Goal: Task Accomplishment & Management: Manage account settings

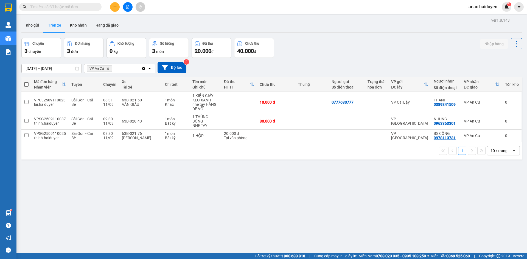
click at [482, 7] on span "anac.haiduyen" at bounding box center [483, 6] width 38 height 7
click at [480, 16] on span "Đăng xuất" at bounding box center [485, 17] width 25 height 6
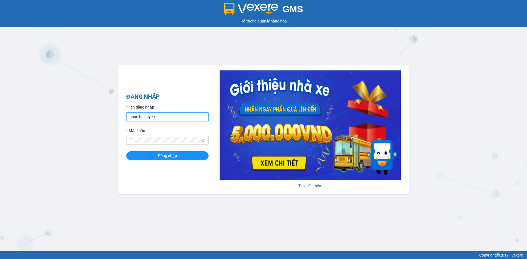
click at [177, 114] on input "anac.haiduyen" at bounding box center [167, 117] width 82 height 9
type input "thientrung.haiduyen"
click at [175, 155] on span "Đăng nhập" at bounding box center [167, 156] width 19 height 6
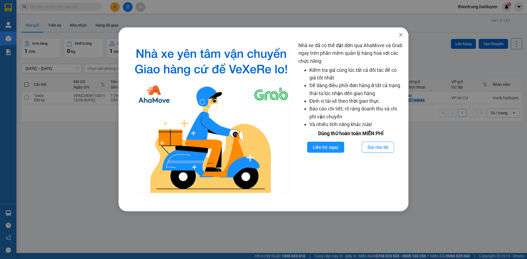
click at [399, 35] on icon "close" at bounding box center [401, 35] width 4 height 4
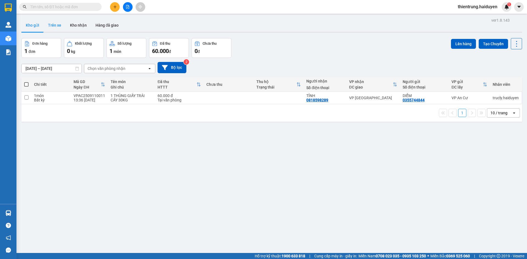
click at [57, 28] on button "Trên xe" at bounding box center [55, 25] width 22 height 13
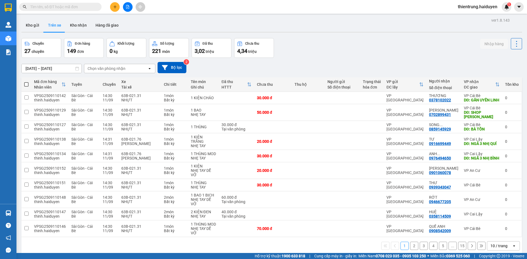
click at [105, 66] on div "Chọn văn phòng nhận" at bounding box center [107, 68] width 38 height 5
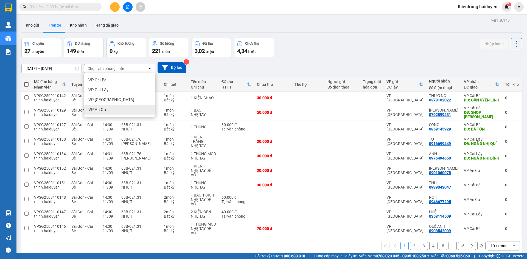
click at [103, 108] on span "VP An Cư" at bounding box center [97, 109] width 18 height 5
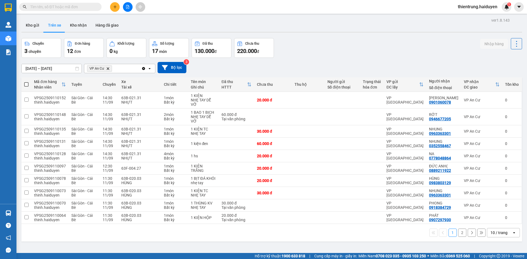
click at [113, 5] on icon "plus" at bounding box center [115, 7] width 4 height 4
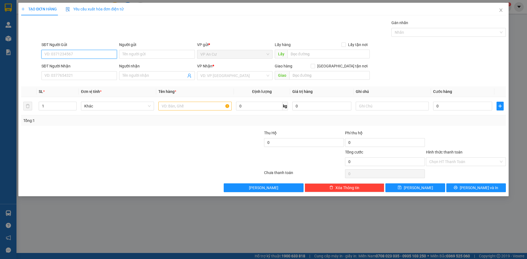
click at [77, 57] on input "SĐT Người Gửi" at bounding box center [79, 54] width 76 height 9
click at [72, 55] on input "SĐT Người Gửi" at bounding box center [79, 54] width 76 height 9
type input "0837069705"
click at [100, 75] on input "SĐT Người Nhận" at bounding box center [79, 75] width 76 height 9
type input "0909004298"
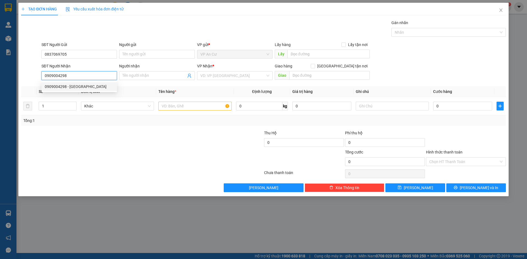
click at [92, 86] on div "0909004298 - NGA" at bounding box center [79, 87] width 69 height 6
type input "NGA"
type input "20.000"
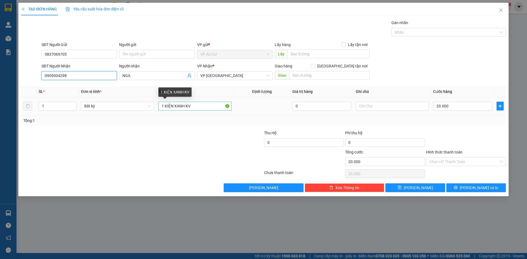
type input "0909004298"
drag, startPoint x: 165, startPoint y: 108, endPoint x: 203, endPoint y: 110, distance: 37.9
click at [203, 110] on input "1 KIỆN XANH KV" at bounding box center [194, 106] width 73 height 9
type input "1 THÙNG ĐỒ ĂN"
click at [451, 108] on input "20.000" at bounding box center [462, 106] width 59 height 9
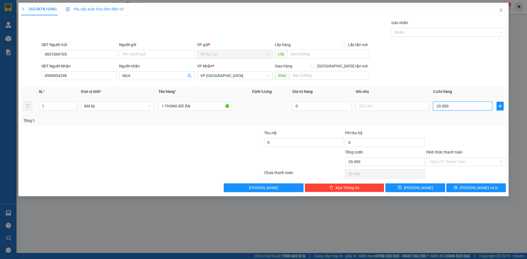
type input "3"
type input "30"
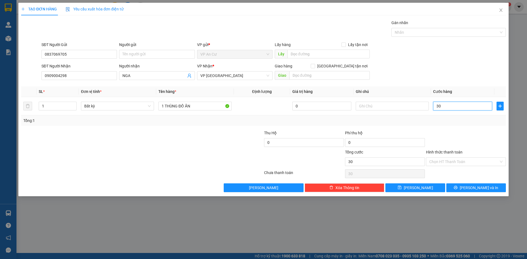
type input "30"
type input "30.000"
click at [454, 121] on div "Tổng: 1" at bounding box center [263, 121] width 480 height 6
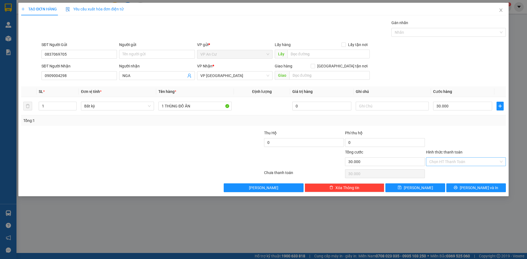
click at [450, 165] on input "Hình thức thanh toán" at bounding box center [463, 162] width 69 height 8
click at [452, 174] on div "Tại văn phòng" at bounding box center [465, 173] width 73 height 6
type input "0"
click at [471, 189] on button "Lưu và In" at bounding box center [476, 188] width 60 height 9
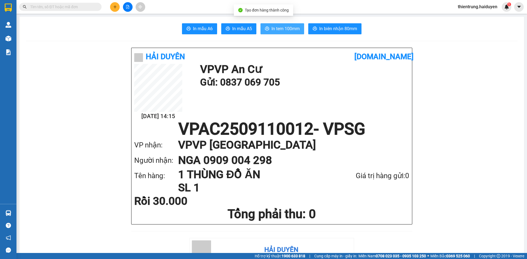
click at [280, 30] on span "In tem 100mm" at bounding box center [286, 28] width 28 height 7
click at [359, 110] on div "11/09 14:15 VP VP An Cư Gửi: 0837 069 705" at bounding box center [271, 92] width 275 height 57
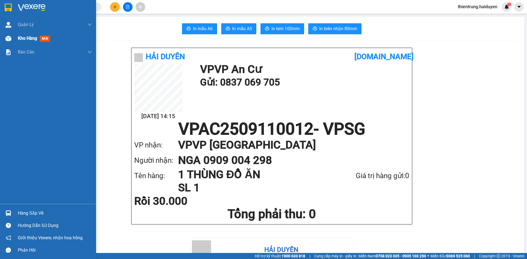
click at [19, 39] on span "Kho hàng" at bounding box center [27, 38] width 19 height 5
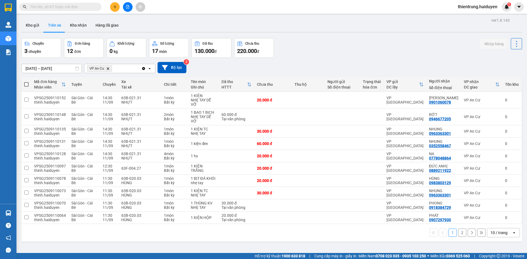
click at [459, 233] on button "2" at bounding box center [462, 233] width 8 height 8
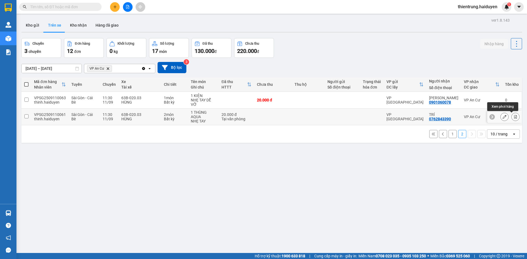
click at [514, 116] on icon at bounding box center [516, 117] width 4 height 4
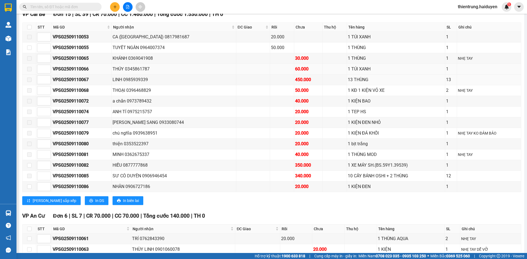
scroll to position [340, 0]
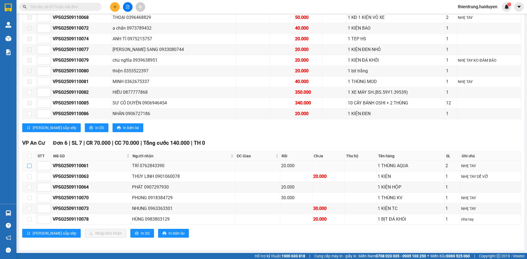
click at [28, 165] on input "checkbox" at bounding box center [29, 166] width 4 height 4
checkbox input "true"
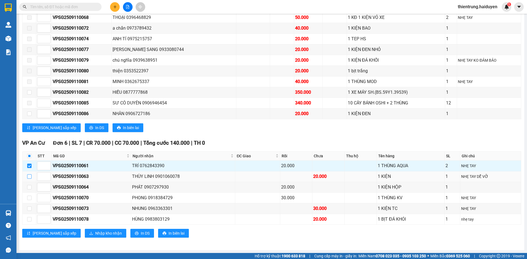
click at [30, 178] on input "checkbox" at bounding box center [29, 177] width 4 height 4
checkbox input "true"
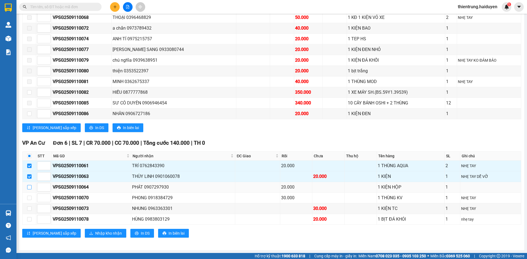
click at [30, 187] on input "checkbox" at bounding box center [29, 187] width 4 height 4
checkbox input "true"
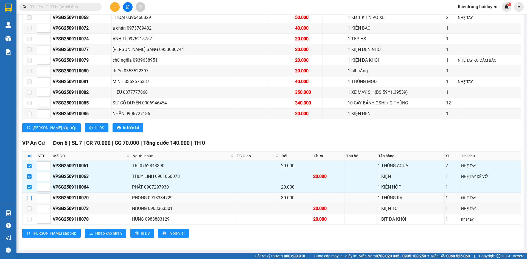
click at [29, 199] on input "checkbox" at bounding box center [29, 198] width 4 height 4
checkbox input "true"
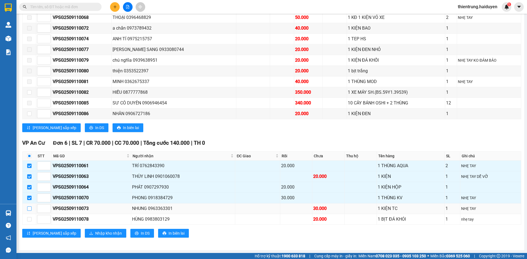
click at [31, 210] on input "checkbox" at bounding box center [29, 209] width 4 height 4
checkbox input "true"
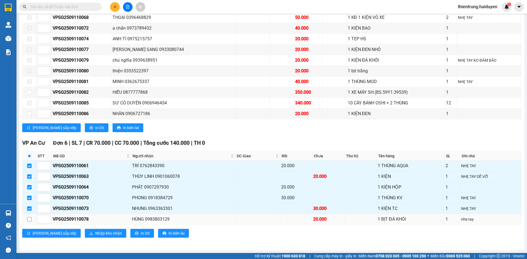
click at [31, 222] on label at bounding box center [29, 220] width 4 height 6
click at [31, 222] on input "checkbox" at bounding box center [29, 219] width 4 height 4
checkbox input "true"
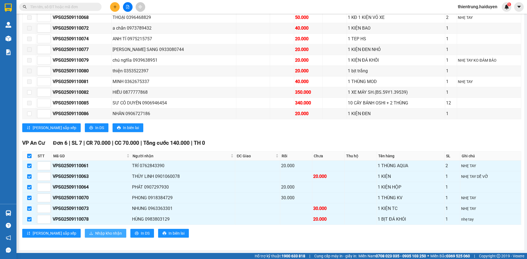
click at [85, 238] on button "Nhập kho nhận" at bounding box center [105, 233] width 41 height 9
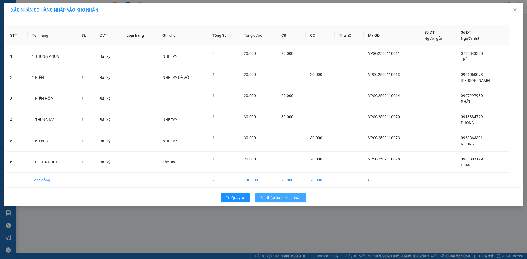
click at [280, 200] on span "Nhập hàng kho nhận" at bounding box center [283, 198] width 36 height 6
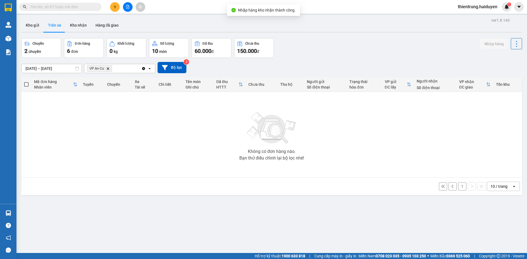
click at [459, 188] on button "1" at bounding box center [462, 187] width 8 height 8
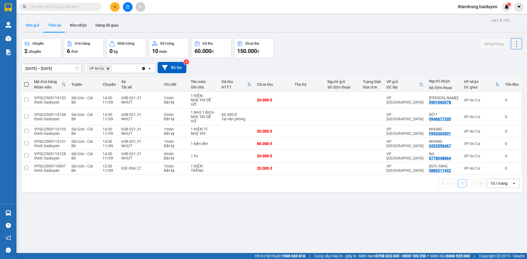
click at [38, 26] on button "Kho gửi" at bounding box center [32, 25] width 22 height 13
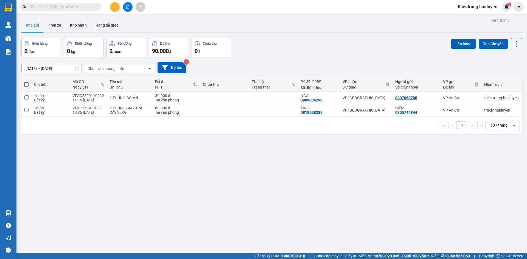
click at [327, 56] on div "Đơn hàng 2 đơn Khối lượng 0 kg Số lượng 2 món Đã thu 90.000 đ Chưa thu 0 đ Lên …" at bounding box center [271, 48] width 501 height 20
click at [60, 27] on button "Trên xe" at bounding box center [55, 25] width 22 height 13
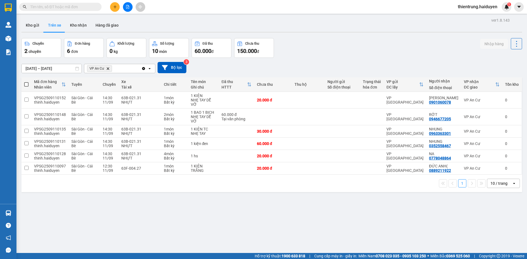
click at [314, 227] on div "ver 1.8.143 Kho gửi Trên xe Kho nhận Hàng đã giao Chuyến 2 chuyến Đơn hàng 6 đơ…" at bounding box center [271, 145] width 505 height 259
click at [80, 26] on button "Kho nhận" at bounding box center [79, 25] width 26 height 13
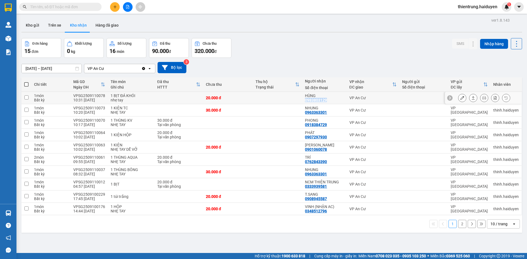
drag, startPoint x: 329, startPoint y: 99, endPoint x: 304, endPoint y: 100, distance: 25.3
click at [305, 100] on div "HÙNG 0983803129" at bounding box center [324, 98] width 39 height 9
checkbox input "true"
copy div "0983803129"
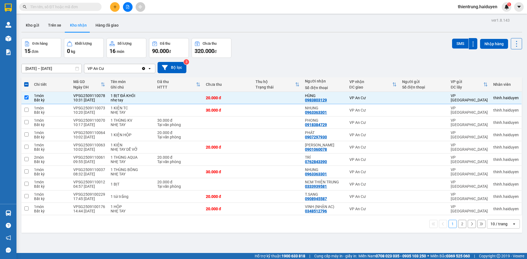
click at [404, 238] on div "ver 1.8.143 Kho gửi Trên xe Kho nhận Hàng đã giao Đơn hàng 15 đơn Khối lượng 0 …" at bounding box center [271, 145] width 505 height 259
drag, startPoint x: 326, startPoint y: 113, endPoint x: 304, endPoint y: 113, distance: 21.7
click at [305, 113] on div "NHUNG 0963363301" at bounding box center [324, 110] width 39 height 9
checkbox input "true"
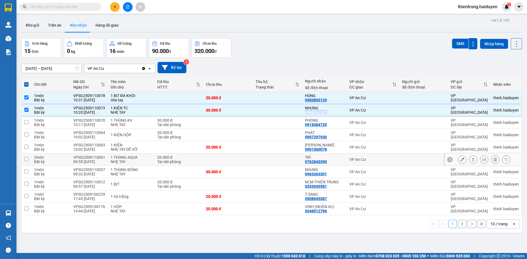
copy div "0963363301"
click at [334, 236] on div "ver 1.8.143 Kho gửi Trên xe Kho nhận Hàng đã giao Đơn hàng 15 đơn Khối lượng 0 …" at bounding box center [271, 145] width 505 height 259
drag, startPoint x: 329, startPoint y: 126, endPoint x: 305, endPoint y: 126, distance: 24.2
click at [305, 126] on div "PHONG 0918384729" at bounding box center [324, 122] width 39 height 9
checkbox input "true"
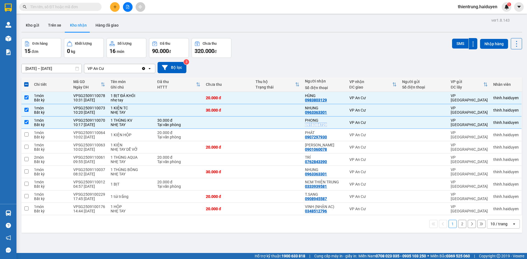
copy div "0918384729"
click at [416, 239] on div "ver 1.8.143 Kho gửi Trên xe Kho nhận Hàng đã giao Đơn hàng 15 đơn Khối lượng 0 …" at bounding box center [271, 145] width 505 height 259
drag, startPoint x: 323, startPoint y: 138, endPoint x: 304, endPoint y: 137, distance: 19.0
click at [304, 137] on td "PHÁT 0907297930" at bounding box center [324, 135] width 44 height 12
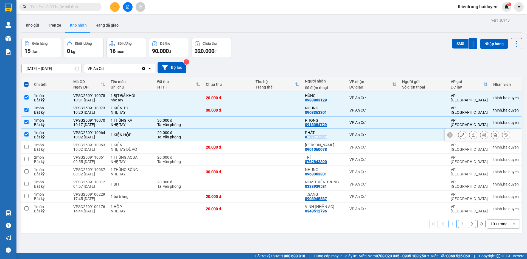
drag, startPoint x: 327, startPoint y: 136, endPoint x: 306, endPoint y: 136, distance: 21.4
click at [306, 136] on div "PHÁT 0907297930" at bounding box center [324, 135] width 39 height 9
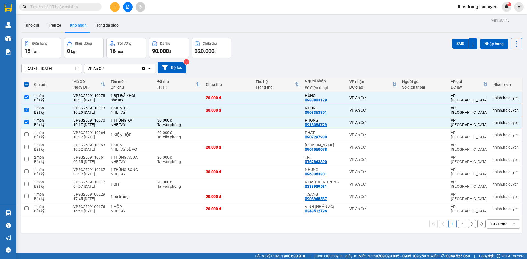
click at [328, 40] on div "Đơn hàng 15 đơn Khối lượng 0 kg Số lượng 16 món Đã thu 90.000 đ Chưa thu 320.00…" at bounding box center [271, 48] width 501 height 20
click at [26, 84] on span at bounding box center [26, 84] width 4 height 4
click at [26, 82] on input "checkbox" at bounding box center [26, 82] width 0 height 0
checkbox input "true"
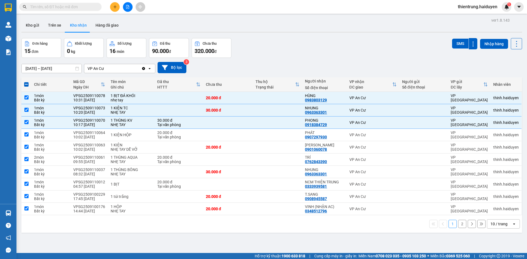
checkbox input "true"
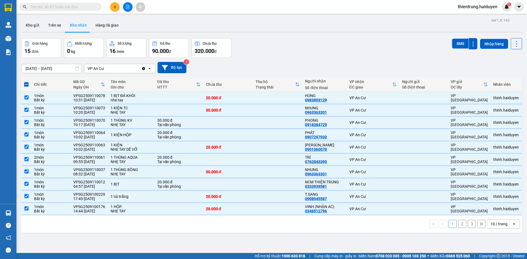
click at [27, 84] on span at bounding box center [26, 84] width 4 height 4
click at [26, 82] on input "checkbox" at bounding box center [26, 82] width 0 height 0
checkbox input "false"
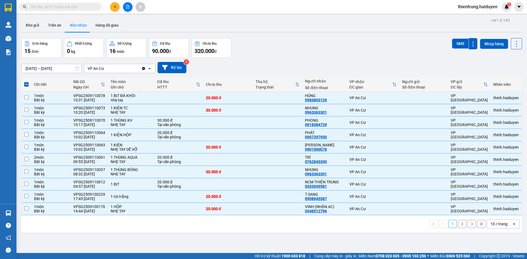
checkbox input "false"
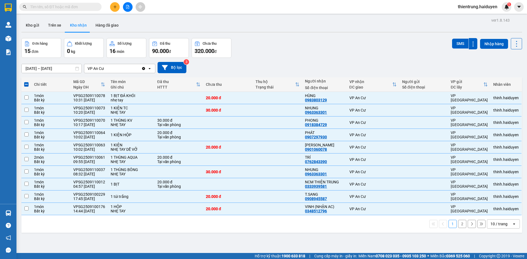
checkbox input "false"
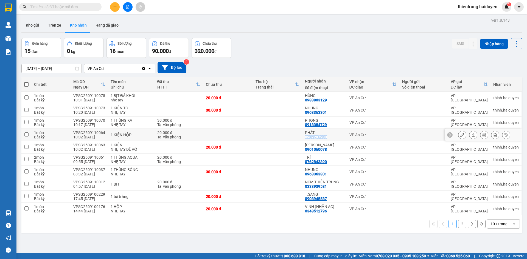
drag, startPoint x: 328, startPoint y: 137, endPoint x: 304, endPoint y: 137, distance: 24.2
click at [304, 137] on td "PHÁT 0907297930" at bounding box center [324, 135] width 44 height 12
checkbox input "true"
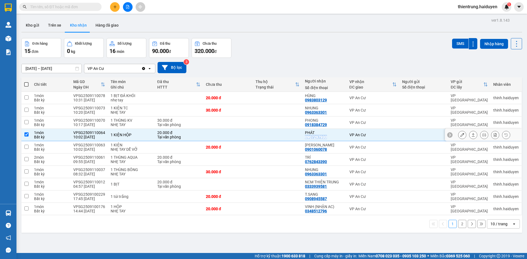
copy div "0907297930"
click at [111, 8] on button at bounding box center [115, 7] width 10 height 10
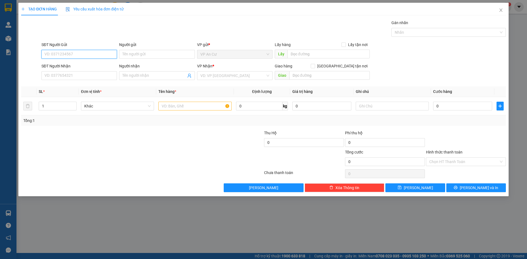
click at [94, 55] on input "SĐT Người Gửi" at bounding box center [79, 54] width 76 height 9
type input "0797340408"
click at [99, 74] on input "SĐT Người Nhận" at bounding box center [79, 75] width 76 height 9
type input "0936771776"
click at [132, 78] on input "Người nhận" at bounding box center [153, 76] width 63 height 6
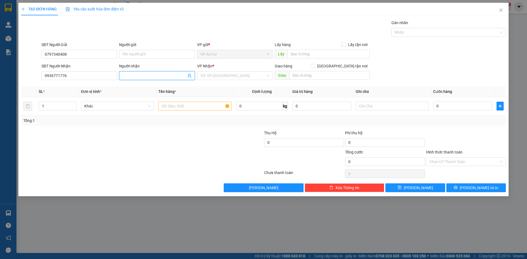
click at [134, 76] on input "Người nhận" at bounding box center [153, 76] width 63 height 6
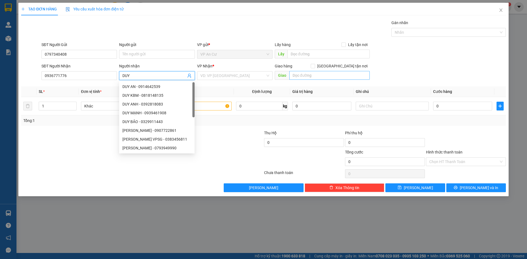
type input "DUY"
click at [318, 75] on input "text" at bounding box center [329, 75] width 80 height 9
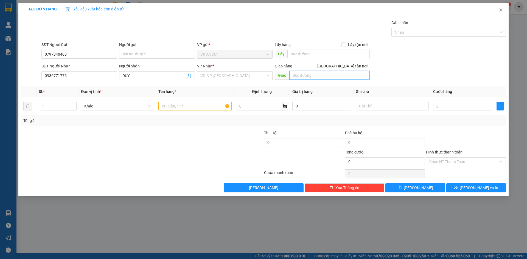
click at [318, 78] on input "text" at bounding box center [329, 75] width 80 height 9
click at [179, 106] on input "text" at bounding box center [194, 106] width 73 height 9
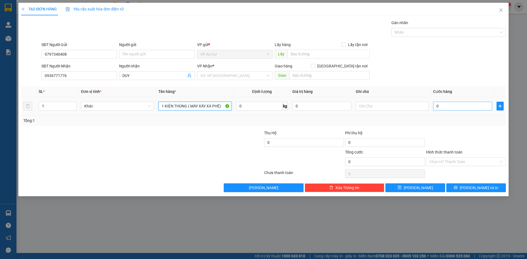
type input "1 KIỆN THÙNG ( MÁY XÂY XÀ PHÊ)"
click at [443, 107] on input "0" at bounding box center [462, 106] width 59 height 9
type input "5"
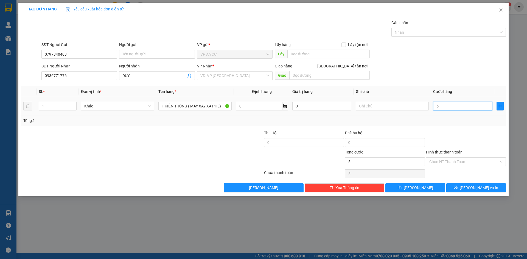
type input "50"
type input "50.000"
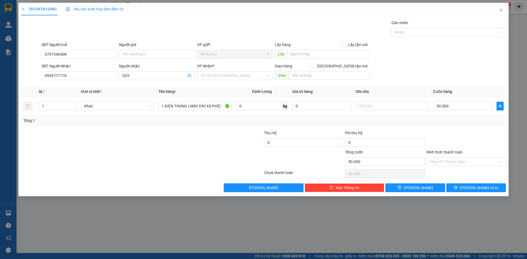
click at [455, 130] on div at bounding box center [466, 139] width 81 height 19
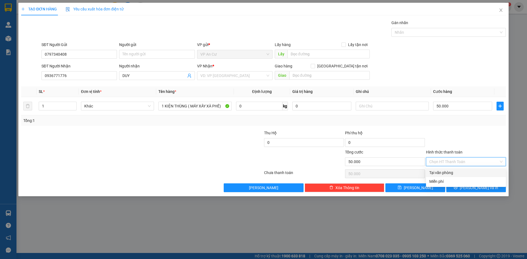
click at [462, 164] on input "Hình thức thanh toán" at bounding box center [463, 162] width 69 height 8
click at [461, 172] on div "Tại văn phòng" at bounding box center [465, 173] width 73 height 6
type input "0"
click at [480, 189] on span "[PERSON_NAME] và In" at bounding box center [479, 188] width 38 height 6
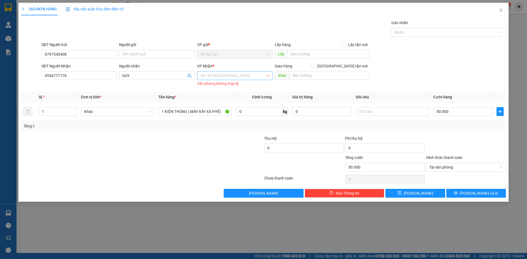
click at [222, 77] on input "search" at bounding box center [232, 76] width 65 height 8
click at [219, 86] on div "VP [GEOGRAPHIC_DATA]" at bounding box center [234, 87] width 69 height 6
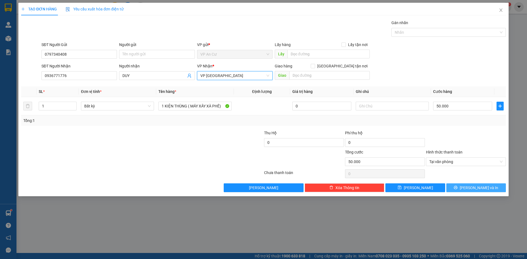
click at [465, 189] on button "[PERSON_NAME] và In" at bounding box center [476, 188] width 60 height 9
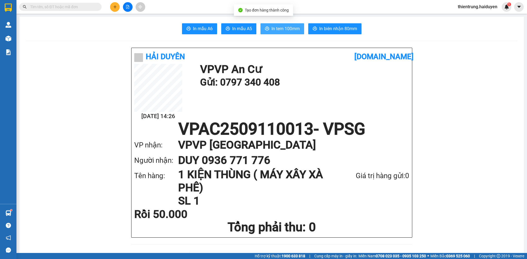
click at [279, 30] on span "In tem 100mm" at bounding box center [286, 28] width 28 height 7
click at [288, 25] on span "In tem 100mm" at bounding box center [286, 28] width 28 height 7
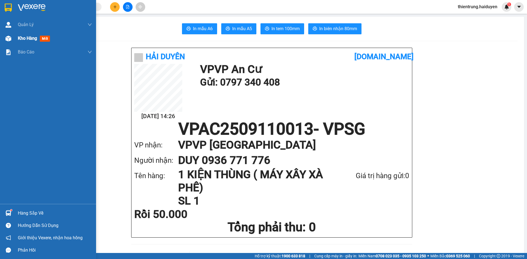
click at [26, 37] on span "Kho hàng" at bounding box center [27, 38] width 19 height 5
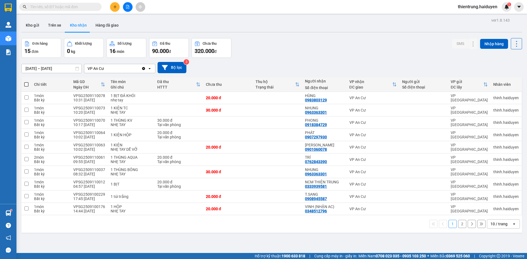
click at [233, 234] on div "ver 1.8.143 Kho gửi Trên xe Kho nhận Hàng đã giao Đơn hàng 15 đơn Khối lượng 0 …" at bounding box center [271, 145] width 505 height 259
drag, startPoint x: 330, startPoint y: 137, endPoint x: 303, endPoint y: 137, distance: 26.9
click at [303, 137] on td "PHÁT 0907297930" at bounding box center [324, 135] width 44 height 12
checkbox input "true"
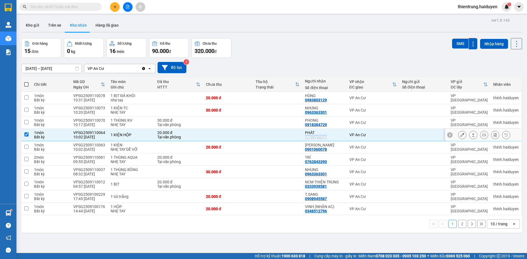
copy div "0907297930"
click at [130, 227] on div "1 2 10 / trang open" at bounding box center [272, 224] width 496 height 9
click at [56, 24] on button "Trên xe" at bounding box center [55, 25] width 22 height 13
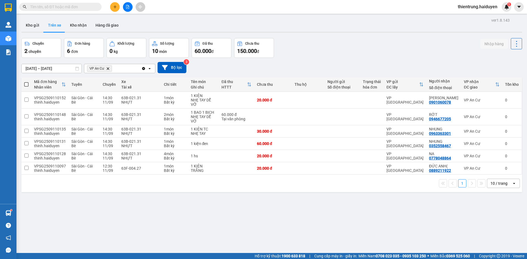
click at [125, 191] on div "1 10 / trang open" at bounding box center [271, 184] width 501 height 18
click at [39, 28] on button "Kho gửi" at bounding box center [32, 25] width 22 height 13
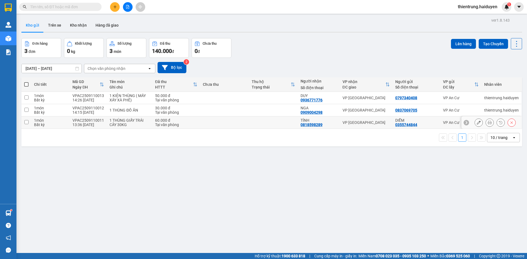
click at [26, 126] on td at bounding box center [26, 123] width 10 height 12
checkbox input "true"
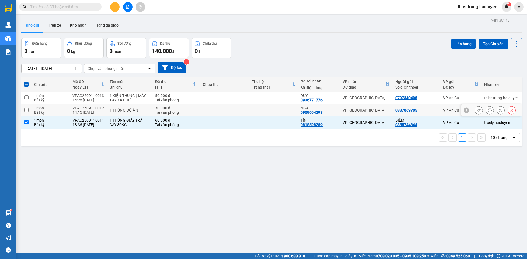
click at [26, 113] on td at bounding box center [26, 110] width 10 height 12
checkbox input "true"
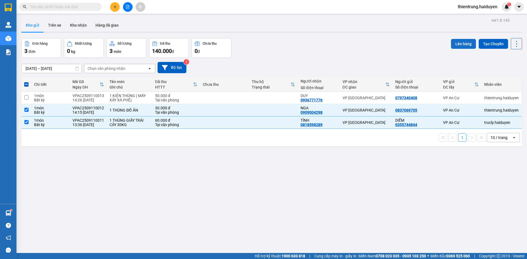
click at [462, 42] on button "Lên hàng" at bounding box center [463, 44] width 25 height 10
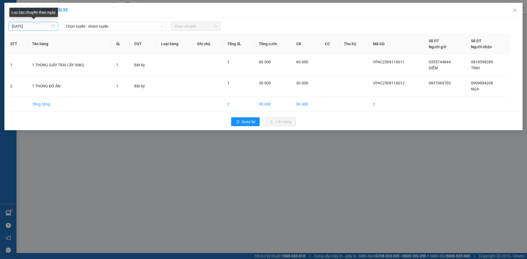
click at [54, 28] on div "[DATE]" at bounding box center [33, 26] width 43 height 6
type input "[DATE]"
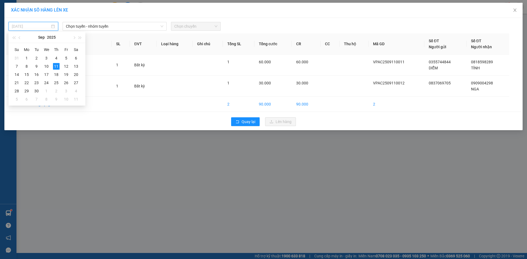
click at [60, 67] on td "11" at bounding box center [56, 66] width 10 height 8
click at [101, 26] on span "Chọn tuyến - nhóm tuyến" at bounding box center [114, 26] width 97 height 8
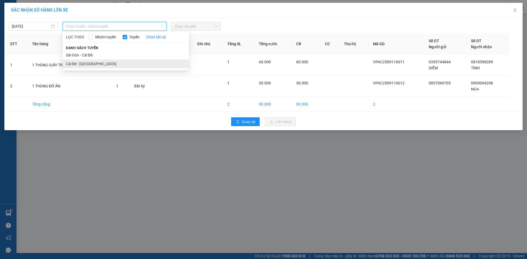
click at [90, 63] on li "Cái Bè - Sài Gòn" at bounding box center [126, 64] width 126 height 9
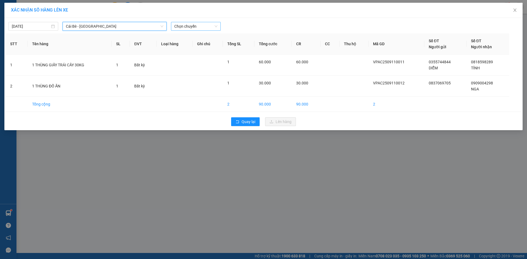
click at [198, 25] on span "Chọn chuyến" at bounding box center [195, 26] width 43 height 8
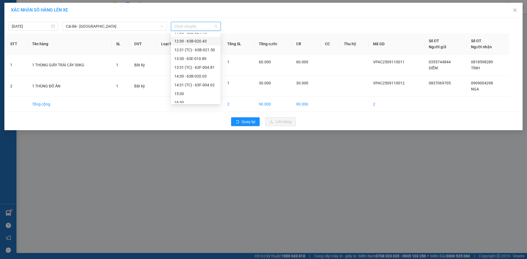
scroll to position [137, 0]
click at [193, 74] on div "14:30 - 63B-020.03" at bounding box center [195, 76] width 43 height 6
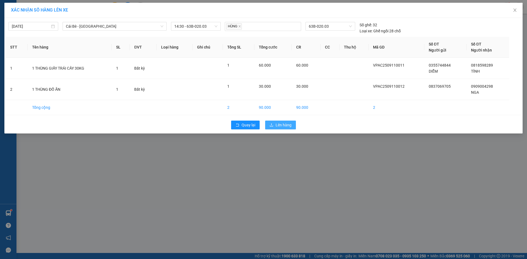
click at [274, 125] on button "Lên hàng" at bounding box center [280, 125] width 31 height 9
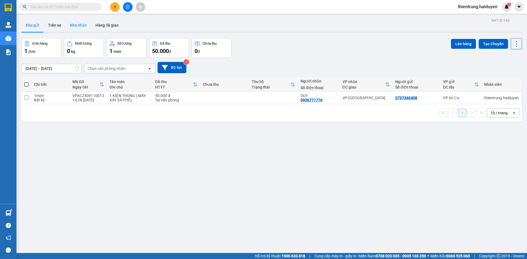
drag, startPoint x: 80, startPoint y: 26, endPoint x: 69, endPoint y: 30, distance: 11.6
click at [80, 26] on button "Kho nhận" at bounding box center [79, 25] width 26 height 13
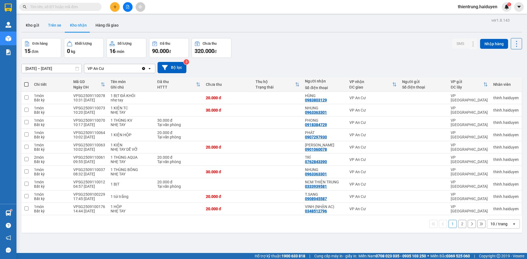
click at [60, 30] on button "Trên xe" at bounding box center [55, 25] width 22 height 13
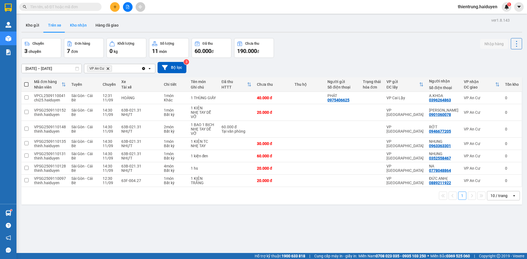
click at [88, 21] on button "Kho nhận" at bounding box center [79, 25] width 26 height 13
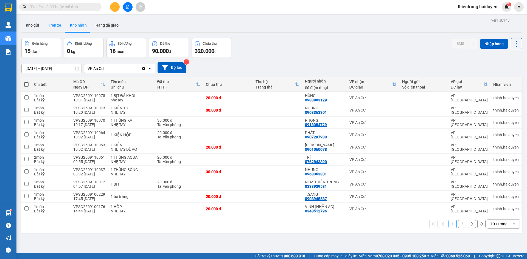
click at [54, 28] on button "Trên xe" at bounding box center [55, 25] width 22 height 13
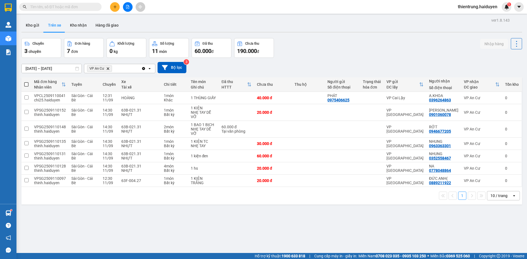
click at [414, 242] on div "ver 1.8.143 Kho gửi Trên xe Kho nhận Hàng đã giao Chuyến 3 chuyến Đơn hàng 7 đơ…" at bounding box center [271, 145] width 505 height 259
click at [81, 21] on button "Kho nhận" at bounding box center [79, 25] width 26 height 13
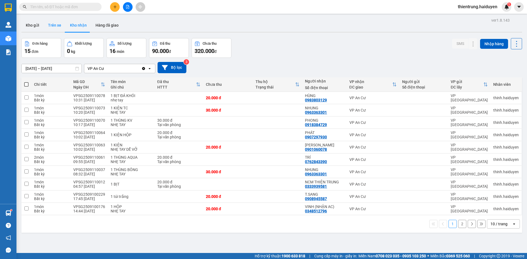
click at [56, 29] on button "Trên xe" at bounding box center [55, 25] width 22 height 13
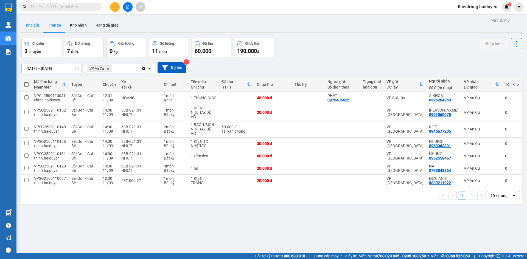
click at [37, 30] on button "Kho gửi" at bounding box center [32, 25] width 22 height 13
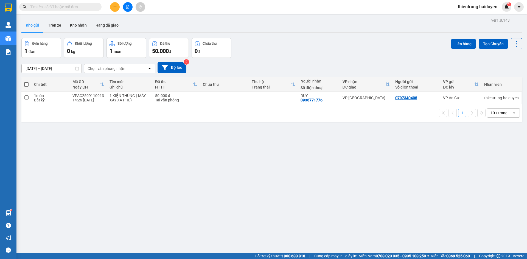
click at [411, 230] on div "ver 1.8.143 Kho gửi Trên xe Kho nhận Hàng đã giao Đơn hàng 1 đơn Khối lượng 0 k…" at bounding box center [271, 145] width 505 height 259
click at [48, 15] on main "ver 1.8.143 Kho gửi Trên xe Kho nhận Hàng đã giao Đơn hàng 1 đơn Khối lượng 0 k…" at bounding box center [263, 126] width 527 height 253
click at [54, 20] on button "Trên xe" at bounding box center [55, 25] width 22 height 13
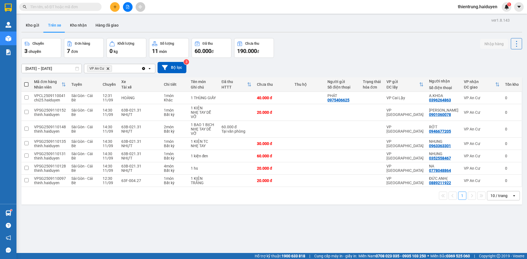
click at [132, 205] on div "ver 1.8.143 Kho gửi Trên xe Kho nhận Hàng đã giao Chuyến 3 chuyến Đơn hàng 7 đơ…" at bounding box center [271, 145] width 505 height 259
drag, startPoint x: 141, startPoint y: 206, endPoint x: 121, endPoint y: 164, distance: 46.9
click at [141, 206] on div "ver 1.8.143 Kho gửi Trên xe Kho nhận Hàng đã giao Chuyến 3 chuyến Đơn hàng 7 đơ…" at bounding box center [271, 145] width 505 height 259
click at [78, 31] on button "Kho nhận" at bounding box center [79, 25] width 26 height 13
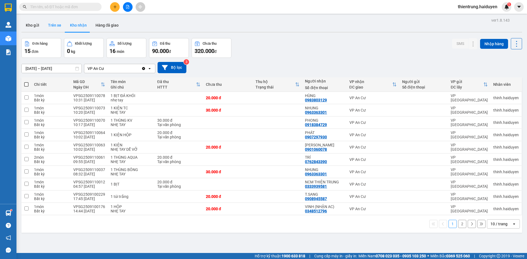
click at [54, 29] on button "Trên xe" at bounding box center [55, 25] width 22 height 13
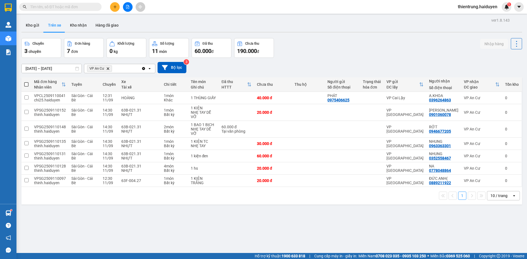
click at [302, 231] on div "ver 1.8.143 Kho gửi Trên xe Kho nhận Hàng đã giao Chuyến 3 chuyến Đơn hàng 7 đơ…" at bounding box center [271, 145] width 505 height 259
click at [158, 227] on div "ver 1.8.143 Kho gửi Trên xe Kho nhận Hàng đã giao Chuyến 3 chuyến Đơn hàng 7 đơ…" at bounding box center [271, 145] width 505 height 259
click at [31, 27] on button "Kho gửi" at bounding box center [32, 25] width 22 height 13
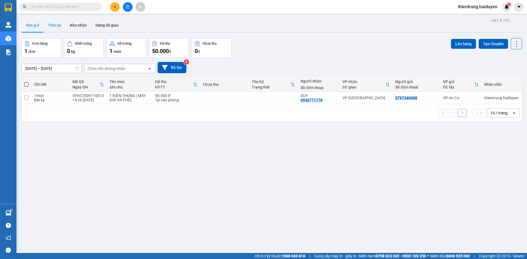
click at [55, 25] on button "Trên xe" at bounding box center [55, 25] width 22 height 13
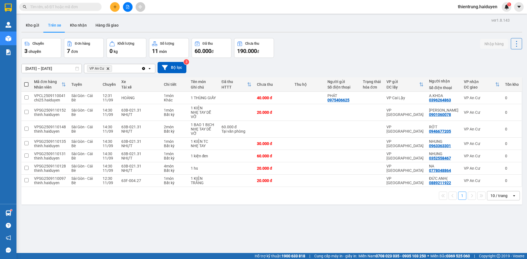
click at [479, 64] on div "09/09/2025 – 11/09/2025 Press the down arrow key to interact with the calendar …" at bounding box center [271, 67] width 501 height 11
click at [37, 28] on button "Kho gửi" at bounding box center [32, 25] width 22 height 13
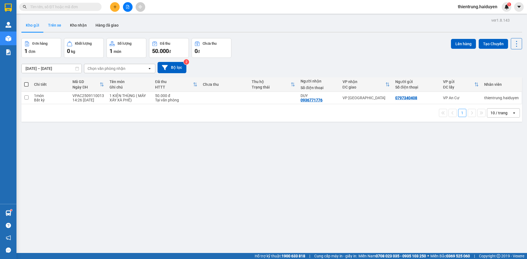
click at [55, 28] on button "Trên xe" at bounding box center [55, 25] width 22 height 13
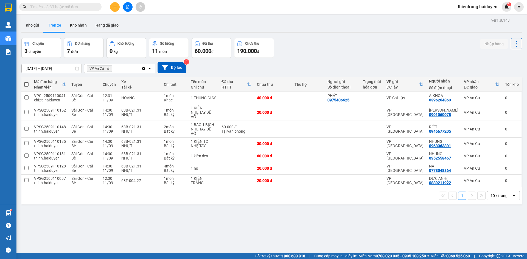
click at [437, 248] on div "ver 1.8.143 Kho gửi Trên xe Kho nhận Hàng đã giao Chuyến 3 chuyến Đơn hàng 7 đơ…" at bounding box center [271, 145] width 505 height 259
click at [432, 225] on div "ver 1.8.143 Kho gửi Trên xe Kho nhận Hàng đã giao Chuyến 3 chuyến Đơn hàng 7 đơ…" at bounding box center [271, 145] width 505 height 259
click at [450, 236] on div "ver 1.8.143 Kho gửi Trên xe Kho nhận Hàng đã giao Chuyến 3 chuyến Đơn hàng 7 đơ…" at bounding box center [271, 145] width 505 height 259
click at [74, 31] on button "Kho nhận" at bounding box center [79, 25] width 26 height 13
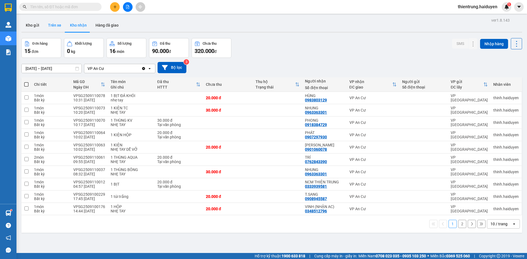
click at [55, 28] on button "Trên xe" at bounding box center [55, 25] width 22 height 13
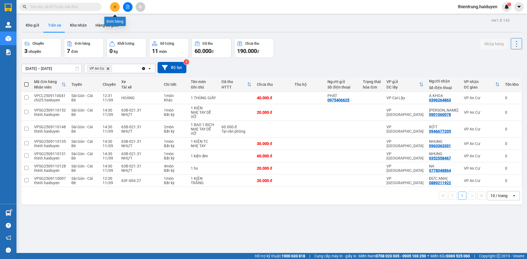
click at [117, 6] on button at bounding box center [115, 7] width 10 height 10
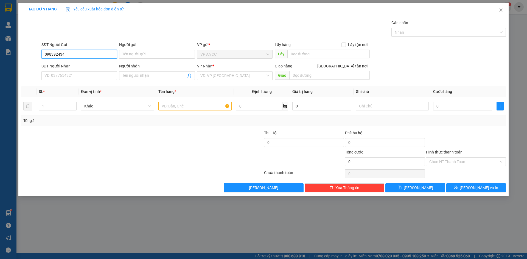
type input "0983924347"
click at [75, 65] on div "0983924347 - PHƯƠNG NHO" at bounding box center [79, 65] width 69 height 6
type input "PHƯƠNG NHO"
type input "0898600602"
type input "GIA ĐỊNH"
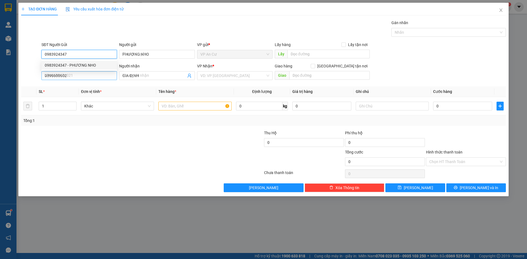
type input "300.000"
type input "0983924347"
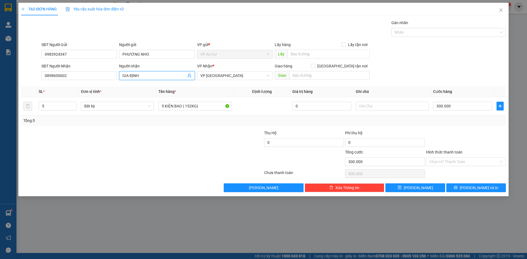
click at [191, 76] on icon "user-add" at bounding box center [189, 76] width 4 height 4
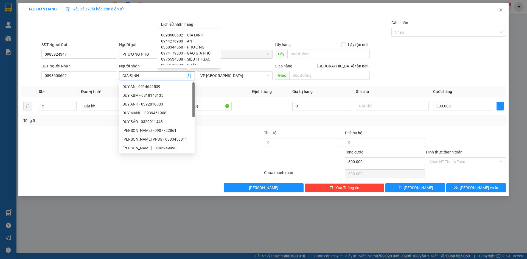
click at [177, 43] on span "0944276980" at bounding box center [172, 41] width 22 height 4
type input "0944276980"
type input "AN"
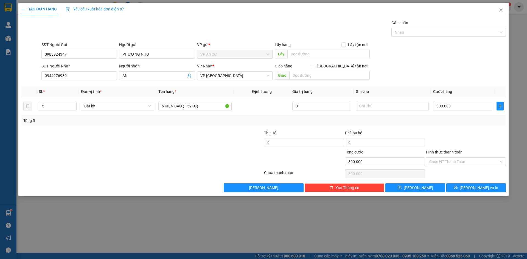
click at [98, 149] on div at bounding box center [102, 158] width 162 height 19
click at [73, 108] on icon "down" at bounding box center [74, 108] width 2 height 2
click at [74, 108] on icon "down" at bounding box center [74, 108] width 2 height 2
type input "1"
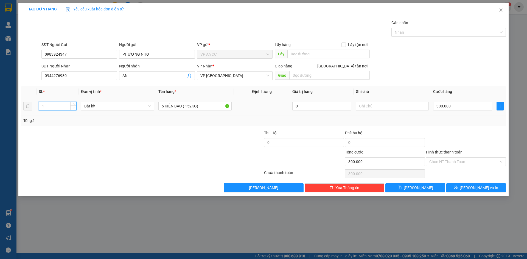
click at [74, 108] on icon "down" at bounding box center [74, 108] width 2 height 2
click at [154, 107] on tr "1 Bất kỳ 5 KIỆN BAO ( 152KG) 0 300.000" at bounding box center [263, 106] width 485 height 18
type input "0"
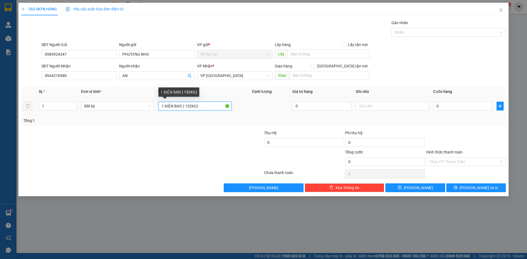
drag, startPoint x: 182, startPoint y: 107, endPoint x: 229, endPoint y: 106, distance: 46.7
click at [228, 106] on input "1 KIỆN BAO ( 152KG)" at bounding box center [194, 106] width 73 height 9
type input "1 KIỆN BAO"
click at [462, 108] on input "0" at bounding box center [462, 106] width 59 height 9
type input "5"
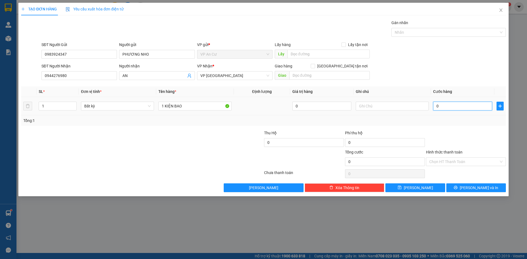
type input "5"
type input "50"
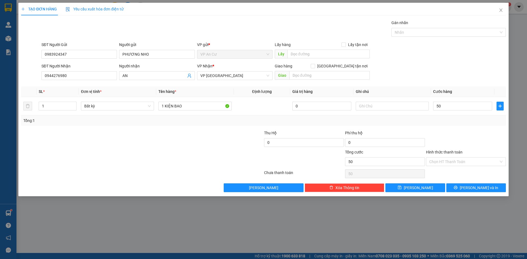
type input "50.000"
click at [470, 123] on div "Tổng: 1" at bounding box center [263, 121] width 480 height 6
click at [460, 193] on div "TẠO ĐƠN HÀNG Yêu cầu xuất hóa đơn điện tử Transit Pickup Surcharge Ids Transit …" at bounding box center [263, 100] width 490 height 194
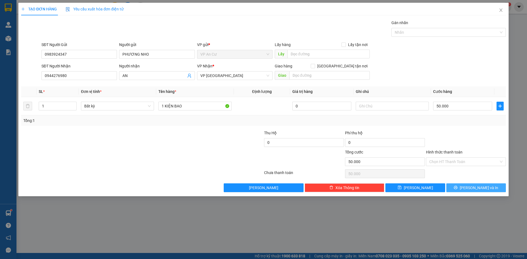
click at [463, 188] on button "[PERSON_NAME] và In" at bounding box center [476, 188] width 60 height 9
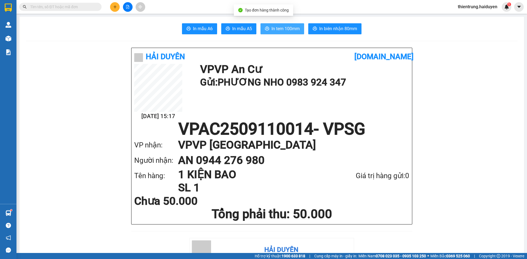
click at [289, 30] on span "In tem 100mm" at bounding box center [286, 28] width 28 height 7
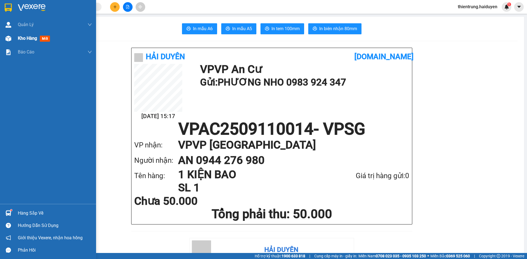
click at [29, 38] on span "Kho hàng" at bounding box center [27, 38] width 19 height 5
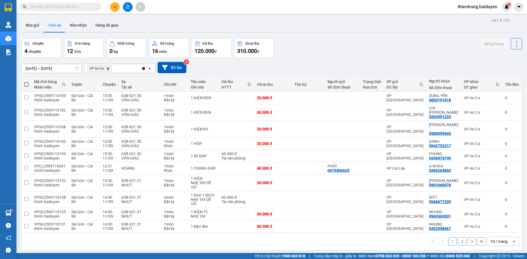
drag, startPoint x: 458, startPoint y: 234, endPoint x: 439, endPoint y: 252, distance: 26.0
click at [439, 252] on div "ver 1.8.143 Kho gửi Trên xe Kho nhận Hàng đã giao Chuyến 4 chuyến Đơn hàng 12 đ…" at bounding box center [271, 145] width 505 height 259
click at [514, 167] on icon at bounding box center [515, 169] width 3 height 4
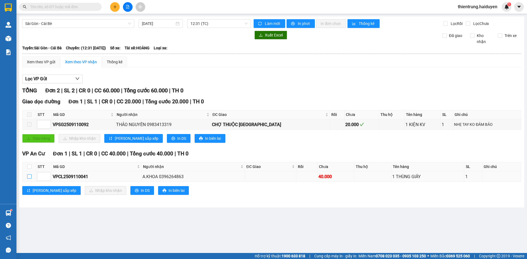
click at [28, 177] on input "checkbox" at bounding box center [29, 177] width 4 height 4
checkbox input "true"
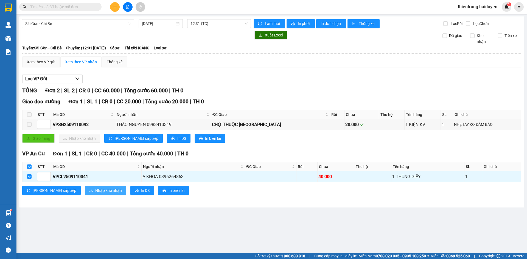
click at [85, 190] on button "Nhập kho nhận" at bounding box center [105, 190] width 41 height 9
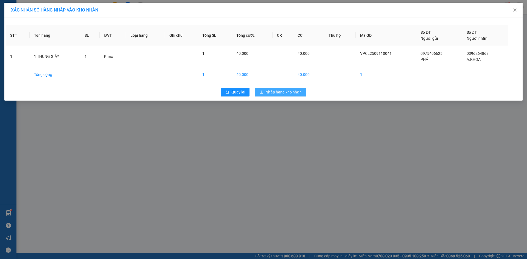
click at [293, 93] on span "Nhập hàng kho nhận" at bounding box center [283, 92] width 36 height 6
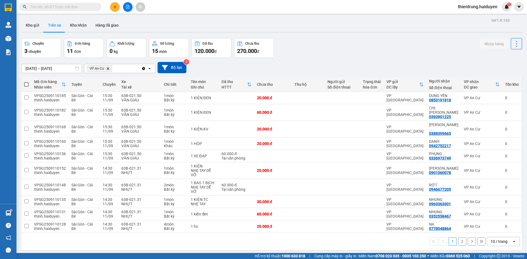
click at [234, 240] on div "1 2 10 / trang open" at bounding box center [271, 242] width 501 height 18
click at [458, 238] on button "2" at bounding box center [462, 242] width 8 height 8
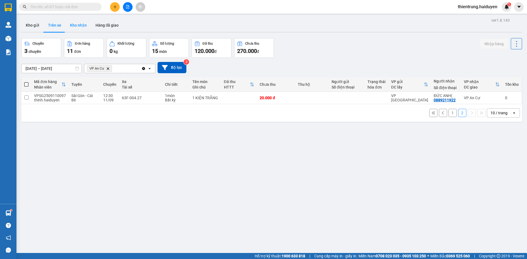
click at [82, 23] on button "Kho nhận" at bounding box center [79, 25] width 26 height 13
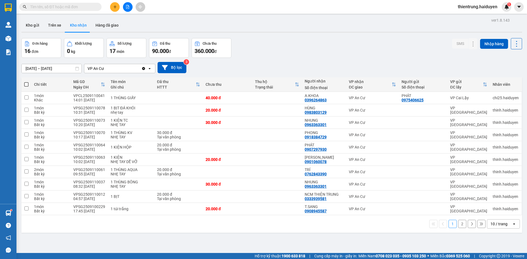
click at [218, 235] on div "ver 1.8.143 Kho gửi Trên xe Kho nhận Hàng đã giao Đơn hàng 16 đơn Khối lượng 0 …" at bounding box center [271, 145] width 505 height 259
click at [149, 19] on div "Kho gửi Trên xe Kho nhận Hàng đã giao" at bounding box center [271, 26] width 501 height 15
click at [258, 57] on div "Đơn hàng 16 đơn Khối lượng 0 kg Số lượng 17 món Đã thu 90.000 đ Chưa thu 360.00…" at bounding box center [271, 48] width 501 height 20
click at [57, 25] on button "Trên xe" at bounding box center [55, 25] width 22 height 13
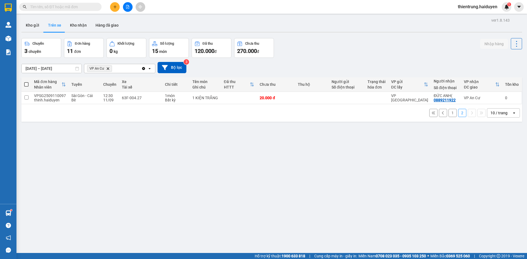
click at [449, 113] on button "1" at bounding box center [453, 113] width 8 height 8
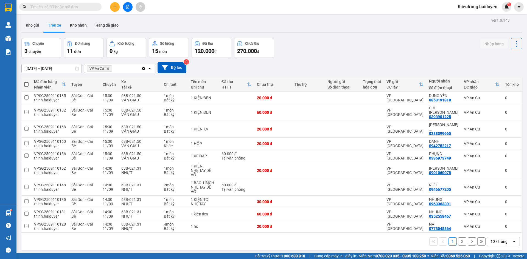
click at [404, 65] on div "09/09/2025 – 11/09/2025 Press the down arrow key to interact with the calendar …" at bounding box center [271, 67] width 501 height 11
click at [30, 29] on button "Kho gửi" at bounding box center [32, 25] width 22 height 13
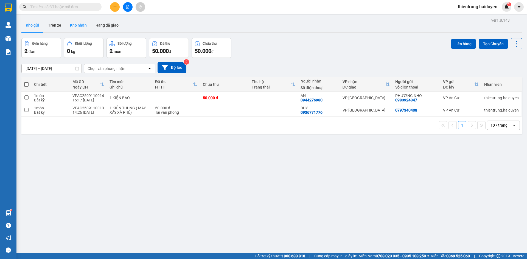
click at [78, 25] on button "Kho nhận" at bounding box center [79, 25] width 26 height 13
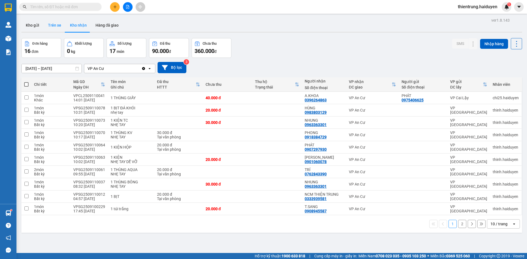
click at [57, 20] on button "Trên xe" at bounding box center [55, 25] width 22 height 13
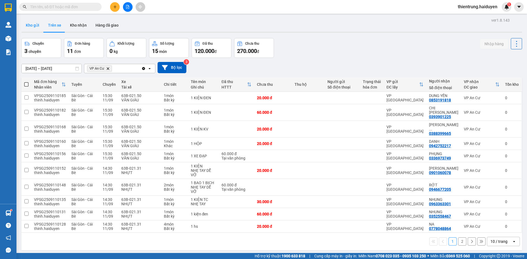
click at [41, 27] on button "Kho gửi" at bounding box center [32, 25] width 22 height 13
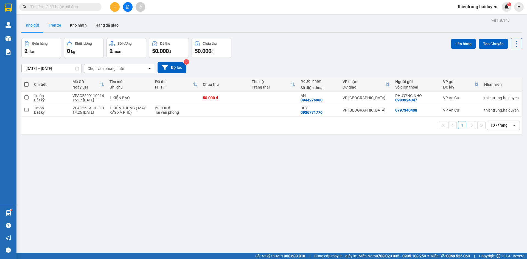
click at [55, 25] on button "Trên xe" at bounding box center [55, 25] width 22 height 13
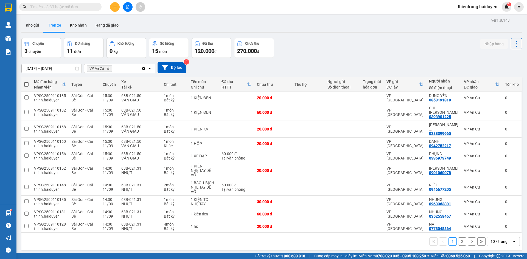
click at [459, 238] on button "2" at bounding box center [462, 242] width 8 height 8
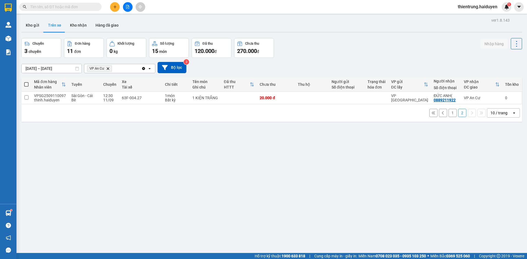
click at [449, 114] on button "1" at bounding box center [453, 113] width 8 height 8
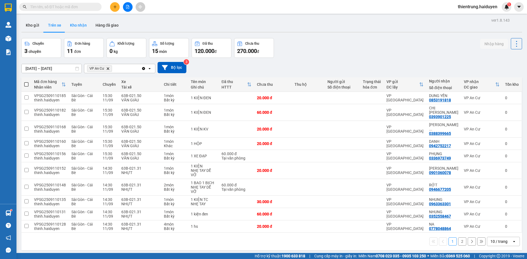
click at [77, 28] on button "Kho nhận" at bounding box center [79, 25] width 26 height 13
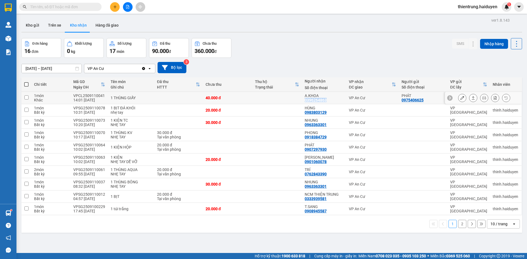
drag, startPoint x: 334, startPoint y: 103, endPoint x: 305, endPoint y: 101, distance: 29.4
click at [305, 101] on td "A.KHOA 0396264863" at bounding box center [324, 98] width 44 height 12
checkbox input "true"
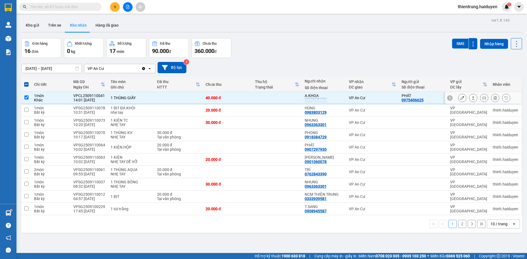
copy div "0396264863"
click at [144, 32] on div "Kho gửi Trên xe Kho nhận Hàng đã giao" at bounding box center [271, 26] width 501 height 15
click at [63, 25] on button "Trên xe" at bounding box center [55, 25] width 22 height 13
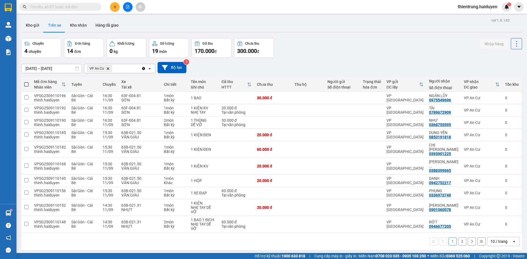
click at [458, 238] on button "2" at bounding box center [462, 242] width 8 height 8
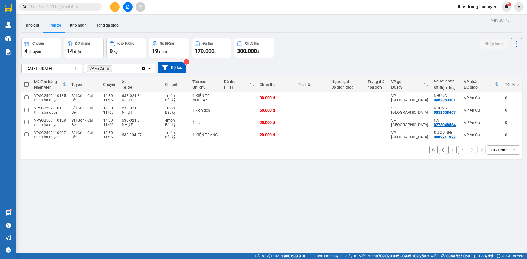
click at [449, 153] on button "1" at bounding box center [453, 150] width 8 height 8
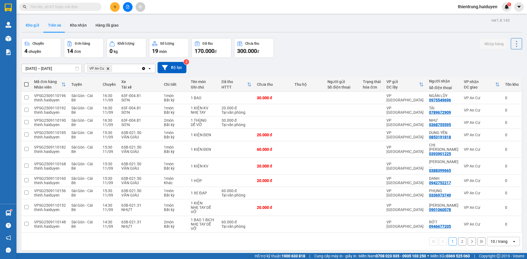
click at [34, 26] on button "Kho gửi" at bounding box center [32, 25] width 22 height 13
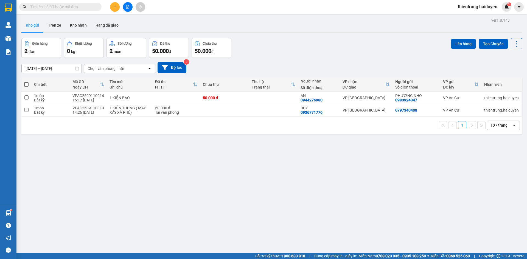
drag, startPoint x: 134, startPoint y: 176, endPoint x: 114, endPoint y: 124, distance: 56.0
click at [132, 172] on div "ver 1.8.143 Kho gửi Trên xe Kho nhận Hàng đã giao Đơn hàng 2 đơn Khối lượng 0 k…" at bounding box center [271, 145] width 505 height 259
click at [55, 27] on button "Trên xe" at bounding box center [55, 25] width 22 height 13
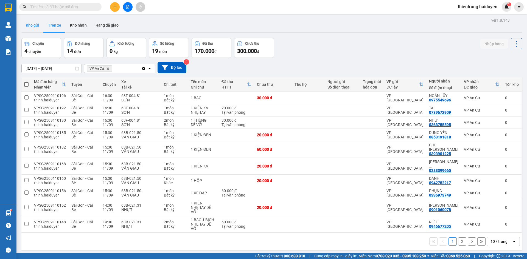
click at [40, 26] on button "Kho gửi" at bounding box center [32, 25] width 22 height 13
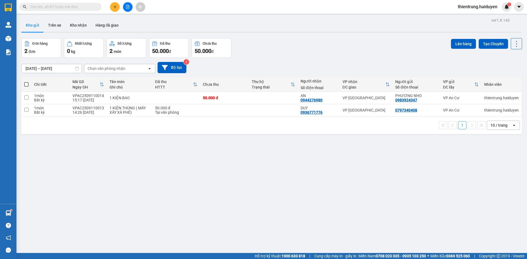
click at [335, 36] on div "ver 1.8.143 Kho gửi Trên xe Kho nhận Hàng đã giao Đơn hàng 2 đơn Khối lượng 0 k…" at bounding box center [271, 145] width 505 height 259
click at [50, 27] on button "Trên xe" at bounding box center [55, 25] width 22 height 13
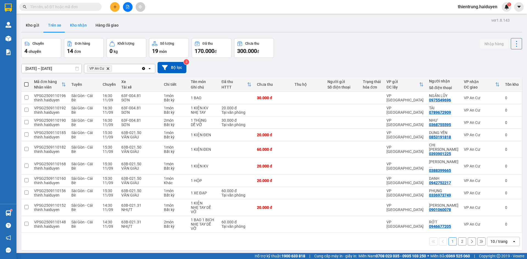
click at [81, 27] on button "Kho nhận" at bounding box center [79, 25] width 26 height 13
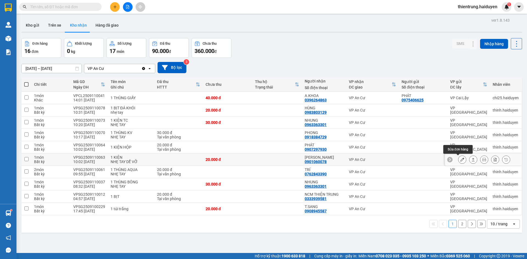
click at [460, 159] on icon at bounding box center [462, 160] width 4 height 4
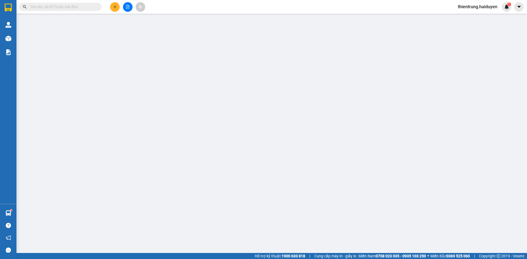
type input "0901060078"
type input "[PERSON_NAME]"
type input "20.000"
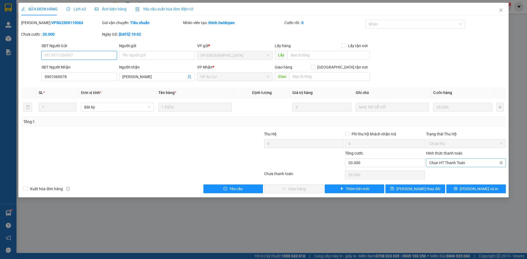
click at [452, 164] on span "Chọn HT Thanh Toán" at bounding box center [465, 163] width 73 height 8
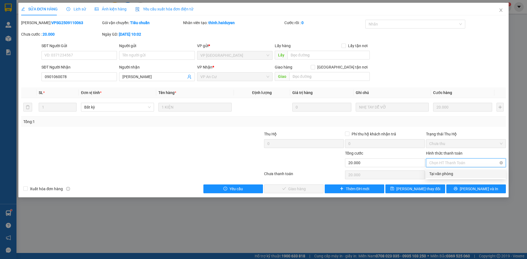
click at [449, 175] on div "Tại văn phòng" at bounding box center [465, 174] width 73 height 6
type input "0"
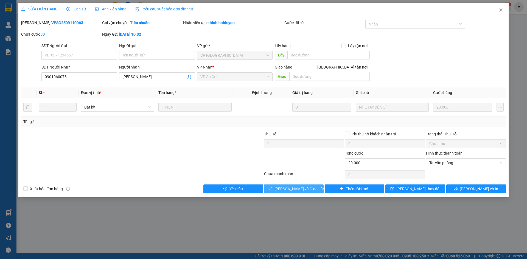
click at [300, 191] on span "[PERSON_NAME] và Giao hàng" at bounding box center [301, 189] width 53 height 6
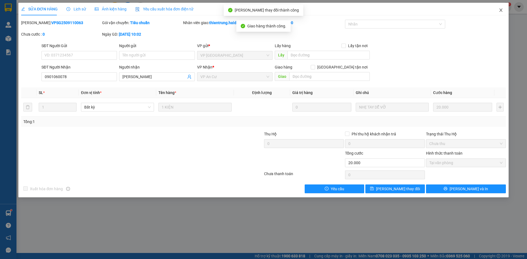
click at [502, 10] on icon "close" at bounding box center [501, 10] width 4 height 4
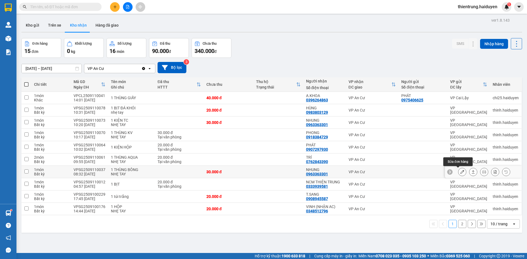
click at [460, 172] on icon at bounding box center [462, 172] width 4 height 4
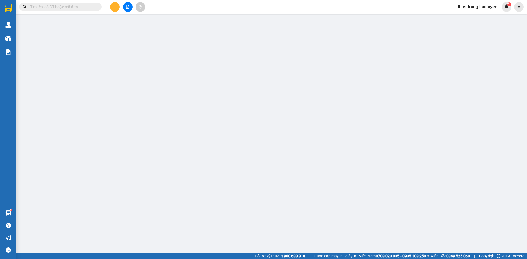
type input "0963363301"
type input "NHUNG"
type input "30.000"
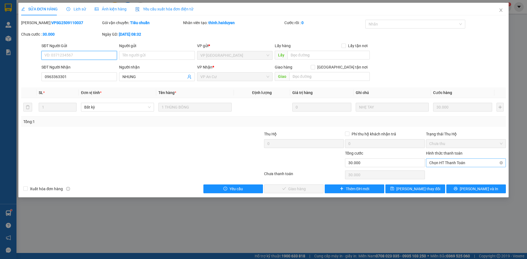
click at [456, 164] on span "Chọn HT Thanh Toán" at bounding box center [465, 163] width 73 height 8
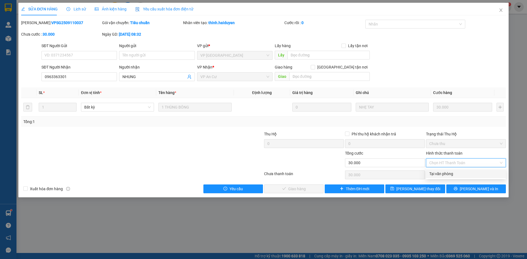
click at [451, 175] on div "Tại văn phòng" at bounding box center [465, 174] width 73 height 6
type input "0"
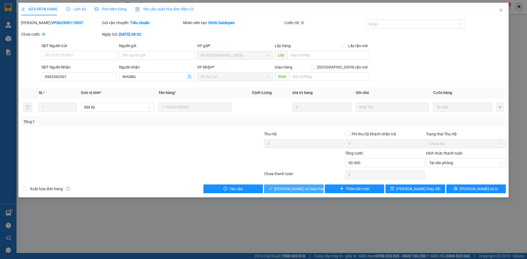
click at [306, 189] on span "[PERSON_NAME] và Giao hàng" at bounding box center [301, 189] width 53 height 6
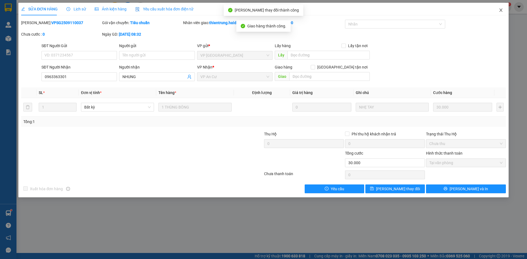
click at [501, 12] on icon "close" at bounding box center [501, 10] width 4 height 4
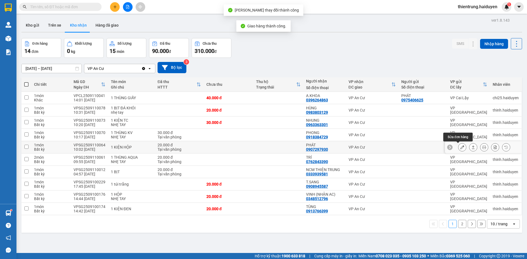
click at [460, 147] on icon at bounding box center [462, 148] width 4 height 4
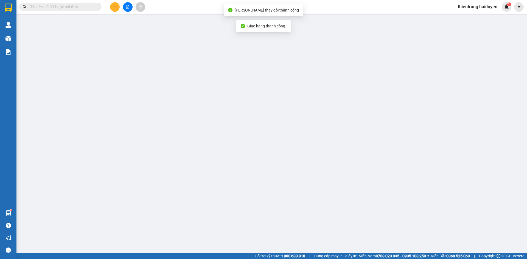
type input "0907297930"
type input "PHÁT"
type input "20.000"
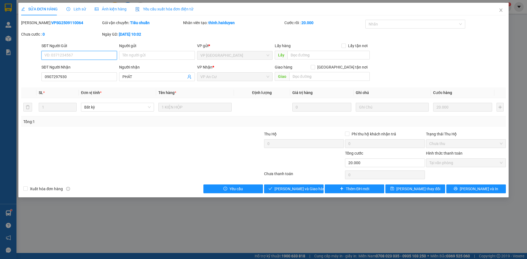
click at [456, 163] on span "Tại văn phòng" at bounding box center [465, 163] width 73 height 8
click at [288, 190] on span "[PERSON_NAME] và Giao hàng" at bounding box center [301, 189] width 53 height 6
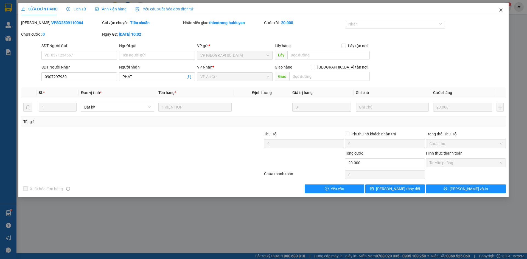
click at [502, 9] on icon "close" at bounding box center [500, 10] width 3 height 3
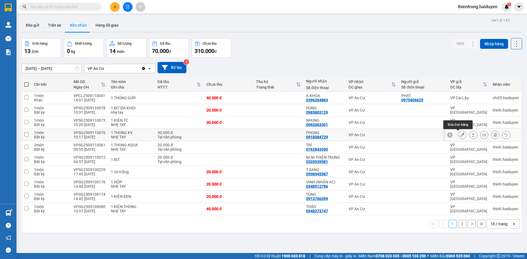
click at [460, 135] on icon at bounding box center [462, 135] width 4 height 4
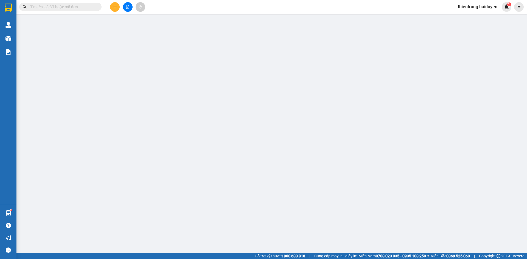
type input "0918384729"
type input "PHONG"
type input "30.000"
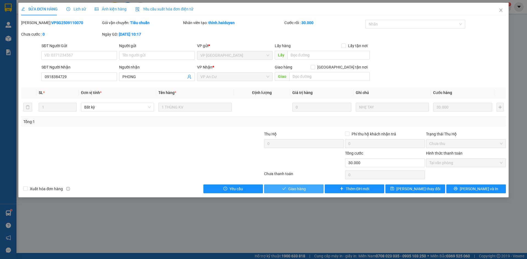
click at [300, 192] on span "Giao hàng" at bounding box center [297, 189] width 18 height 6
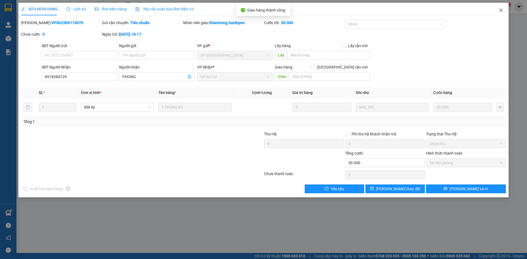
click at [503, 10] on span "Close" at bounding box center [500, 10] width 15 height 15
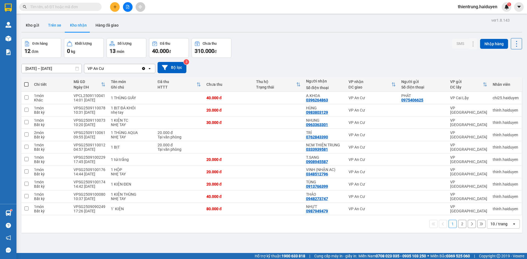
click at [54, 27] on button "Trên xe" at bounding box center [55, 25] width 22 height 13
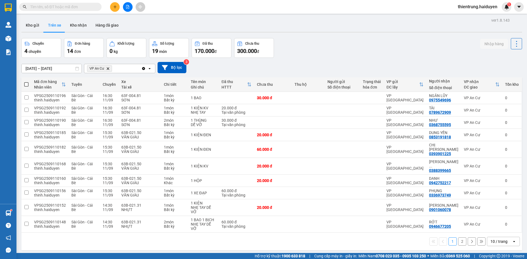
click at [459, 238] on button "2" at bounding box center [462, 242] width 8 height 8
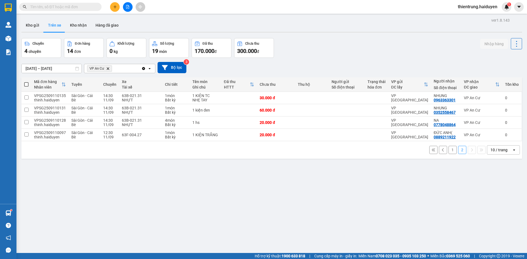
click at [449, 150] on button "1" at bounding box center [453, 150] width 8 height 8
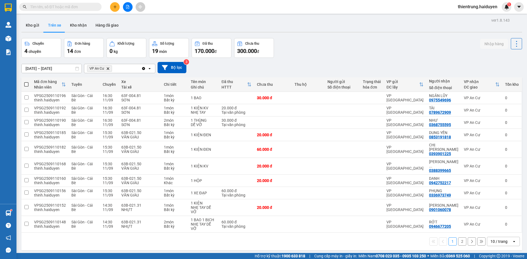
click at [47, 8] on input "text" at bounding box center [62, 7] width 65 height 6
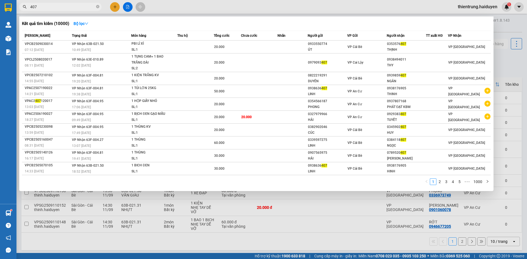
type input "407"
click at [373, 226] on div at bounding box center [263, 129] width 527 height 259
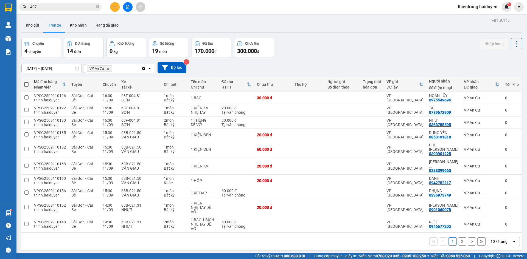
click at [460, 238] on button "2" at bounding box center [462, 242] width 8 height 8
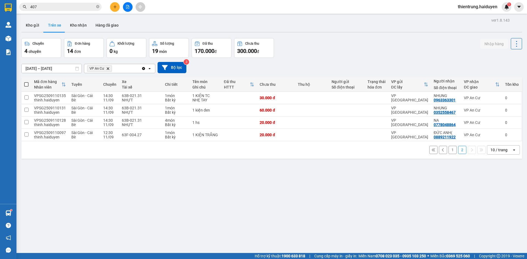
click at [102, 182] on div "ver 1.8.143 Kho gửi Trên xe Kho nhận Hàng đã giao Chuyến 4 chuyến Đơn hàng 14 đ…" at bounding box center [271, 145] width 505 height 259
click at [28, 28] on button "Kho gửi" at bounding box center [32, 25] width 22 height 13
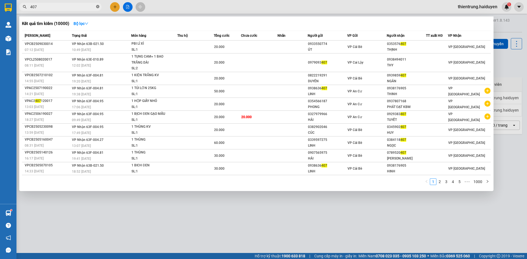
click at [98, 7] on icon "close-circle" at bounding box center [97, 6] width 3 height 3
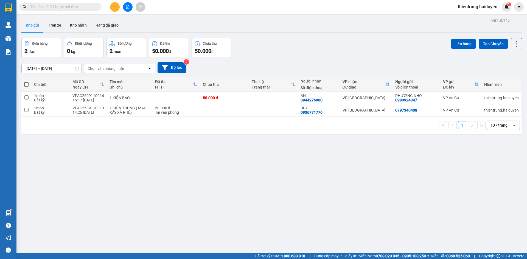
click at [289, 213] on div "ver 1.8.143 Kho gửi Trên xe Kho nhận Hàng đã giao Đơn hàng 2 đơn Khối lượng 0 k…" at bounding box center [271, 145] width 505 height 259
click at [115, 184] on div "ver 1.8.143 Kho gửi Trên xe Kho nhận Hàng đã giao Đơn hàng 2 đơn Khối lượng 0 k…" at bounding box center [271, 145] width 505 height 259
click at [53, 29] on button "Trên xe" at bounding box center [55, 25] width 22 height 13
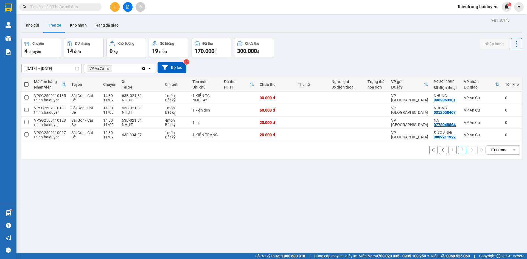
click at [278, 201] on div "ver 1.8.143 Kho gửi Trên xe Kho nhận Hàng đã giao Chuyến 4 chuyến Đơn hàng 14 đ…" at bounding box center [271, 145] width 505 height 259
click at [116, 11] on button at bounding box center [115, 7] width 10 height 10
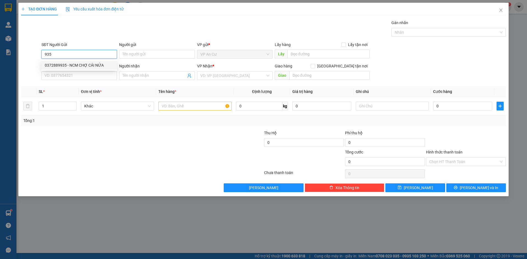
click at [79, 65] on div "0372889935 - NCM CHỢ CÁI NỨA" at bounding box center [79, 65] width 69 height 6
type input "0372889935"
type input "NCM CHỢ CÁI NỨA"
type input "0937040848"
type input "LABO [GEOGRAPHIC_DATA]"
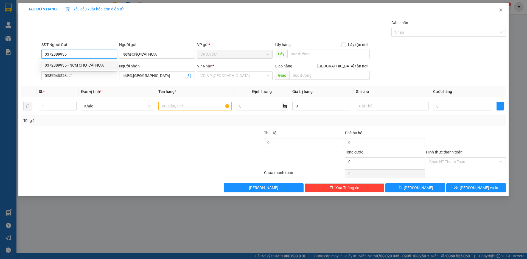
type input "20.000"
type input "0372889935"
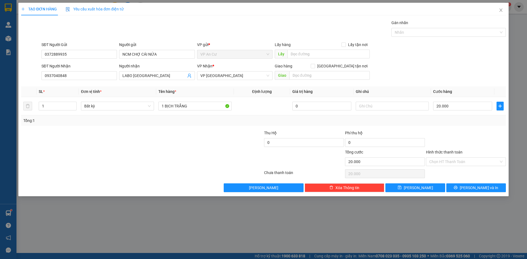
click at [180, 154] on div at bounding box center [102, 158] width 162 height 19
click at [485, 189] on span "[PERSON_NAME] và In" at bounding box center [479, 188] width 38 height 6
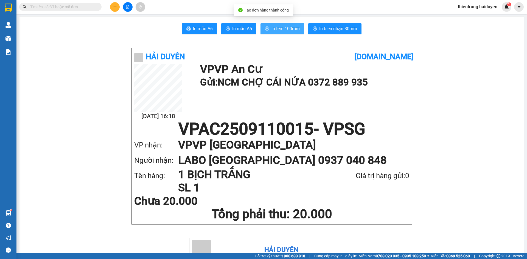
click at [281, 31] on span "In tem 100mm" at bounding box center [286, 28] width 28 height 7
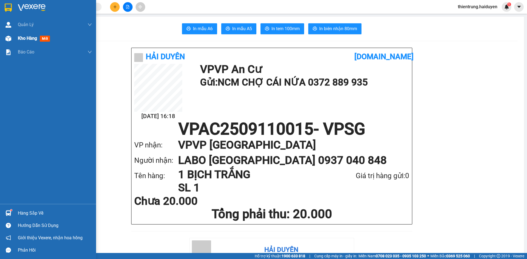
click at [34, 38] on span "Kho hàng" at bounding box center [27, 38] width 19 height 5
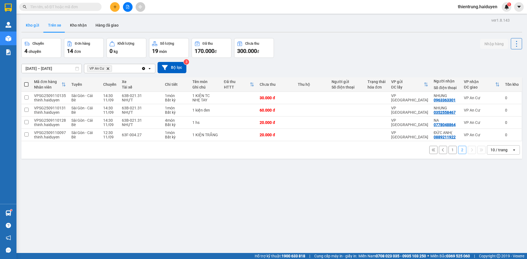
click at [31, 27] on button "Kho gửi" at bounding box center [32, 25] width 22 height 13
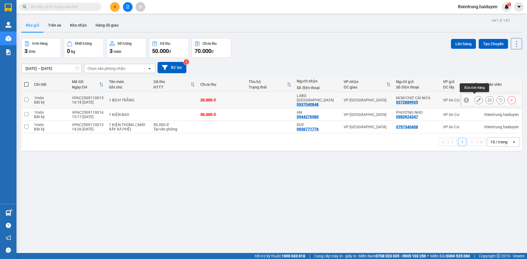
click at [477, 99] on icon at bounding box center [479, 100] width 4 height 4
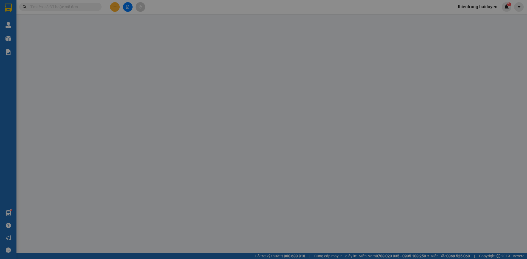
type input "0372889935"
type input "NCM CHỢ CÁI NỨA"
type input "0937040848"
type input "LABO [GEOGRAPHIC_DATA]"
type input "20.000"
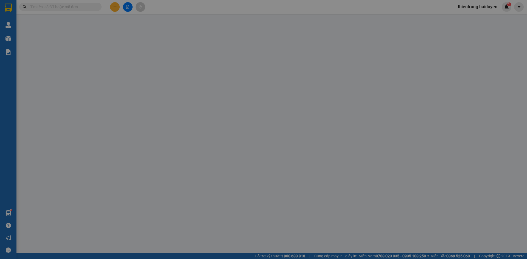
type input "20.000"
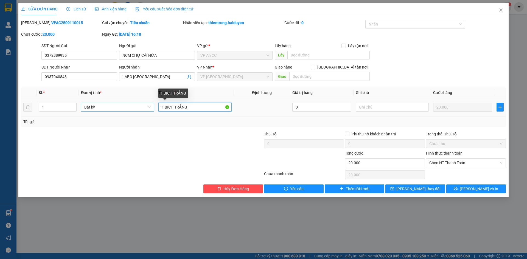
drag, startPoint x: 163, startPoint y: 109, endPoint x: 153, endPoint y: 110, distance: 10.0
click at [153, 110] on tr "1 Bất kỳ 1 BỊCH TRẮNG 0 20.000" at bounding box center [263, 107] width 485 height 18
type input "2 BỊCH TRẮNG"
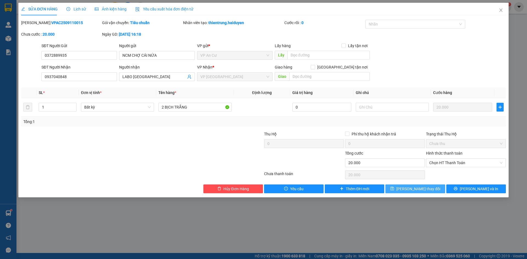
click at [420, 190] on span "[PERSON_NAME] thay đổi" at bounding box center [418, 189] width 44 height 6
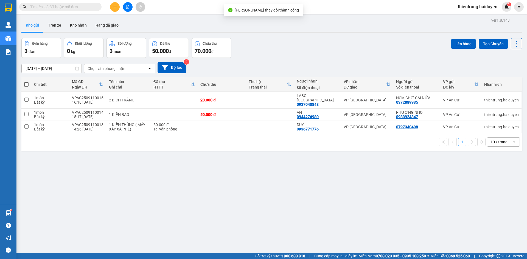
click at [434, 205] on div "ver 1.8.143 Kho gửi Trên xe Kho nhận Hàng đã giao Đơn hàng 3 đơn Khối lượng 0 k…" at bounding box center [271, 145] width 505 height 259
click at [477, 98] on icon at bounding box center [479, 100] width 4 height 4
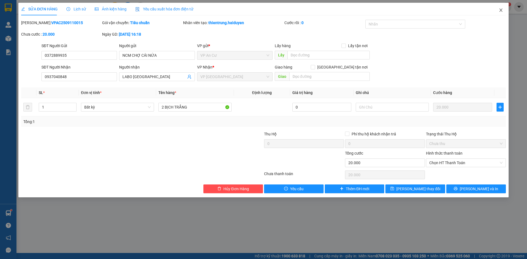
click at [499, 11] on icon "close" at bounding box center [501, 10] width 4 height 4
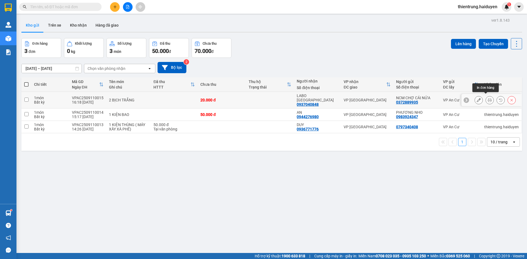
click at [488, 99] on icon at bounding box center [490, 100] width 4 height 4
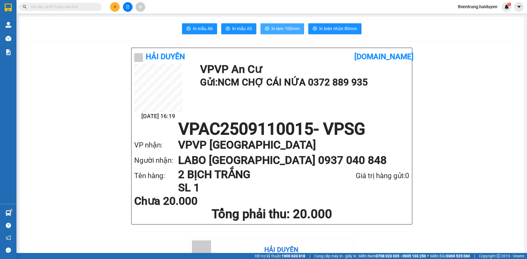
click at [280, 29] on span "In tem 100mm" at bounding box center [286, 28] width 28 height 7
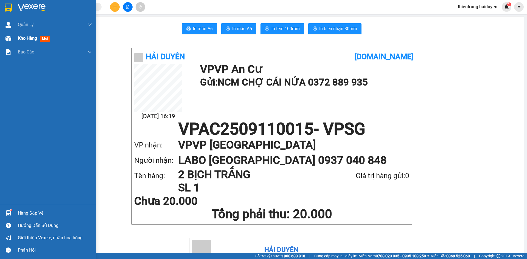
click at [24, 38] on span "Kho hàng" at bounding box center [27, 38] width 19 height 5
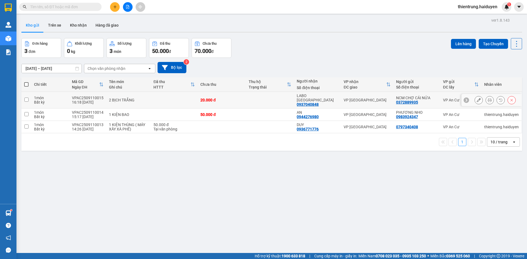
click at [477, 98] on icon at bounding box center [479, 100] width 4 height 4
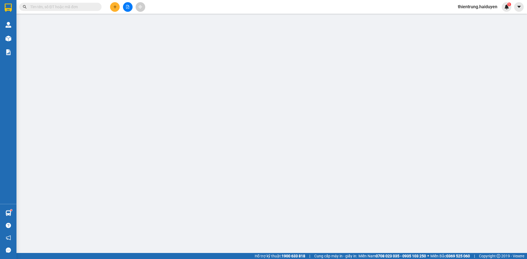
type input "0372889935"
type input "NCM CHỢ CÁI NỨA"
type input "0937040848"
type input "LABO [GEOGRAPHIC_DATA]"
type input "20.000"
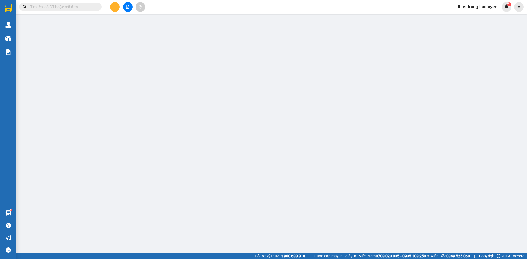
type input "20.000"
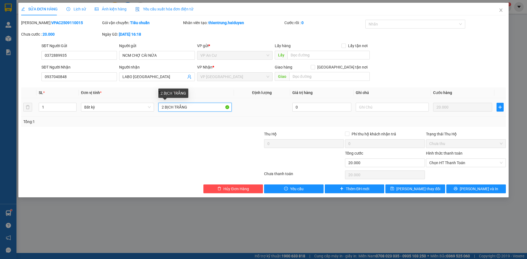
click at [211, 108] on input "2 BỊCH TRẮNG" at bounding box center [194, 107] width 73 height 9
type input "2 BỊCH TRẮNG DÁN CHUNG"
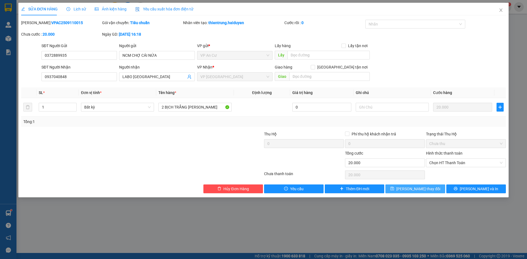
click at [415, 186] on span "[PERSON_NAME] thay đổi" at bounding box center [418, 189] width 44 height 6
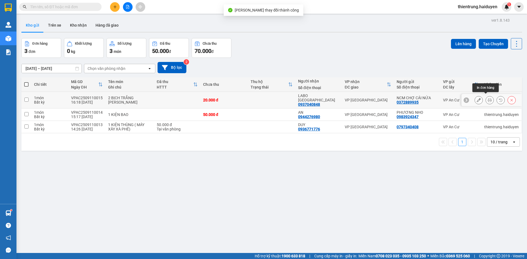
click at [488, 99] on icon at bounding box center [490, 100] width 4 height 4
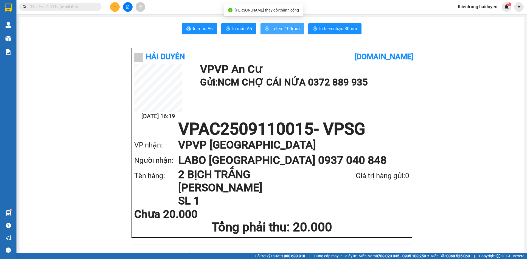
click at [286, 30] on span "In tem 100mm" at bounding box center [286, 28] width 28 height 7
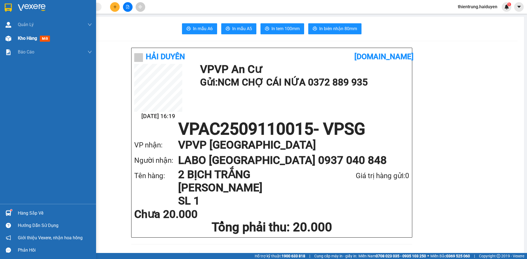
click at [28, 36] on span "Kho hàng" at bounding box center [27, 38] width 19 height 5
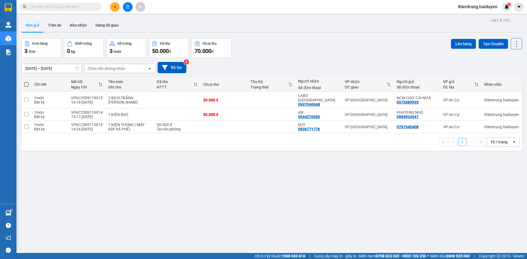
click at [158, 205] on div "ver 1.8.143 Kho gửi Trên xe Kho nhận Hàng đã giao Đơn hàng 3 đơn Khối lượng 0 k…" at bounding box center [271, 145] width 505 height 259
drag, startPoint x: 299, startPoint y: 215, endPoint x: 208, endPoint y: 173, distance: 99.9
click at [298, 215] on div "ver 1.8.143 Kho gửi Trên xe Kho nhận Hàng đã giao Đơn hàng 3 đơn Khối lượng 0 k…" at bounding box center [271, 145] width 505 height 259
click at [53, 26] on button "Trên xe" at bounding box center [55, 25] width 22 height 13
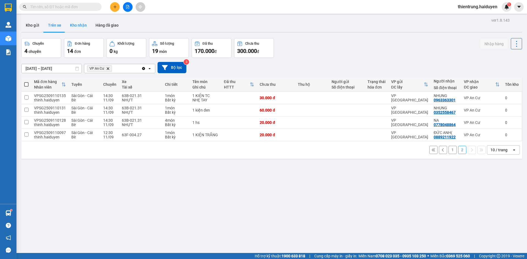
click at [74, 30] on button "Kho nhận" at bounding box center [79, 25] width 26 height 13
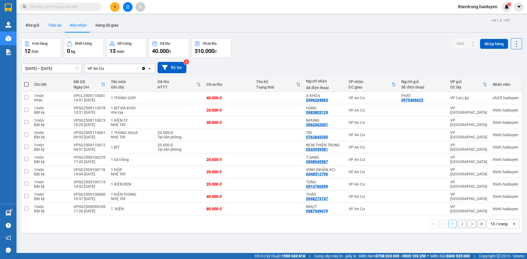
click at [54, 24] on button "Trên xe" at bounding box center [55, 25] width 22 height 13
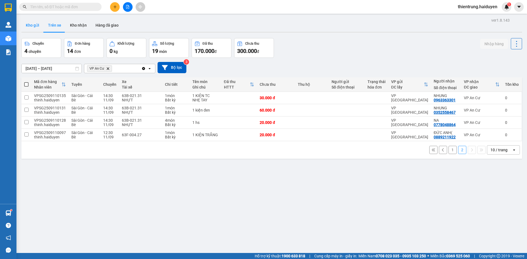
click at [33, 26] on button "Kho gửi" at bounding box center [32, 25] width 22 height 13
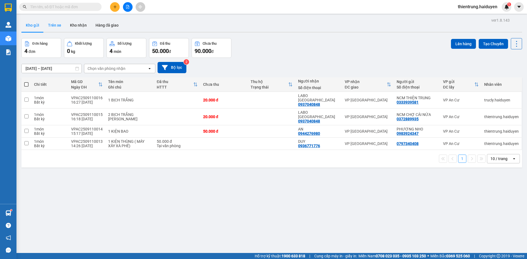
click at [55, 29] on button "Trên xe" at bounding box center [55, 25] width 22 height 13
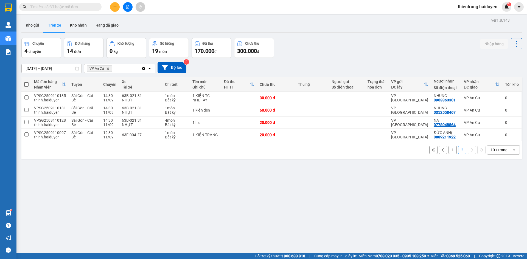
click at [487, 218] on div "ver 1.8.143 Kho gửi Trên xe Kho nhận Hàng đã giao Chuyến 4 chuyến Đơn hàng 14 đ…" at bounding box center [271, 145] width 505 height 259
click at [35, 23] on button "Kho gửi" at bounding box center [32, 25] width 22 height 13
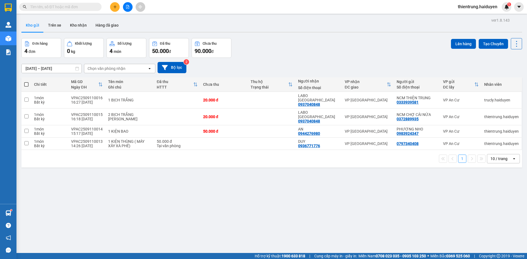
click at [333, 223] on div "ver 1.8.143 Kho gửi Trên xe Kho nhận Hàng đã giao Đơn hàng 4 đơn Khối lượng 0 k…" at bounding box center [271, 145] width 505 height 259
click at [60, 24] on button "Trên xe" at bounding box center [55, 25] width 22 height 13
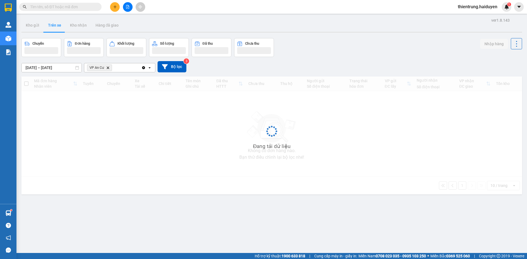
click at [62, 7] on input "text" at bounding box center [62, 7] width 65 height 6
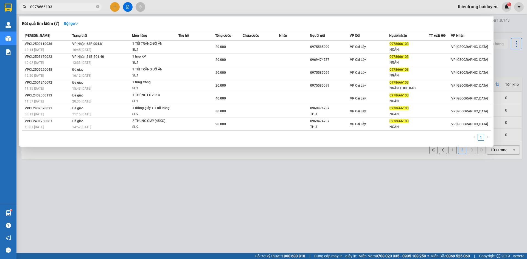
type input "0978666103"
click at [234, 173] on div at bounding box center [263, 129] width 527 height 259
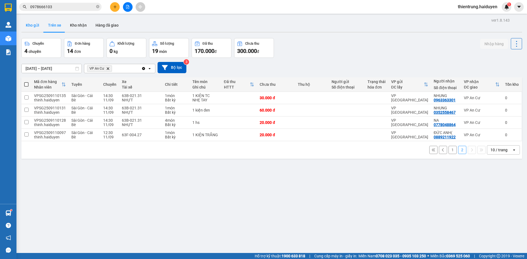
click at [33, 24] on button "Kho gửi" at bounding box center [32, 25] width 22 height 13
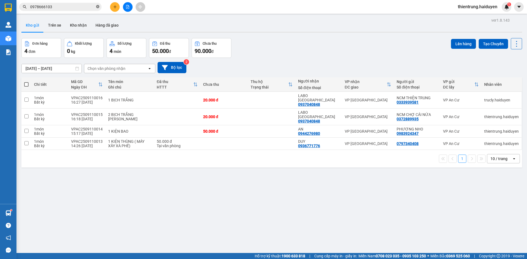
click at [98, 8] on icon "close-circle" at bounding box center [97, 6] width 3 height 3
click at [57, 24] on button "Trên xe" at bounding box center [55, 25] width 22 height 13
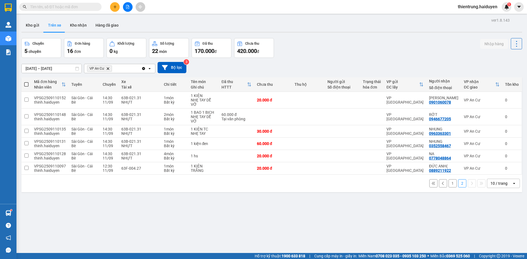
click at [297, 231] on div "ver 1.8.143 Kho gửi Trên xe Kho nhận Hàng đã giao Chuyến 5 chuyến Đơn hàng 16 đ…" at bounding box center [271, 145] width 505 height 259
drag, startPoint x: 135, startPoint y: 204, endPoint x: 134, endPoint y: 201, distance: 2.8
click at [135, 204] on div "ver 1.8.143 Kho gửi Trên xe Kho nhận Hàng đã giao Chuyến 5 chuyến Đơn hàng 16 đ…" at bounding box center [271, 145] width 505 height 259
drag, startPoint x: 367, startPoint y: 48, endPoint x: 233, endPoint y: 29, distance: 135.8
click at [364, 48] on div "Chuyến 5 chuyến Đơn hàng 16 đơn Khối lượng 0 kg Số lượng 22 món Đã thu 170.000 …" at bounding box center [271, 48] width 501 height 20
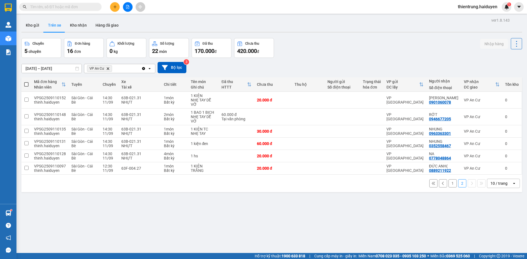
click at [387, 37] on div "ver 1.8.143 Kho gửi Trên xe Kho nhận Hàng đã giao Chuyến 5 chuyến Đơn hàng 16 đ…" at bounding box center [271, 145] width 505 height 259
click at [78, 24] on button "Kho nhận" at bounding box center [79, 25] width 26 height 13
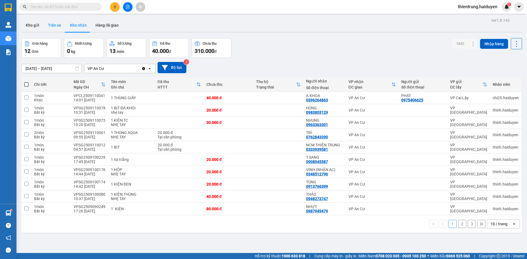
click at [54, 26] on button "Trên xe" at bounding box center [55, 25] width 22 height 13
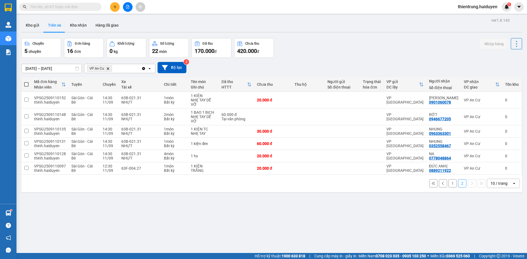
click at [449, 183] on button "1" at bounding box center [453, 184] width 8 height 8
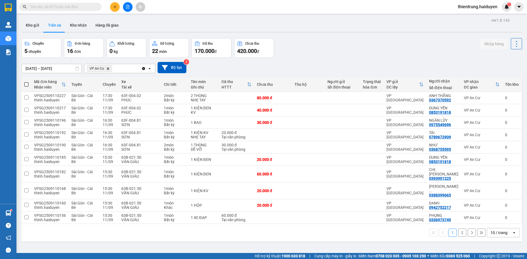
click at [507, 53] on div "Nhập hàng" at bounding box center [501, 48] width 42 height 20
click at [74, 28] on button "Kho nhận" at bounding box center [79, 25] width 26 height 13
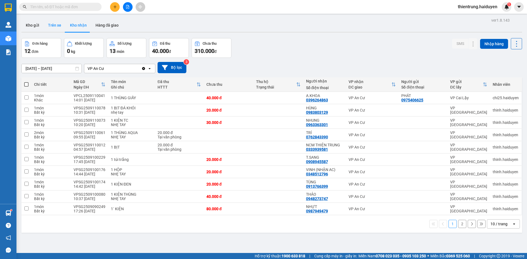
click at [55, 26] on button "Trên xe" at bounding box center [55, 25] width 22 height 13
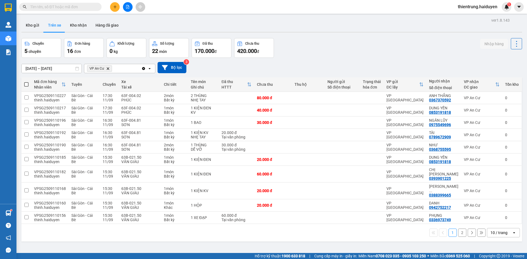
click at [458, 229] on button "2" at bounding box center [462, 233] width 8 height 8
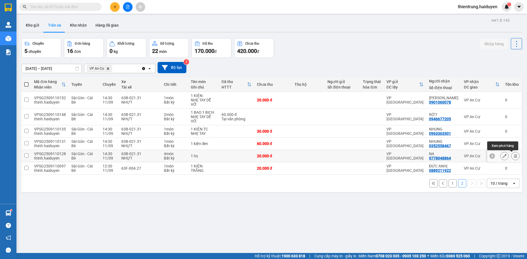
click at [512, 153] on button at bounding box center [516, 157] width 8 height 10
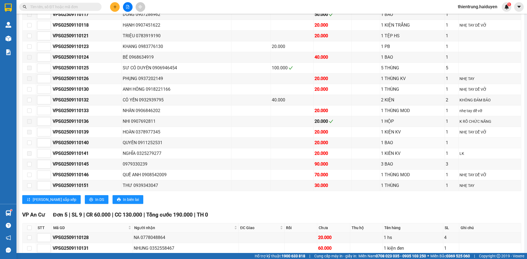
scroll to position [479, 0]
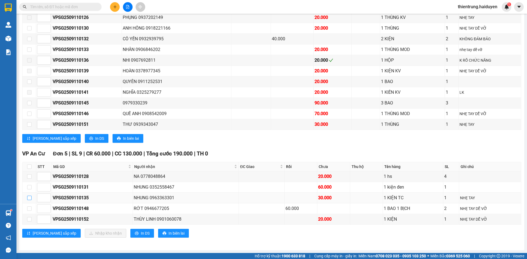
click at [28, 198] on input "checkbox" at bounding box center [29, 198] width 4 height 4
checkbox input "true"
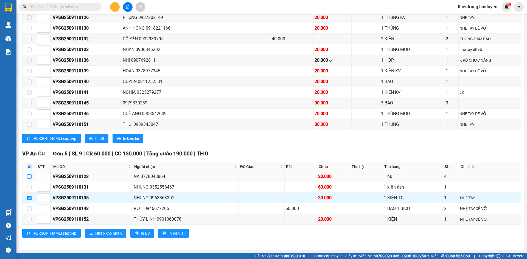
click at [28, 178] on input "checkbox" at bounding box center [29, 177] width 4 height 4
checkbox input "true"
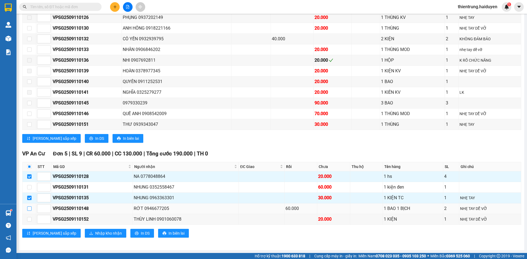
click at [30, 209] on input "checkbox" at bounding box center [29, 209] width 4 height 4
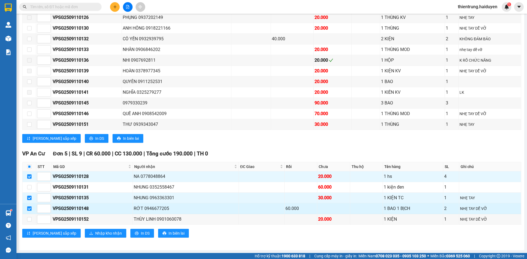
click at [30, 209] on input "checkbox" at bounding box center [29, 209] width 4 height 4
checkbox input "false"
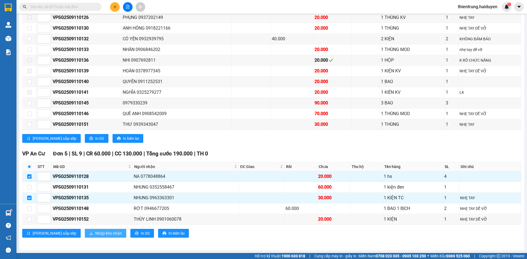
click at [95, 234] on span "Nhập kho nhận" at bounding box center [108, 234] width 27 height 6
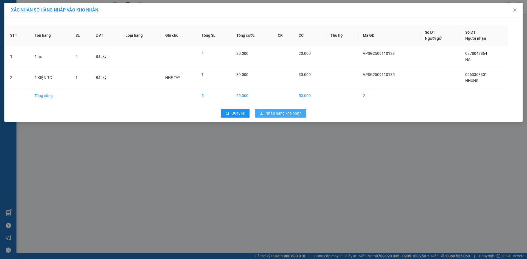
click at [280, 114] on span "Nhập hàng kho nhận" at bounding box center [283, 113] width 36 height 6
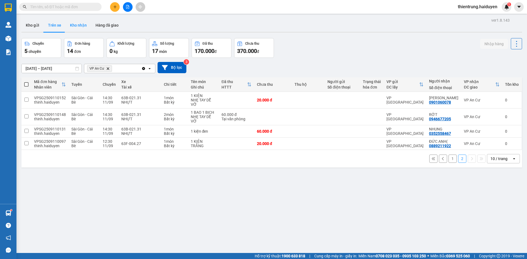
click at [77, 25] on button "Kho nhận" at bounding box center [79, 25] width 26 height 13
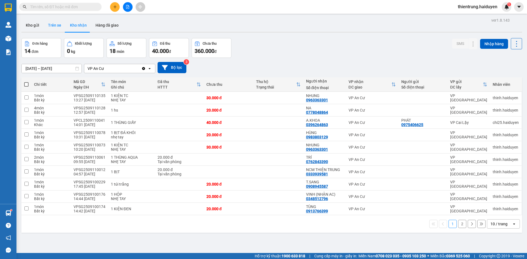
click at [55, 25] on button "Trên xe" at bounding box center [55, 25] width 22 height 13
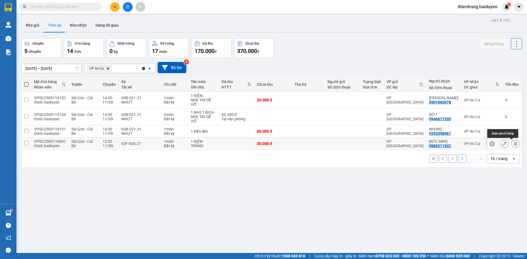
click at [514, 144] on icon at bounding box center [516, 144] width 4 height 4
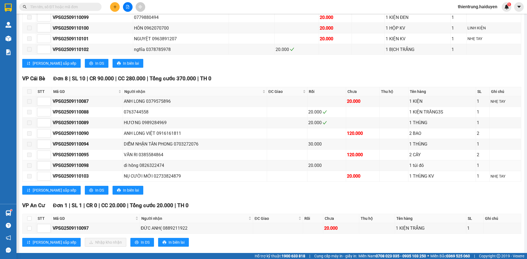
scroll to position [190, 0]
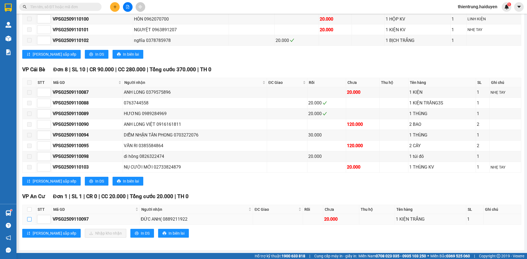
click at [28, 221] on input "checkbox" at bounding box center [29, 219] width 4 height 4
checkbox input "true"
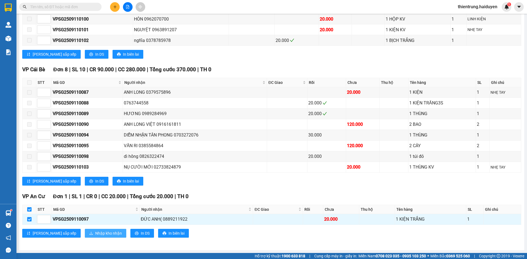
click at [95, 234] on span "Nhập kho nhận" at bounding box center [108, 234] width 27 height 6
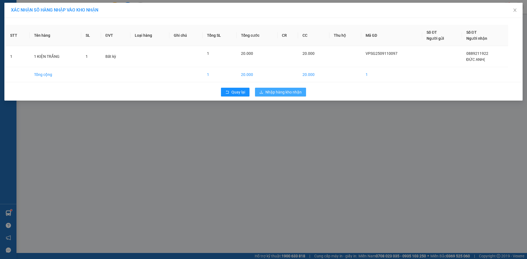
click at [280, 94] on span "Nhập hàng kho nhận" at bounding box center [283, 92] width 36 height 6
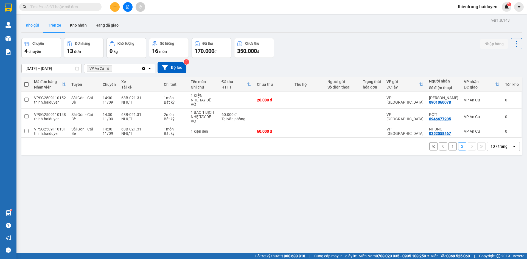
click at [32, 25] on button "Kho gửi" at bounding box center [32, 25] width 22 height 13
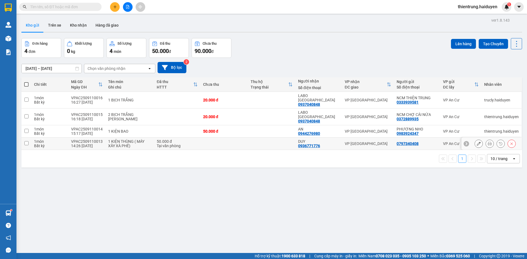
click at [28, 141] on input "checkbox" at bounding box center [26, 143] width 4 height 4
checkbox input "true"
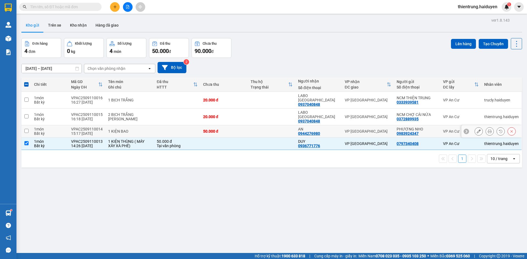
click at [27, 129] on input "checkbox" at bounding box center [26, 131] width 4 height 4
checkbox input "true"
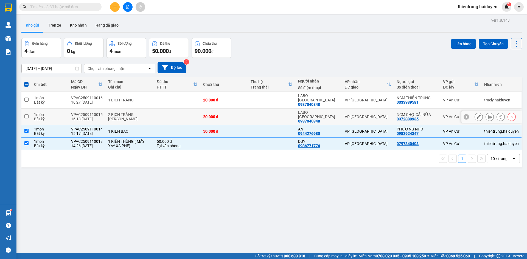
click at [28, 114] on input "checkbox" at bounding box center [26, 116] width 4 height 4
checkbox input "true"
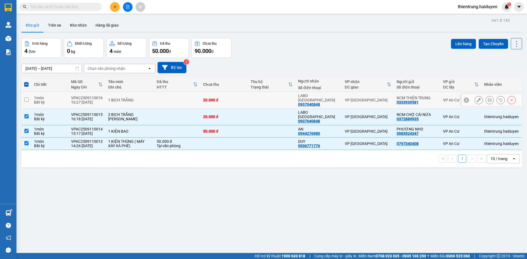
click at [25, 99] on input "checkbox" at bounding box center [26, 100] width 4 height 4
checkbox input "true"
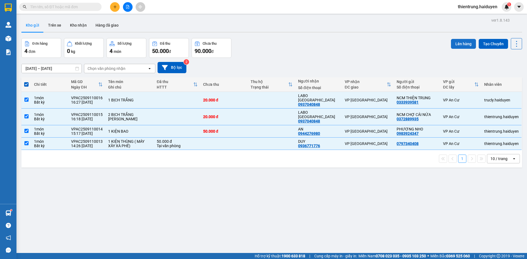
click at [456, 44] on button "Lên hàng" at bounding box center [463, 44] width 25 height 10
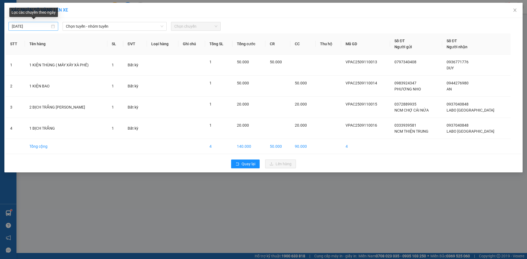
click at [54, 26] on div "11/09/2025" at bounding box center [33, 26] width 43 height 6
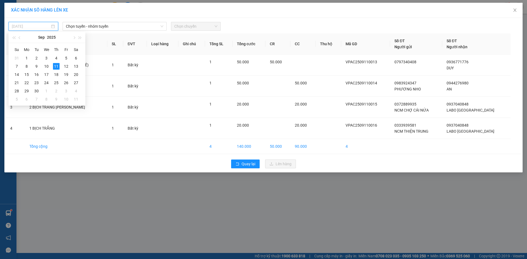
type input "11/09/2025"
click at [55, 64] on div "11" at bounding box center [56, 66] width 7 height 7
click at [105, 24] on span "Chọn tuyến - nhóm tuyến" at bounding box center [114, 26] width 97 height 8
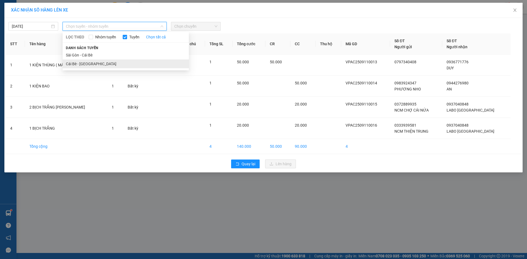
click at [82, 63] on li "Cái Bè - Sài Gòn" at bounding box center [126, 64] width 126 height 9
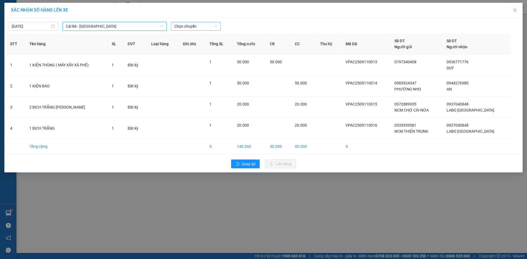
click at [215, 26] on span "Chọn chuyến" at bounding box center [195, 26] width 43 height 8
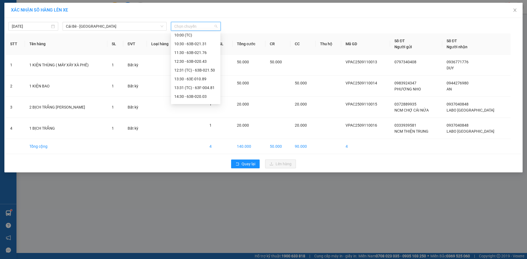
scroll to position [149, 0]
click at [180, 91] on div "16:30" at bounding box center [195, 90] width 43 height 6
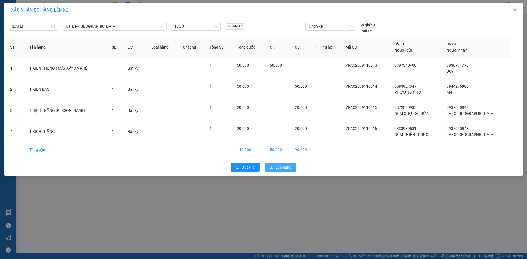
click at [285, 167] on span "Lên hàng" at bounding box center [284, 167] width 16 height 6
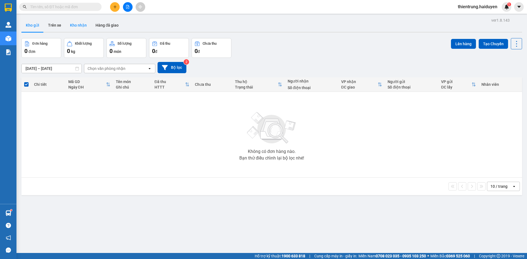
click at [80, 23] on button "Kho nhận" at bounding box center [79, 25] width 26 height 13
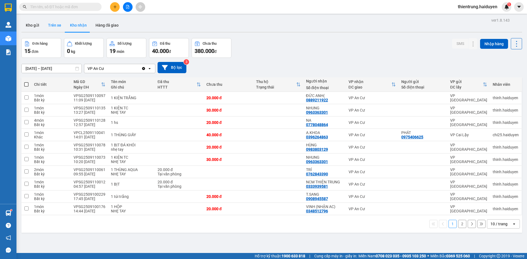
click at [55, 24] on button "Trên xe" at bounding box center [55, 25] width 22 height 13
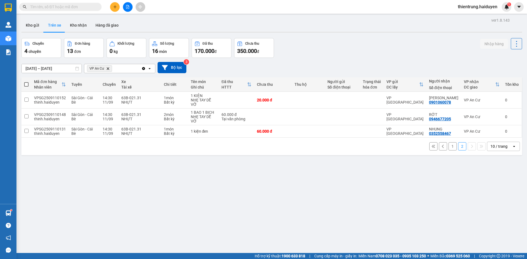
click at [450, 147] on button "1" at bounding box center [453, 146] width 8 height 8
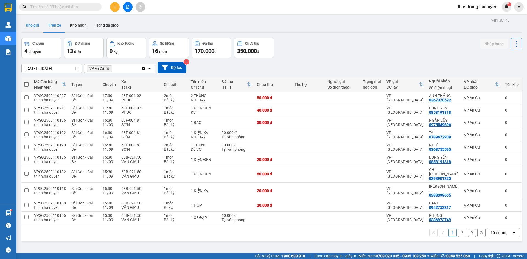
click at [32, 27] on button "Kho gửi" at bounding box center [32, 25] width 22 height 13
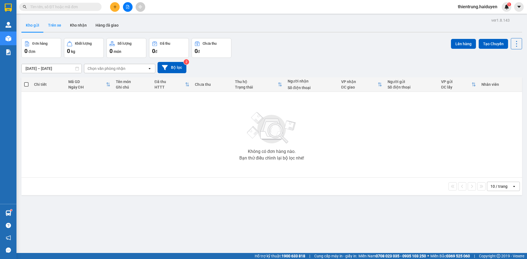
click at [51, 27] on button "Trên xe" at bounding box center [55, 25] width 22 height 13
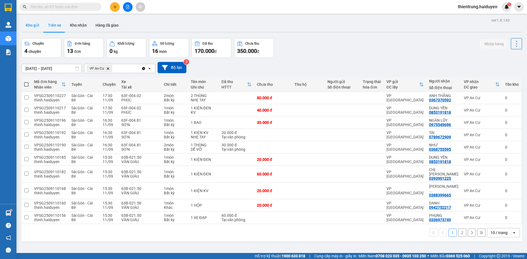
click at [30, 27] on button "Kho gửi" at bounding box center [32, 25] width 22 height 13
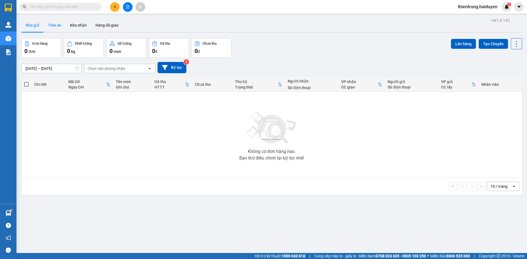
click at [57, 28] on button "Trên xe" at bounding box center [55, 25] width 22 height 13
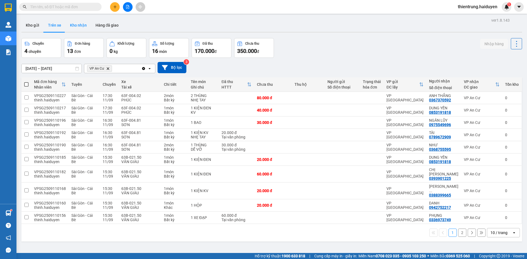
click at [81, 27] on button "Kho nhận" at bounding box center [79, 25] width 26 height 13
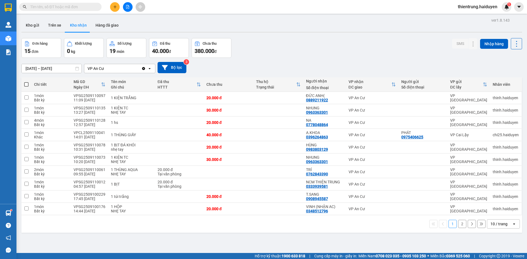
click at [271, 37] on div "ver 1.8.143 Kho gửi Trên xe Kho nhận Hàng đã giao Đơn hàng 15 đơn Khối lượng 0 …" at bounding box center [271, 145] width 505 height 259
click at [484, 63] on div "09/09/2025 – 11/09/2025 Press the down arrow key to interact with the calendar …" at bounding box center [271, 67] width 501 height 11
click at [55, 23] on button "Trên xe" at bounding box center [55, 25] width 22 height 13
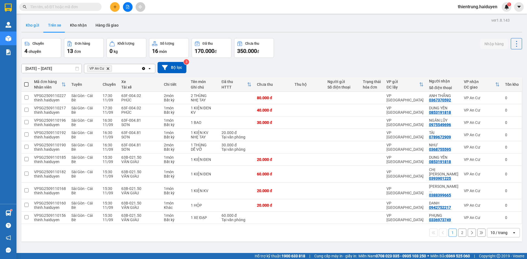
click at [31, 26] on button "Kho gửi" at bounding box center [32, 25] width 22 height 13
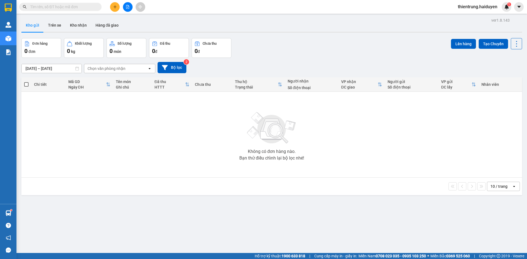
click at [186, 223] on div "ver 1.8.143 Kho gửi Trên xe Kho nhận Hàng đã giao Đơn hàng 0 đơn Khối lượng 0 k…" at bounding box center [271, 145] width 505 height 259
click at [114, 5] on icon "plus" at bounding box center [115, 7] width 4 height 4
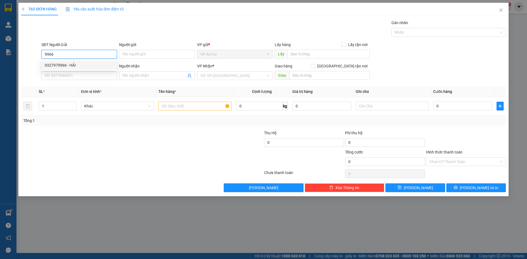
click at [80, 65] on div "0327979966 - HẢI" at bounding box center [79, 65] width 69 height 6
type input "0327979966"
type input "HẢI"
type input "0909866113"
type input "TÂN"
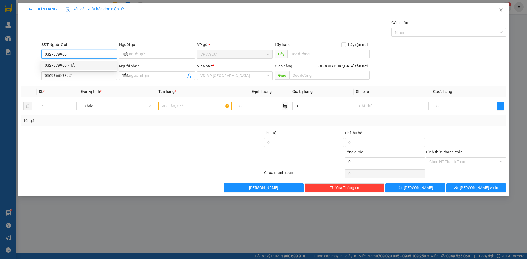
type input "20.000"
type input "0327979966"
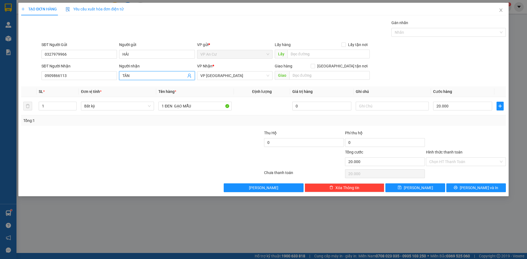
click at [189, 78] on icon "user-add" at bounding box center [189, 76] width 4 height 4
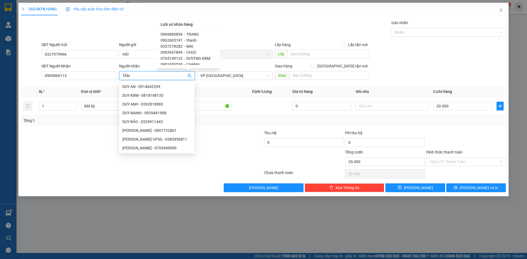
scroll to position [27, 0]
click at [177, 38] on span "0337278282" at bounding box center [172, 38] width 22 height 4
type input "0337278282"
type input "MAI"
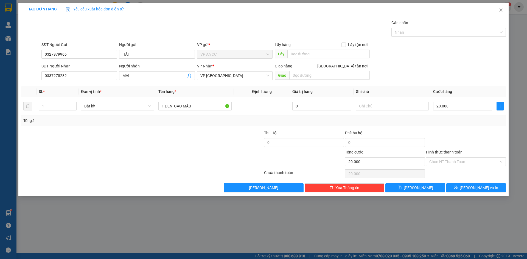
drag, startPoint x: 235, startPoint y: 158, endPoint x: 193, endPoint y: 126, distance: 52.6
click at [227, 158] on div at bounding box center [223, 158] width 81 height 19
click at [164, 107] on input "1 ĐEN GẠO MẪU" at bounding box center [194, 106] width 73 height 9
type input "1 bịch ĐEN GẠO MẪU"
click at [477, 188] on span "[PERSON_NAME] và In" at bounding box center [479, 188] width 38 height 6
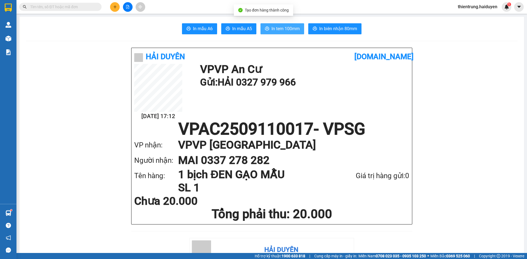
click at [287, 29] on span "In tem 100mm" at bounding box center [286, 28] width 28 height 7
click at [116, 7] on icon "plus" at bounding box center [115, 7] width 4 height 4
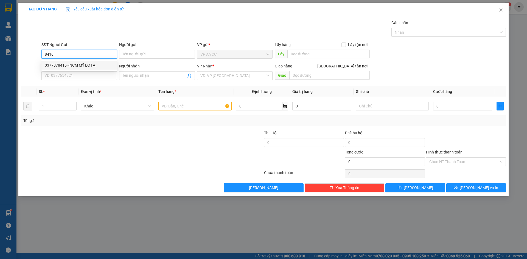
click at [90, 67] on div "0377878416 - NCM MỸ LỢI A" at bounding box center [79, 65] width 69 height 6
type input "0377878416"
type input "NCM MỸ LỢI A"
type input "0937040848"
type input "LABO [GEOGRAPHIC_DATA]"
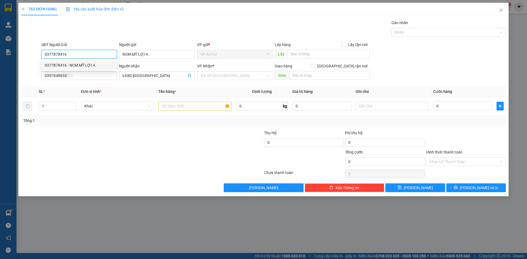
type input "20.000"
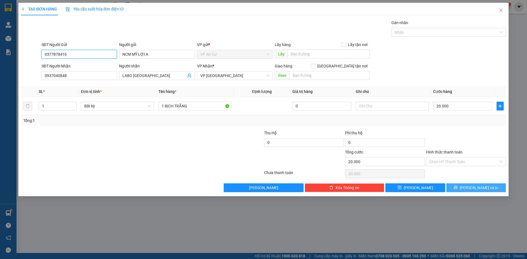
type input "0377878416"
click at [485, 189] on span "[PERSON_NAME] và In" at bounding box center [479, 188] width 38 height 6
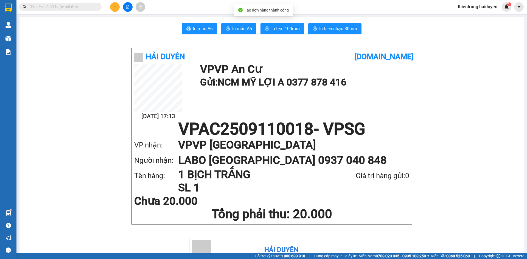
click at [278, 29] on span "In tem 100mm" at bounding box center [286, 28] width 28 height 7
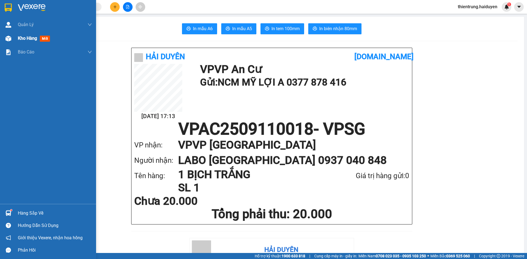
click at [31, 40] on span "Kho hàng" at bounding box center [27, 38] width 19 height 5
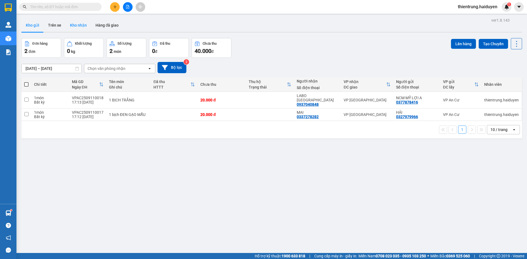
click at [79, 25] on button "Kho nhận" at bounding box center [79, 25] width 26 height 13
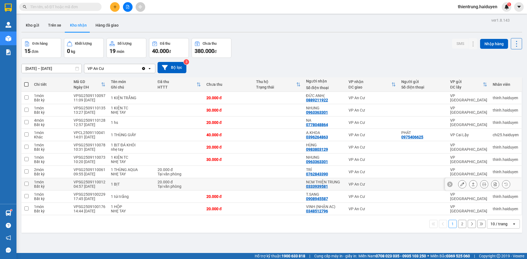
click at [460, 186] on icon at bounding box center [462, 185] width 4 height 4
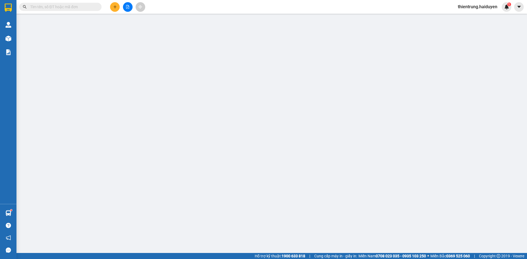
type input "0333939581"
type input "NCM THIỆN TRUNG"
type input "20.000"
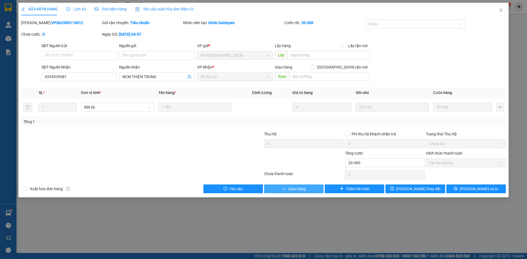
click at [302, 189] on span "Giao hàng" at bounding box center [297, 189] width 18 height 6
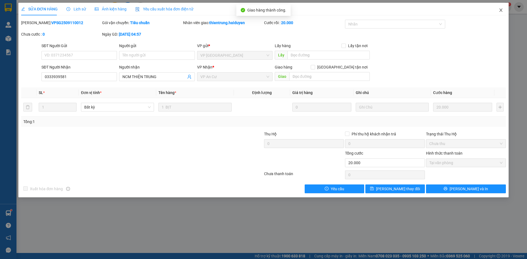
click at [502, 10] on icon "close" at bounding box center [500, 10] width 3 height 3
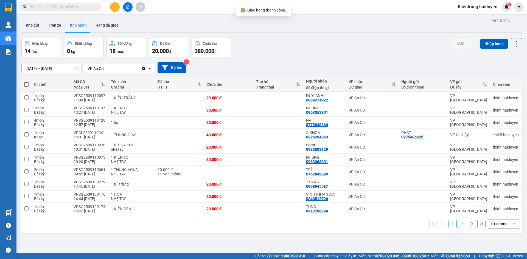
click at [458, 224] on button "2" at bounding box center [462, 224] width 8 height 8
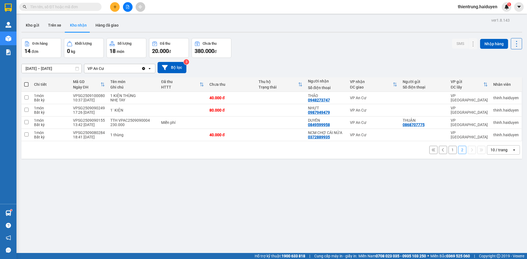
click at [451, 150] on button "1" at bounding box center [453, 150] width 8 height 8
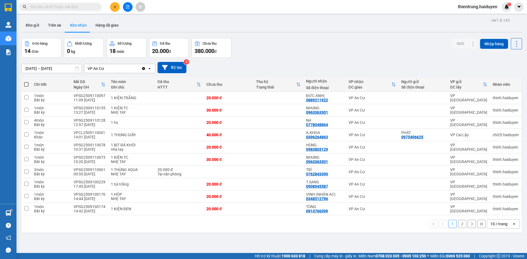
click at [459, 224] on button "2" at bounding box center [462, 224] width 8 height 8
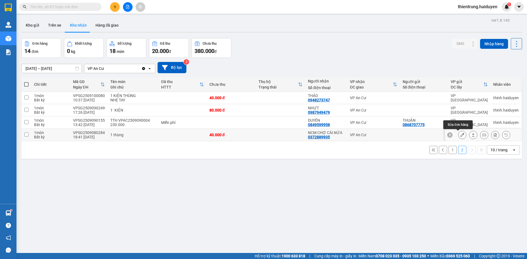
click at [460, 136] on button at bounding box center [463, 135] width 8 height 10
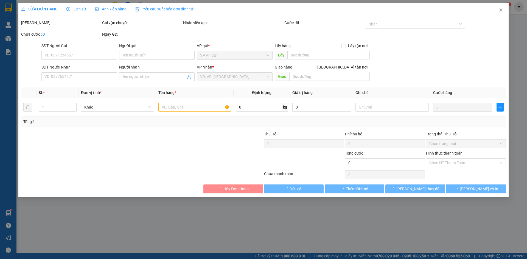
type input "0372889935"
type input "NCM CHỢ CÁI NỨA"
type input "40.000"
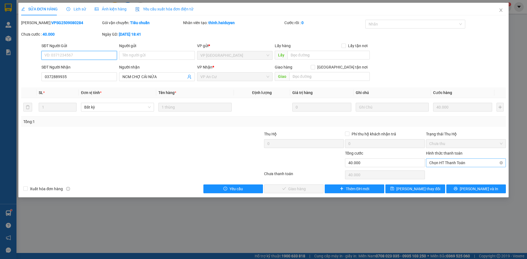
click at [444, 163] on span "Chọn HT Thanh Toán" at bounding box center [465, 163] width 73 height 8
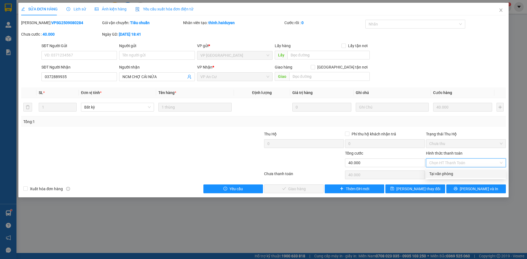
click at [445, 173] on div "Tại văn phòng" at bounding box center [465, 174] width 73 height 6
type input "0"
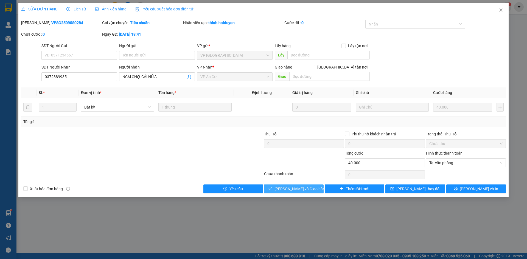
click at [295, 189] on span "[PERSON_NAME] và Giao hàng" at bounding box center [301, 189] width 53 height 6
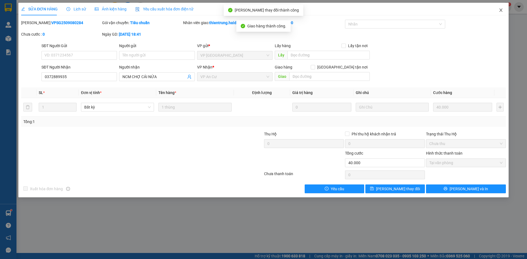
click at [500, 9] on icon "close" at bounding box center [500, 10] width 3 height 3
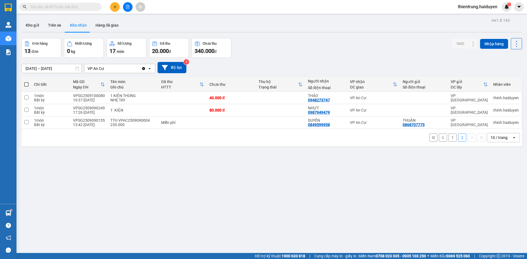
click at [449, 138] on button "1" at bounding box center [453, 138] width 8 height 8
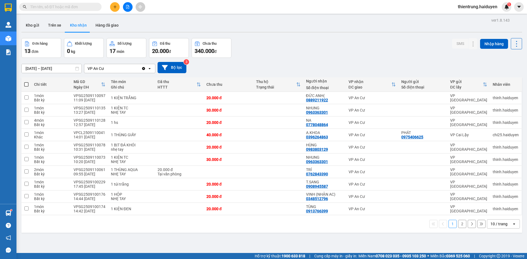
click at [460, 225] on button "2" at bounding box center [462, 224] width 8 height 8
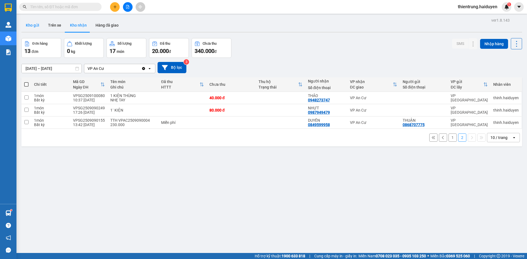
click at [39, 26] on button "Kho gửi" at bounding box center [32, 25] width 22 height 13
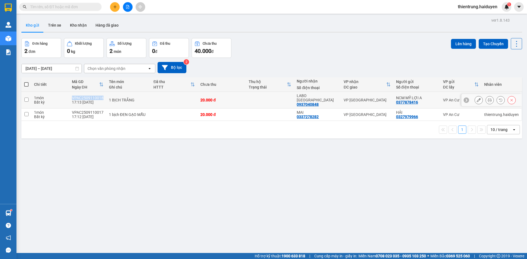
drag, startPoint x: 104, startPoint y: 97, endPoint x: 72, endPoint y: 94, distance: 31.7
click at [72, 94] on td "VPAC2509110018 17:13 11/09" at bounding box center [87, 100] width 37 height 17
checkbox input "true"
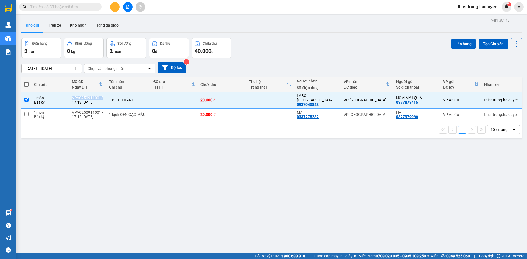
copy div "VPAC2509110018"
click at [74, 9] on input "text" at bounding box center [62, 7] width 65 height 6
paste input "VPAC2509110018"
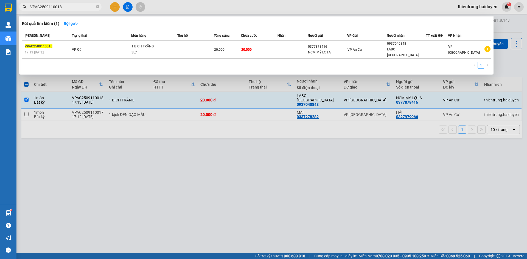
type input "VPAC2509110018"
click at [197, 161] on div at bounding box center [263, 129] width 527 height 259
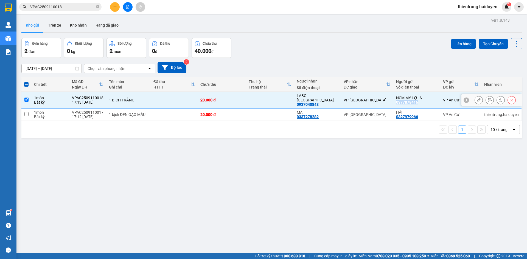
drag, startPoint x: 415, startPoint y: 100, endPoint x: 390, endPoint y: 100, distance: 25.0
click at [393, 100] on td "NCM MỸ LỢI A 0377878416" at bounding box center [416, 100] width 47 height 17
checkbox input "false"
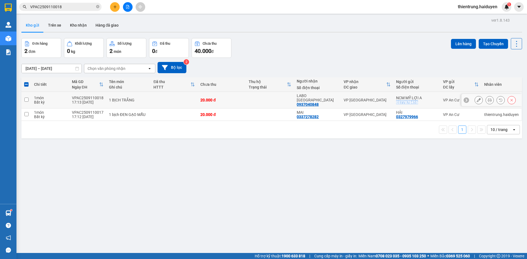
copy div "0377878416"
click at [51, 10] on span "VPAC2509110018" at bounding box center [60, 7] width 82 height 8
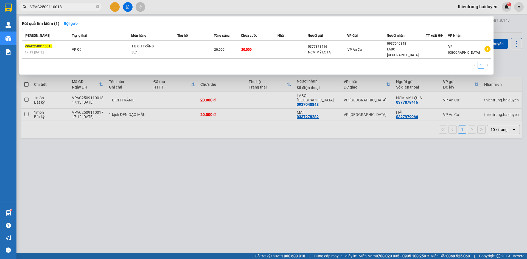
click at [51, 10] on span "VPAC2509110018" at bounding box center [60, 7] width 82 height 8
click at [49, 8] on input "VPAC2509110018" at bounding box center [62, 7] width 65 height 6
paste input "0377878416"
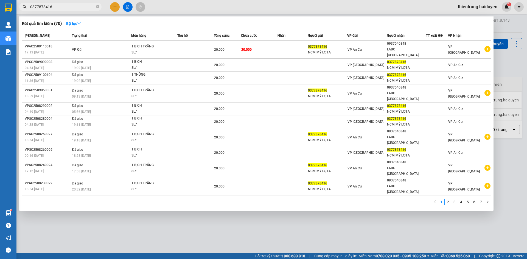
type input "0377878416"
click at [105, 199] on div "1 2 3 4 5 6 7" at bounding box center [256, 204] width 469 height 10
click at [383, 253] on div at bounding box center [263, 129] width 527 height 259
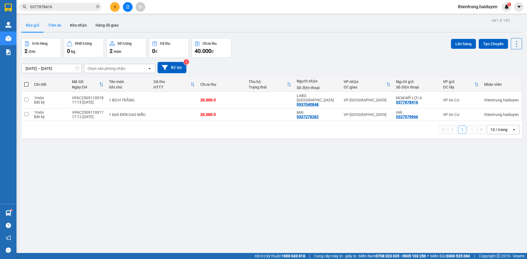
click at [58, 24] on button "Trên xe" at bounding box center [55, 25] width 22 height 13
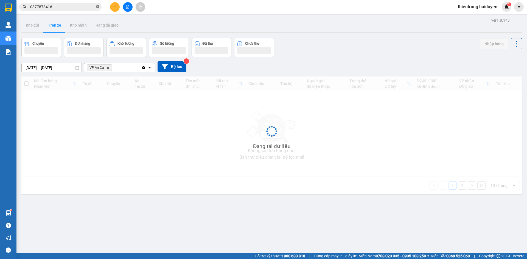
click at [99, 6] on icon "close-circle" at bounding box center [97, 6] width 3 height 3
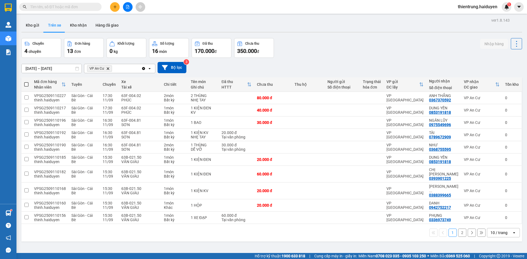
click at [398, 235] on div "ver 1.8.143 Kho gửi Trên xe Kho nhận Hàng đã giao Chuyến 4 chuyến Đơn hàng 13 đ…" at bounding box center [271, 145] width 505 height 259
click at [459, 229] on button "2" at bounding box center [462, 233] width 8 height 8
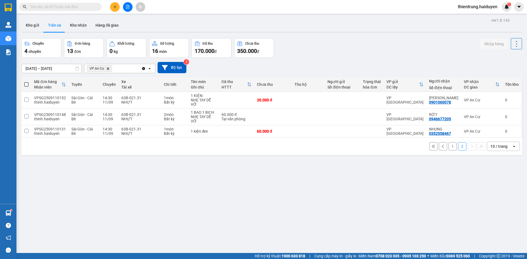
click at [157, 192] on div "ver 1.8.143 Kho gửi Trên xe Kho nhận Hàng đã giao Chuyến 4 chuyến Đơn hàng 13 đ…" at bounding box center [271, 145] width 505 height 259
click at [514, 131] on icon at bounding box center [516, 132] width 4 height 4
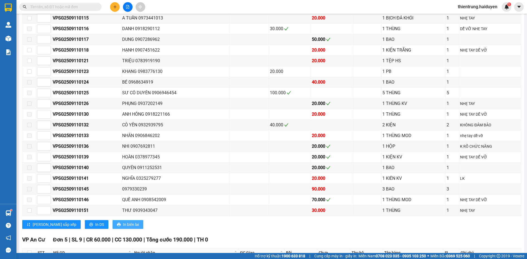
scroll to position [479, 0]
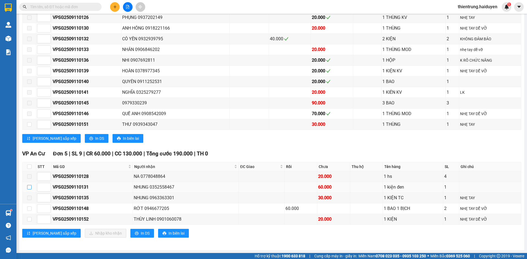
click at [28, 189] on input "checkbox" at bounding box center [29, 187] width 4 height 4
checkbox input "true"
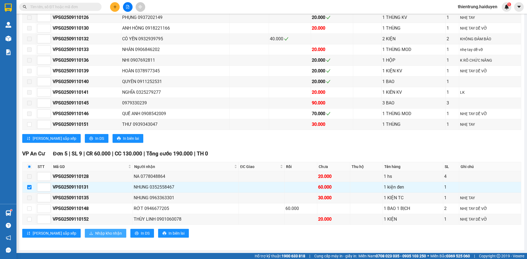
click at [95, 235] on span "Nhập kho nhận" at bounding box center [108, 234] width 27 height 6
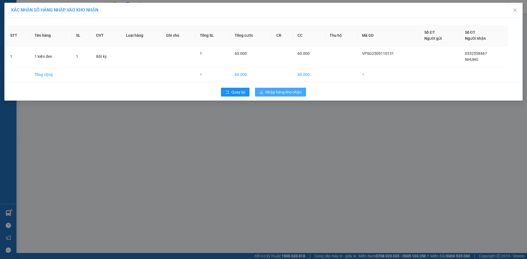
click at [294, 91] on span "Nhập hàng kho nhận" at bounding box center [283, 92] width 36 height 6
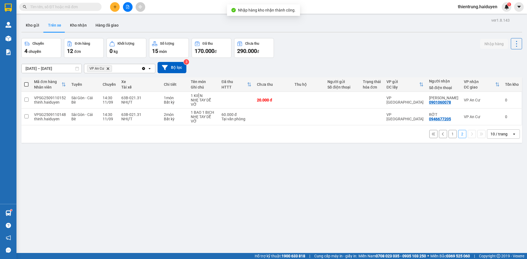
click at [449, 134] on button "1" at bounding box center [453, 134] width 8 height 8
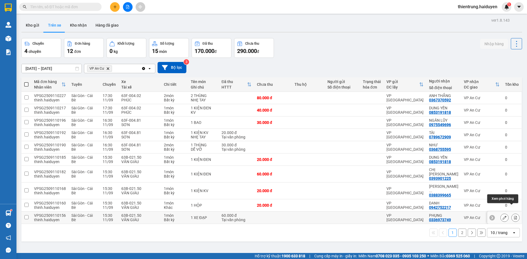
click at [514, 216] on icon at bounding box center [516, 218] width 4 height 4
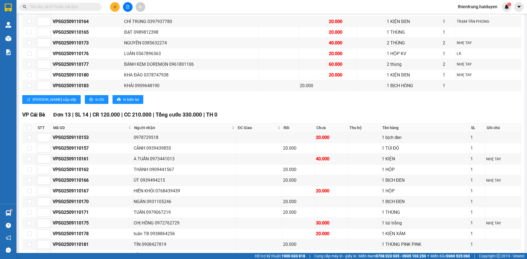
scroll to position [361, 0]
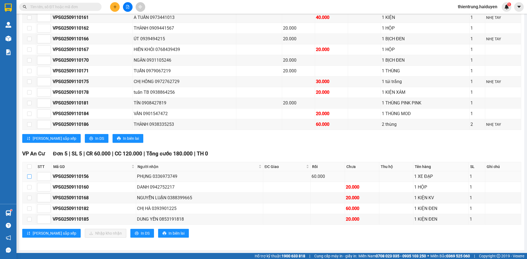
click at [29, 177] on input "checkbox" at bounding box center [29, 177] width 4 height 4
checkbox input "true"
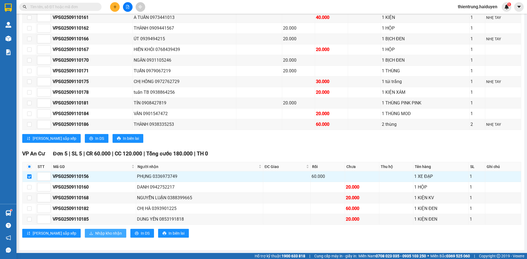
click at [95, 234] on span "Nhập kho nhận" at bounding box center [108, 234] width 27 height 6
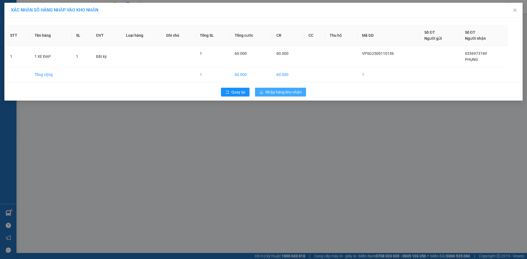
click at [298, 90] on span "Nhập hàng kho nhận" at bounding box center [283, 92] width 36 height 6
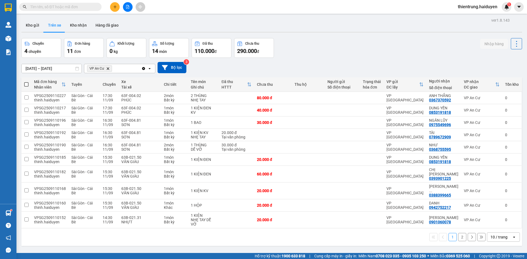
click at [459, 233] on button "2" at bounding box center [462, 237] width 8 height 8
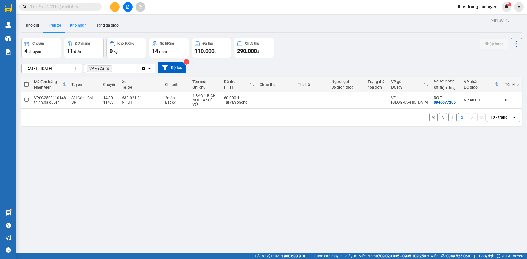
click at [76, 27] on button "Kho nhận" at bounding box center [79, 25] width 26 height 13
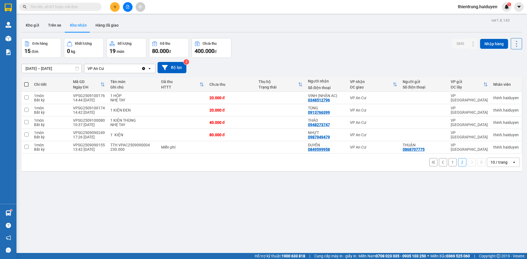
click at [449, 163] on button "1" at bounding box center [453, 162] width 8 height 8
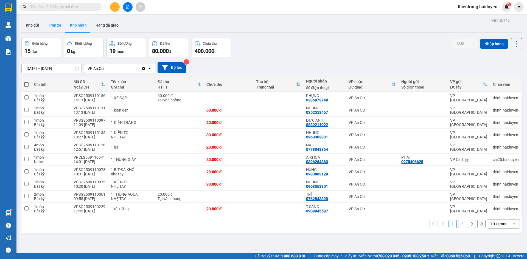
click at [57, 24] on button "Trên xe" at bounding box center [55, 25] width 22 height 13
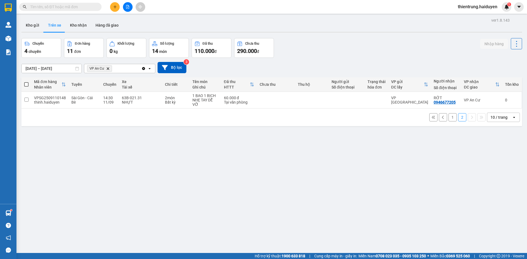
click at [125, 185] on div "ver 1.8.143 Kho gửi Trên xe Kho nhận Hàng đã giao Chuyến 4 chuyến Đơn hàng 11 đ…" at bounding box center [271, 145] width 505 height 259
drag, startPoint x: 93, startPoint y: 189, endPoint x: 437, endPoint y: 183, distance: 344.6
click at [101, 189] on div "ver 1.8.143 Kho gửi Trên xe Kho nhận Hàng đã giao Chuyến 4 chuyến Đơn hàng 11 đ…" at bounding box center [271, 145] width 505 height 259
click at [84, 30] on button "Kho nhận" at bounding box center [79, 25] width 26 height 13
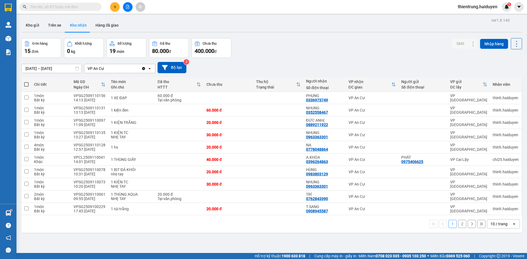
click at [458, 226] on button "2" at bounding box center [462, 224] width 8 height 8
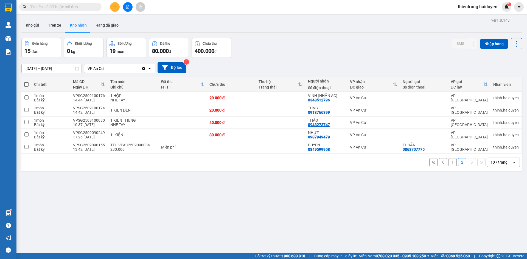
click at [150, 212] on div "ver 1.8.143 Kho gửi Trên xe Kho nhận Hàng đã giao Đơn hàng 15 đơn Khối lượng 0 …" at bounding box center [271, 145] width 505 height 259
click at [55, 23] on button "Trên xe" at bounding box center [55, 25] width 22 height 13
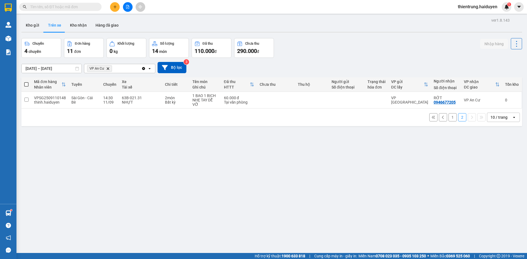
click at [449, 119] on button "1" at bounding box center [453, 117] width 8 height 8
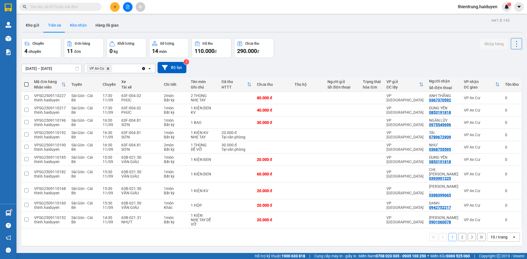
click at [82, 26] on button "Kho nhận" at bounding box center [79, 25] width 26 height 13
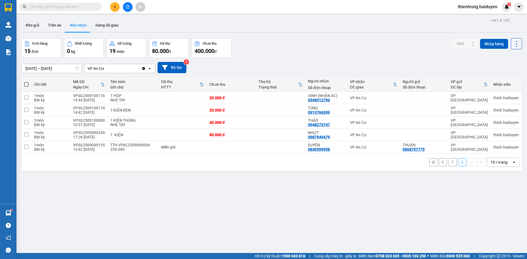
click at [450, 163] on button "1" at bounding box center [453, 162] width 8 height 8
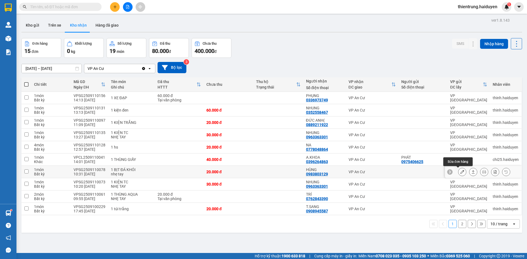
click at [460, 173] on icon at bounding box center [462, 172] width 4 height 4
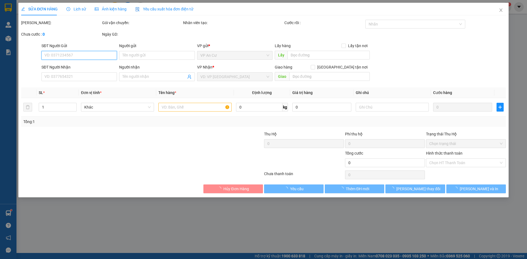
type input "0983803129"
type input "HÙNG"
type input "20.000"
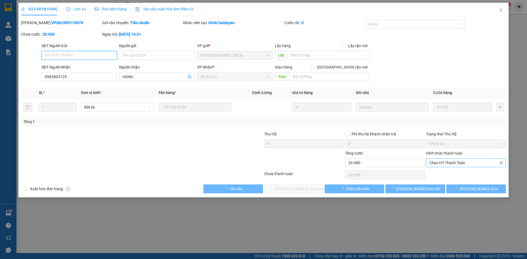
click at [461, 166] on span "Chọn HT Thanh Toán" at bounding box center [465, 163] width 73 height 8
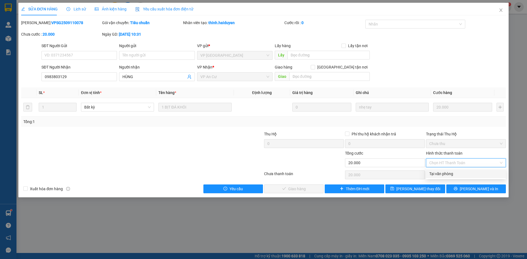
click at [448, 174] on div "Tại văn phòng" at bounding box center [465, 174] width 73 height 6
type input "0"
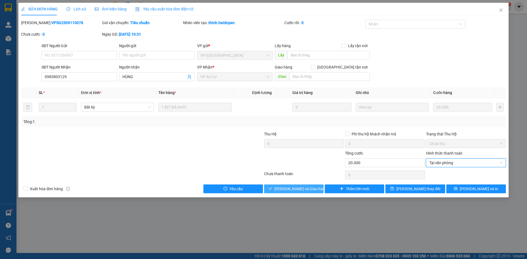
click at [301, 189] on span "[PERSON_NAME] và Giao hàng" at bounding box center [301, 189] width 53 height 6
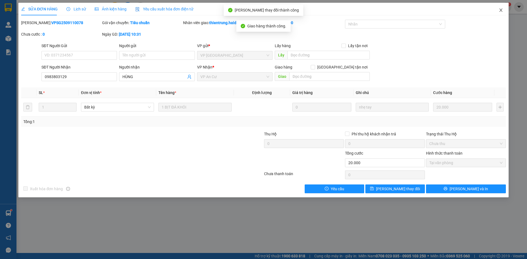
click at [501, 10] on icon "close" at bounding box center [500, 10] width 3 height 3
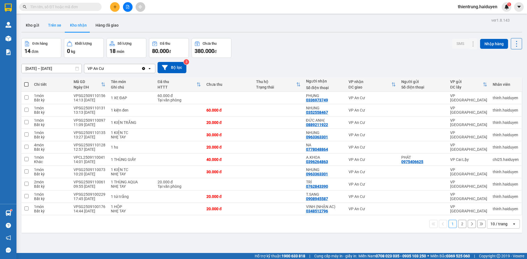
click at [54, 23] on button "Trên xe" at bounding box center [55, 25] width 22 height 13
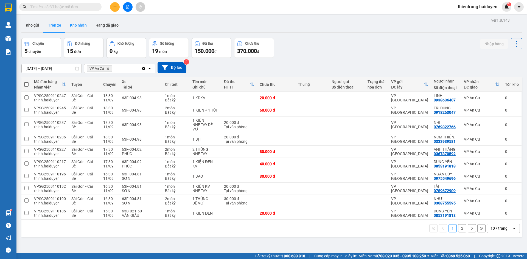
click at [79, 27] on button "Kho nhận" at bounding box center [79, 25] width 26 height 13
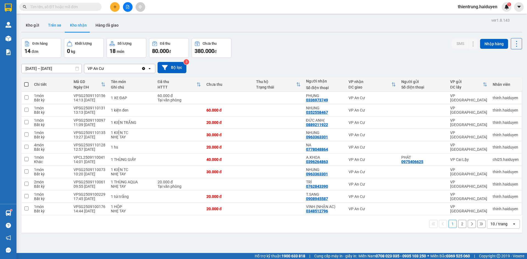
click at [51, 28] on button "Trên xe" at bounding box center [55, 25] width 22 height 13
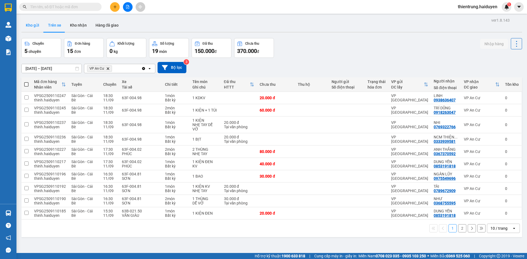
click at [35, 23] on button "Kho gửi" at bounding box center [32, 25] width 22 height 13
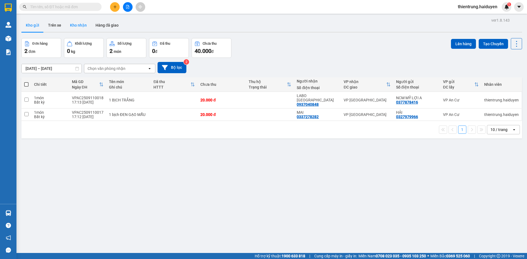
click at [85, 27] on button "Kho nhận" at bounding box center [79, 25] width 26 height 13
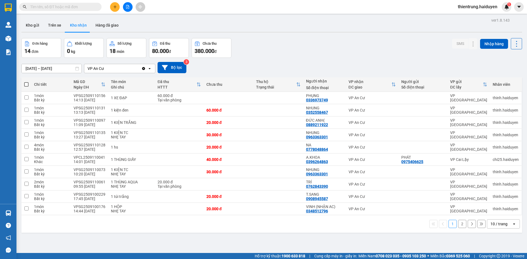
click at [459, 224] on button "2" at bounding box center [462, 224] width 8 height 8
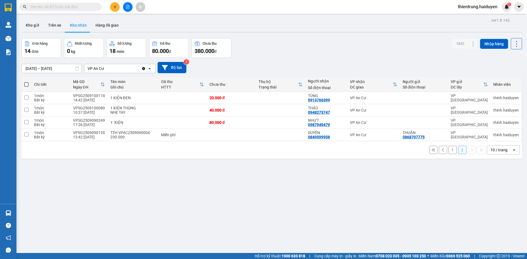
click at [449, 152] on button "1" at bounding box center [453, 150] width 8 height 8
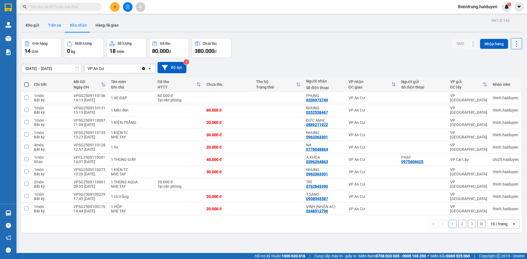
click at [50, 22] on button "Trên xe" at bounding box center [55, 25] width 22 height 13
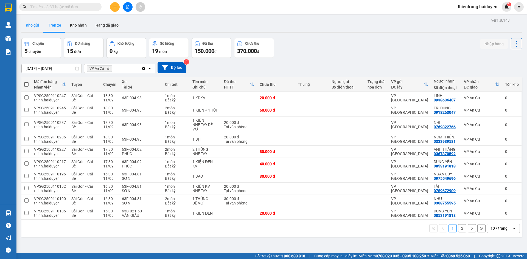
click at [38, 24] on button "Kho gửi" at bounding box center [32, 25] width 22 height 13
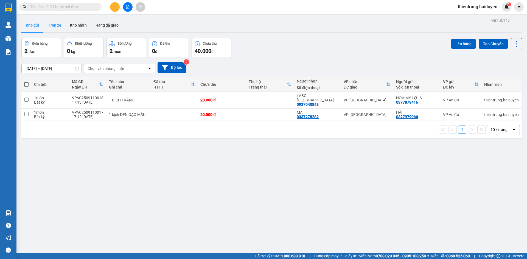
click at [55, 23] on button "Trên xe" at bounding box center [55, 25] width 22 height 13
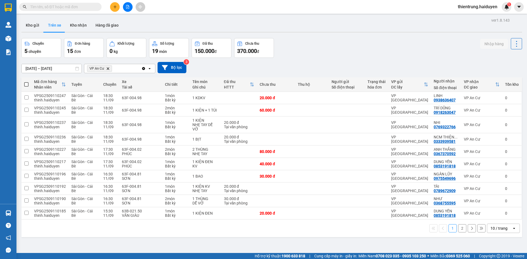
click at [458, 230] on button "2" at bounding box center [462, 229] width 8 height 8
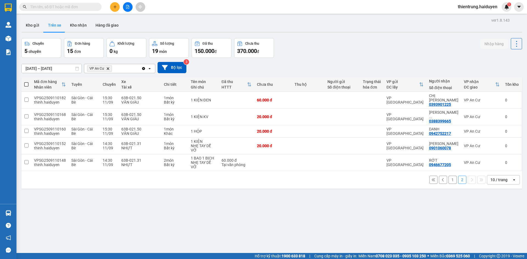
click at [449, 176] on button "1" at bounding box center [453, 180] width 8 height 8
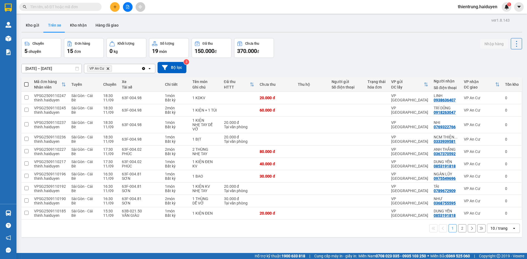
click at [458, 230] on button "2" at bounding box center [462, 229] width 8 height 8
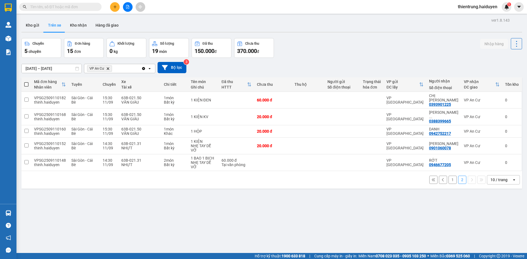
click at [449, 176] on button "1" at bounding box center [453, 180] width 8 height 8
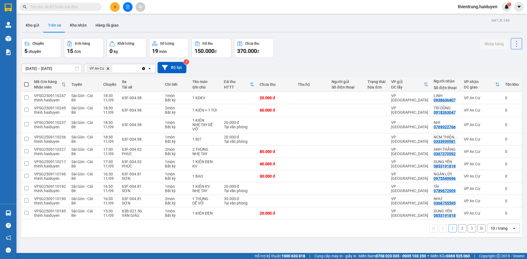
click at [458, 229] on button "2" at bounding box center [462, 229] width 8 height 8
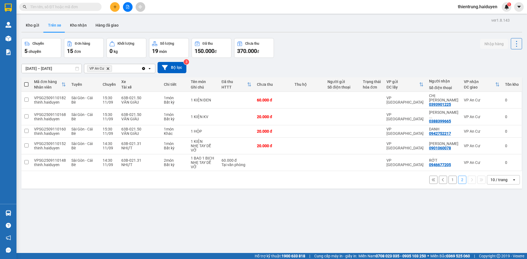
click at [405, 237] on div "ver 1.8.143 Kho gửi Trên xe Kho nhận Hàng đã giao Chuyến 5 chuyến Đơn hàng 15 đ…" at bounding box center [271, 145] width 505 height 259
click at [37, 28] on button "Kho gửi" at bounding box center [32, 25] width 22 height 13
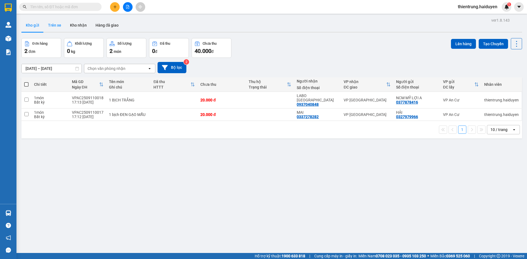
click at [56, 27] on button "Trên xe" at bounding box center [55, 25] width 22 height 13
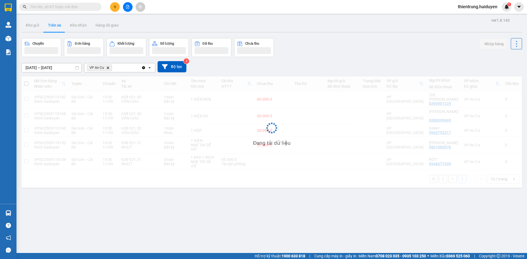
click at [362, 220] on div "ver 1.8.143 Kho gửi Trên xe Kho nhận Hàng đã giao Chuyến Đơn hàng Khối lượng Số…" at bounding box center [271, 145] width 505 height 259
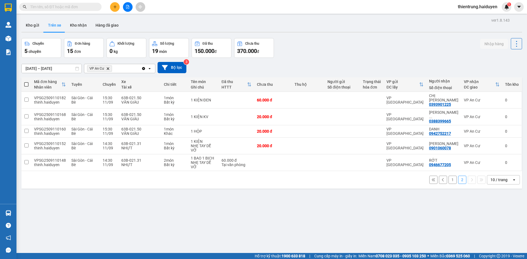
click at [369, 237] on div "ver 1.8.143 Kho gửi Trên xe Kho nhận Hàng đã giao Chuyến 5 chuyến Đơn hàng 15 đ…" at bounding box center [271, 145] width 505 height 259
click at [72, 25] on button "Kho nhận" at bounding box center [79, 25] width 26 height 13
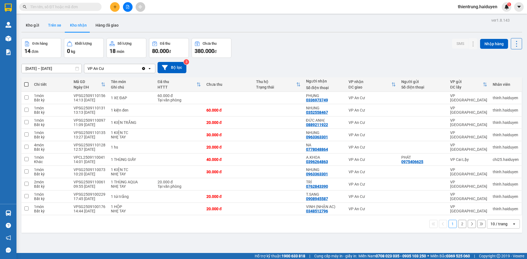
click at [59, 26] on button "Trên xe" at bounding box center [55, 25] width 22 height 13
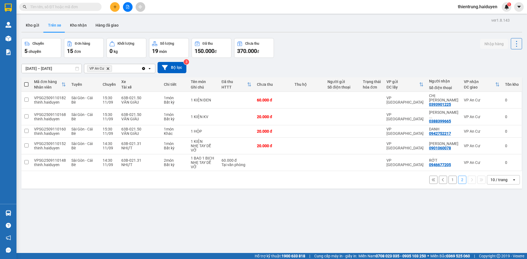
click at [381, 21] on div "Kho gửi Trên xe Kho nhận Hàng đã giao" at bounding box center [271, 26] width 501 height 15
click at [35, 25] on button "Kho gửi" at bounding box center [32, 25] width 22 height 13
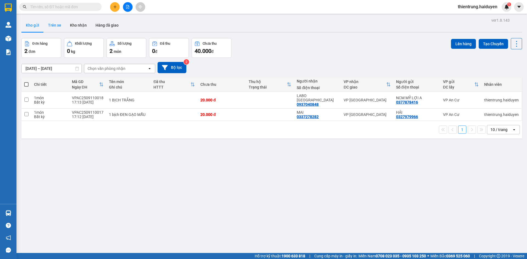
click at [58, 26] on button "Trên xe" at bounding box center [55, 25] width 22 height 13
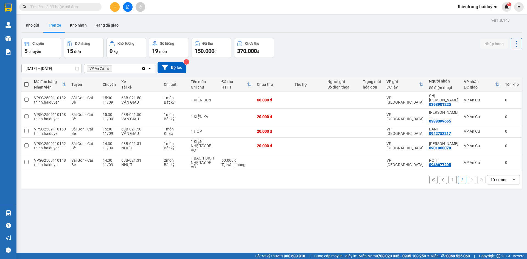
click at [449, 176] on button "1" at bounding box center [453, 180] width 8 height 8
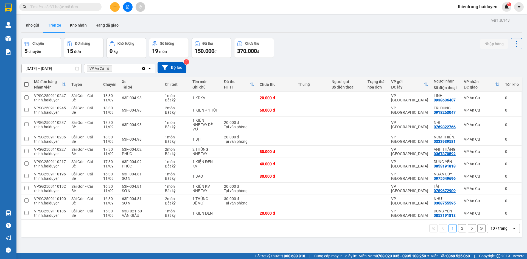
click at [394, 237] on div "1 2 10 / trang open" at bounding box center [271, 229] width 501 height 18
click at [460, 228] on button "2" at bounding box center [462, 229] width 8 height 8
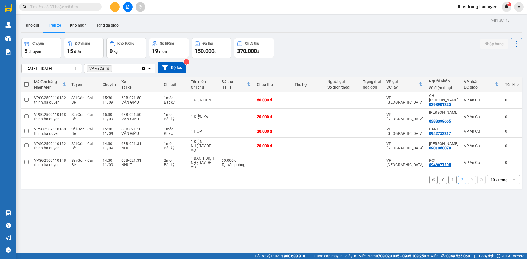
click at [449, 176] on button "1" at bounding box center [453, 180] width 8 height 8
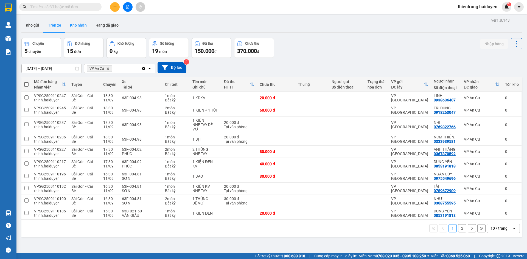
click at [79, 27] on button "Kho nhận" at bounding box center [79, 25] width 26 height 13
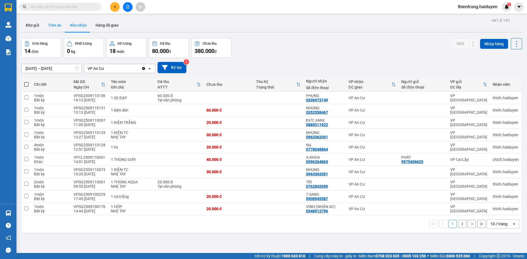
click at [56, 28] on button "Trên xe" at bounding box center [55, 25] width 22 height 13
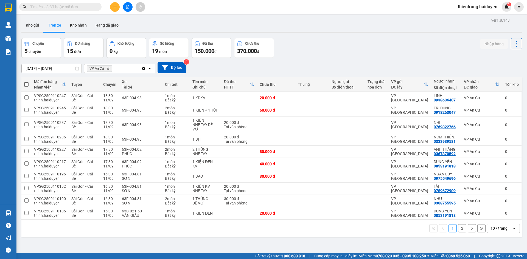
click at [459, 229] on button "2" at bounding box center [462, 229] width 8 height 8
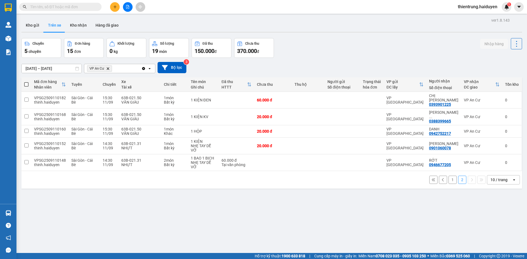
click at [449, 176] on button "1" at bounding box center [453, 180] width 8 height 8
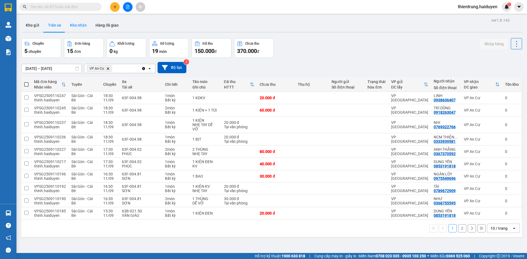
click at [82, 25] on button "Kho nhận" at bounding box center [79, 25] width 26 height 13
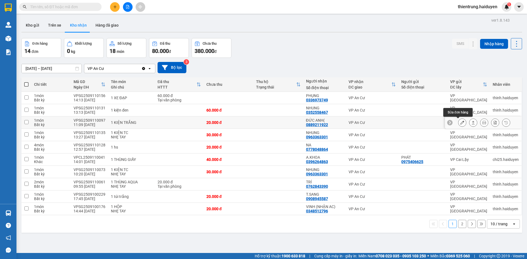
click at [461, 122] on button at bounding box center [463, 123] width 8 height 10
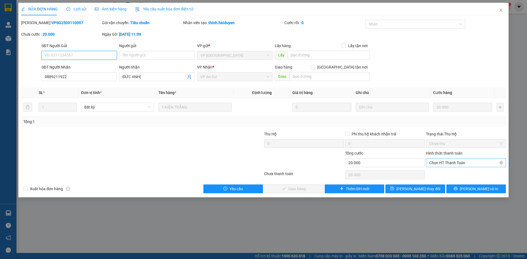
click at [455, 166] on span "Chọn HT Thanh Toán" at bounding box center [465, 163] width 73 height 8
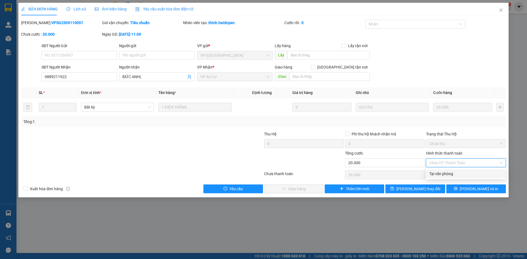
drag, startPoint x: 454, startPoint y: 167, endPoint x: 432, endPoint y: 186, distance: 28.9
click at [452, 175] on div "Tại văn phòng" at bounding box center [465, 174] width 73 height 6
type input "0"
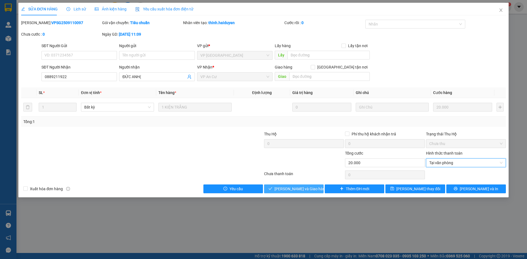
click at [289, 189] on span "Lưu và Giao hàng" at bounding box center [301, 189] width 53 height 6
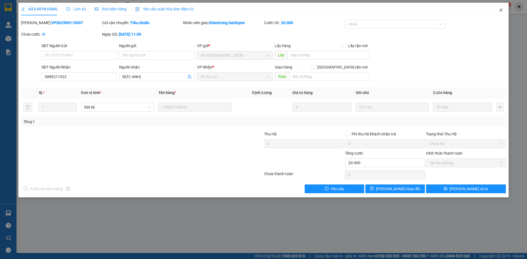
click at [500, 10] on icon "close" at bounding box center [501, 10] width 4 height 4
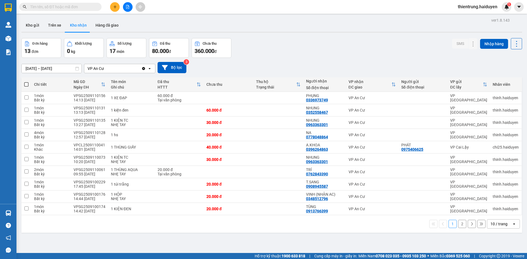
click at [458, 225] on button "2" at bounding box center [462, 224] width 8 height 8
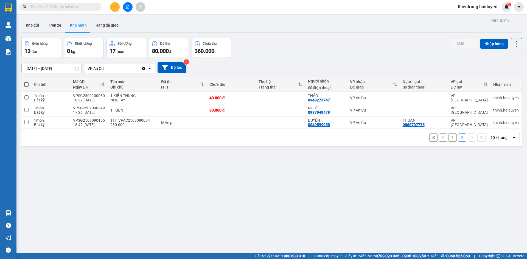
click at [425, 190] on div "ver 1.8.143 Kho gửi Trên xe Kho nhận Hàng đã giao Đơn hàng 13 đơn Khối lượng 0 …" at bounding box center [271, 145] width 505 height 259
click at [60, 22] on button "Trên xe" at bounding box center [55, 25] width 22 height 13
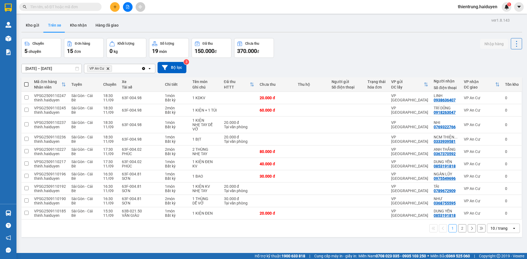
click at [458, 230] on button "2" at bounding box center [462, 229] width 8 height 8
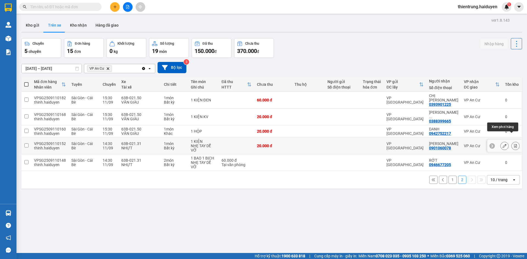
click at [512, 141] on button at bounding box center [516, 146] width 8 height 10
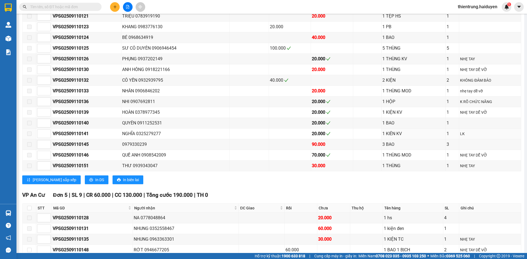
scroll to position [479, 0]
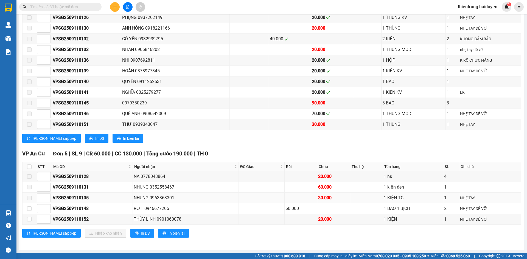
click at [29, 200] on span at bounding box center [29, 198] width 4 height 4
click at [29, 209] on input "checkbox" at bounding box center [29, 209] width 4 height 4
checkbox input "true"
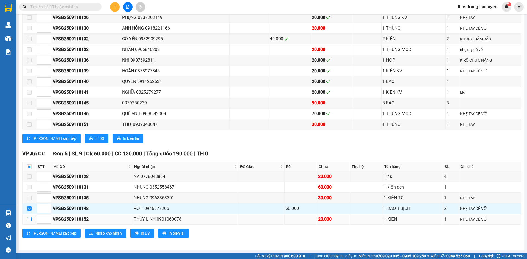
click at [28, 220] on input "checkbox" at bounding box center [29, 219] width 4 height 4
checkbox input "true"
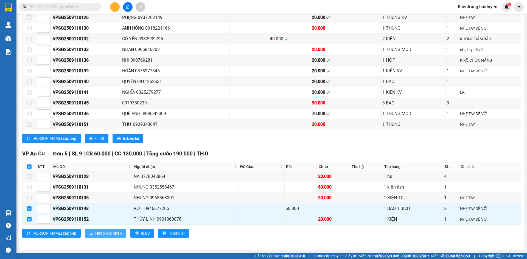
click at [95, 235] on span "Nhập kho nhận" at bounding box center [108, 234] width 27 height 6
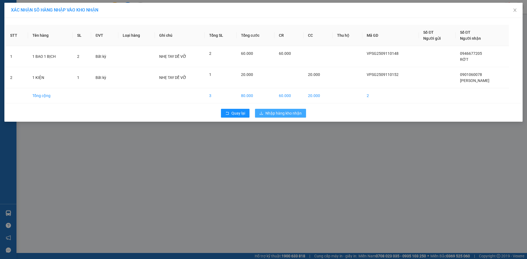
click at [293, 114] on span "Nhập hàng kho nhận" at bounding box center [283, 113] width 36 height 6
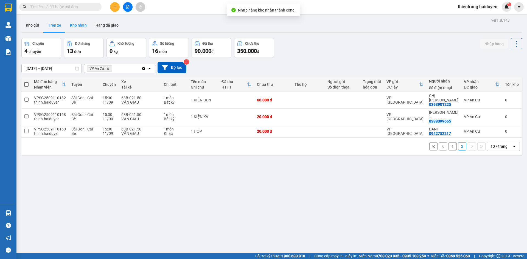
click at [77, 22] on button "Kho nhận" at bounding box center [79, 25] width 26 height 13
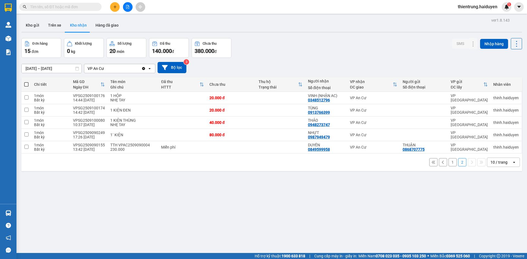
click at [422, 236] on div "ver 1.8.143 Kho gửi Trên xe Kho nhận Hàng đã giao Đơn hàng 15 đơn Khối lượng 0 …" at bounding box center [271, 145] width 505 height 259
click at [57, 30] on button "Trên xe" at bounding box center [55, 25] width 22 height 13
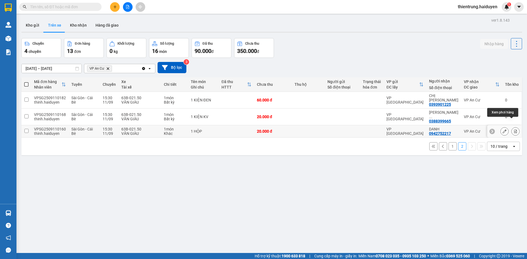
click at [515, 127] on button at bounding box center [516, 132] width 8 height 10
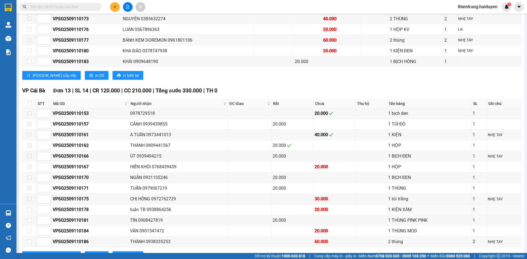
scroll to position [361, 0]
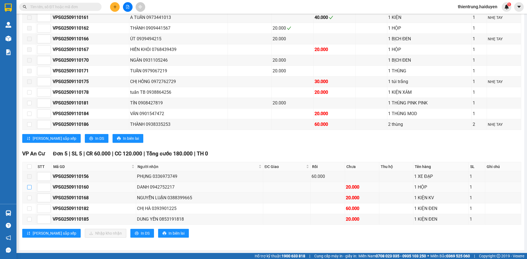
click at [31, 187] on input "checkbox" at bounding box center [29, 187] width 4 height 4
checkbox input "true"
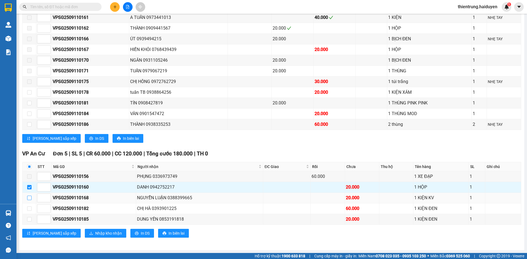
click at [30, 199] on input "checkbox" at bounding box center [29, 198] width 4 height 4
checkbox input "true"
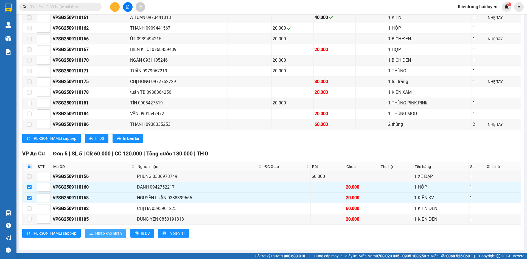
click at [85, 236] on button "Nhập kho nhận" at bounding box center [105, 233] width 41 height 9
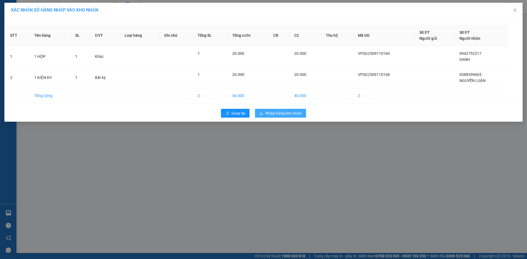
click at [277, 115] on span "Nhập hàng kho nhận" at bounding box center [283, 113] width 36 height 6
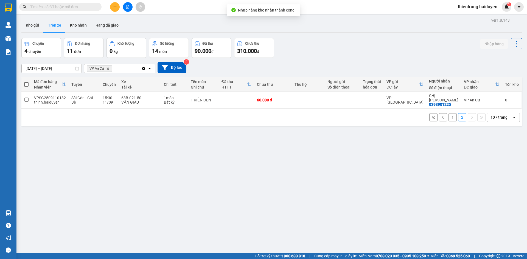
click at [390, 194] on div "ver 1.8.143 Kho gửi Trên xe Kho nhận Hàng đã giao Chuyến 4 chuyến Đơn hàng 11 đ…" at bounding box center [271, 145] width 505 height 259
click at [449, 113] on button "1" at bounding box center [453, 117] width 8 height 8
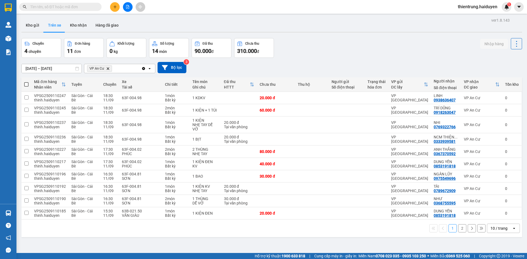
click at [460, 228] on button "2" at bounding box center [462, 229] width 8 height 8
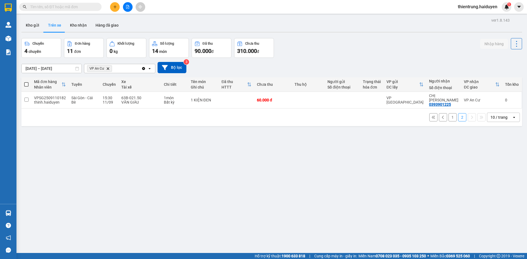
drag, startPoint x: 101, startPoint y: 167, endPoint x: 102, endPoint y: 162, distance: 5.2
click at [101, 167] on div "ver 1.8.143 Kho gửi Trên xe Kho nhận Hàng đã giao Chuyến 4 chuyến Đơn hàng 11 đ…" at bounding box center [271, 145] width 505 height 259
click at [75, 26] on button "Kho nhận" at bounding box center [79, 25] width 26 height 13
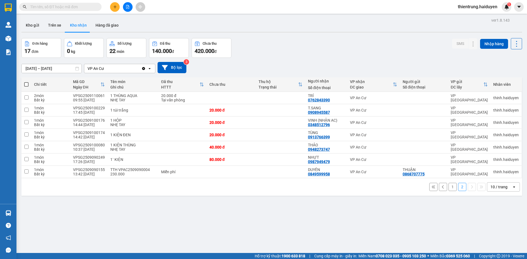
click at [450, 186] on button "1" at bounding box center [453, 187] width 8 height 8
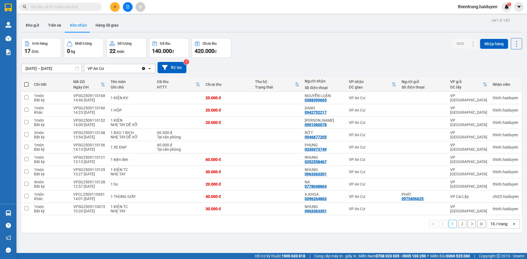
click at [374, 239] on div "ver 1.8.143 Kho gửi Trên xe Kho nhận Hàng đã giao Đơn hàng 17 đơn Khối lượng 0 …" at bounding box center [271, 145] width 505 height 259
click at [459, 225] on button "2" at bounding box center [462, 224] width 8 height 8
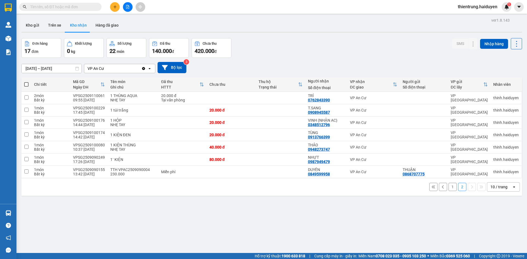
click at [449, 188] on button "1" at bounding box center [453, 187] width 8 height 8
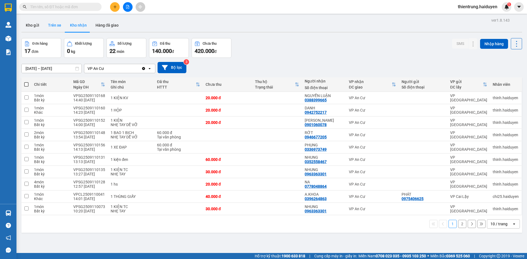
click at [50, 24] on button "Trên xe" at bounding box center [55, 25] width 22 height 13
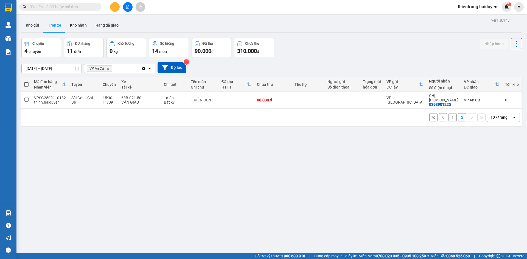
click at [450, 114] on button "1" at bounding box center [453, 117] width 8 height 8
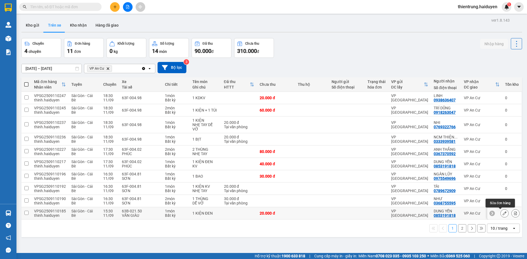
click at [503, 214] on icon at bounding box center [505, 214] width 4 height 4
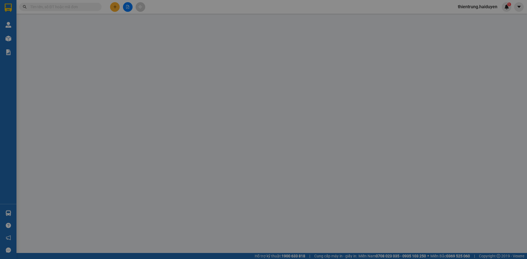
type input "0853191818"
type input "DUNG YẾN"
type input "20.000"
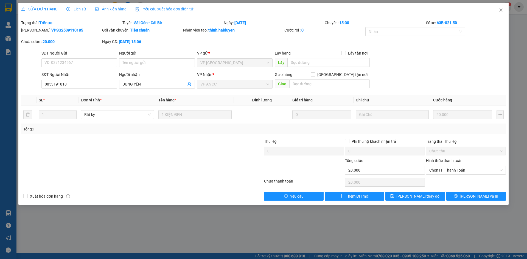
click at [79, 8] on span "Lịch sử" at bounding box center [75, 9] width 19 height 4
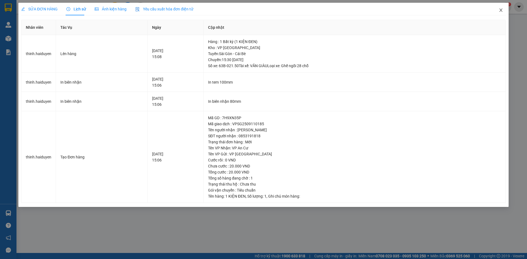
click at [501, 11] on icon "close" at bounding box center [500, 10] width 3 height 3
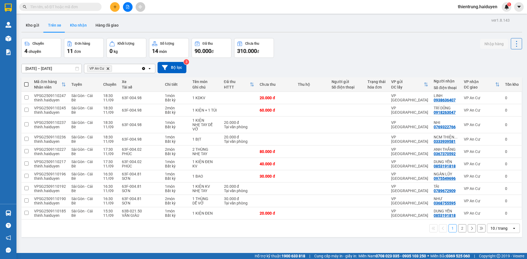
click at [79, 27] on button "Kho nhận" at bounding box center [79, 25] width 26 height 13
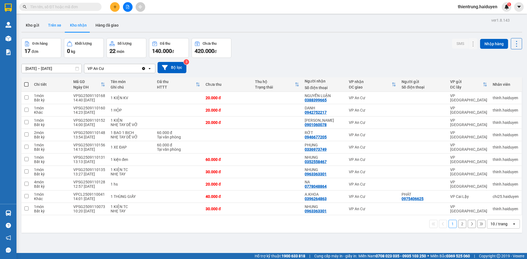
click at [55, 25] on button "Trên xe" at bounding box center [55, 25] width 22 height 13
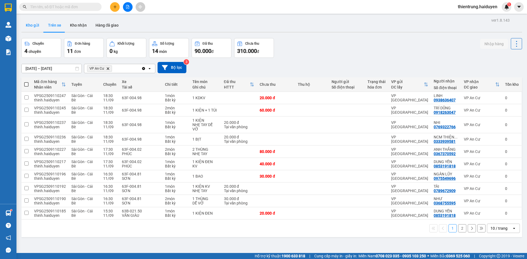
click at [32, 25] on button "Kho gửi" at bounding box center [32, 25] width 22 height 13
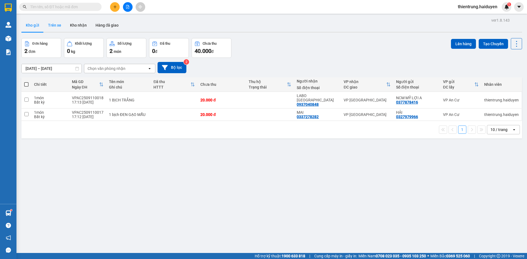
click at [55, 24] on button "Trên xe" at bounding box center [55, 25] width 22 height 13
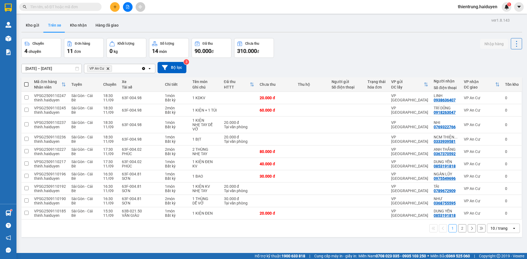
click at [459, 231] on button "2" at bounding box center [462, 229] width 8 height 8
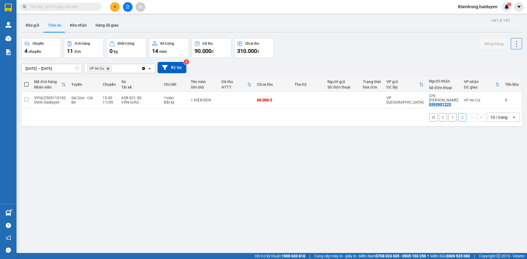
click at [490, 189] on div "ver 1.8.143 Kho gửi Trên xe Kho nhận Hàng đã giao Chuyến 4 chuyến Đơn hàng 11 đ…" at bounding box center [271, 145] width 505 height 259
click at [89, 32] on div at bounding box center [271, 32] width 501 height 1
click at [327, 244] on div "ver 1.8.143 Kho gửi Trên xe Kho nhận Hàng đã giao Chuyến 4 chuyến Đơn hàng 11 đ…" at bounding box center [271, 145] width 505 height 259
click at [356, 231] on div "ver 1.8.143 Kho gửi Trên xe Kho nhận Hàng đã giao Chuyến 4 chuyến Đơn hàng 11 đ…" at bounding box center [271, 145] width 505 height 259
click at [31, 30] on button "Kho gửi" at bounding box center [32, 25] width 22 height 13
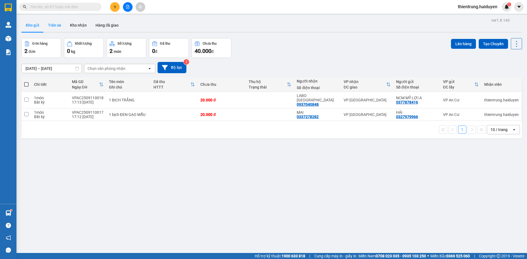
click at [62, 25] on button "Trên xe" at bounding box center [55, 25] width 22 height 13
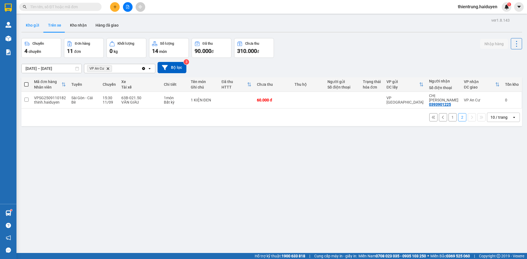
click at [40, 24] on button "Kho gửi" at bounding box center [32, 25] width 22 height 13
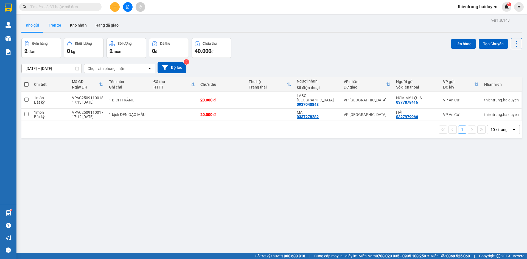
click at [60, 26] on button "Trên xe" at bounding box center [55, 25] width 22 height 13
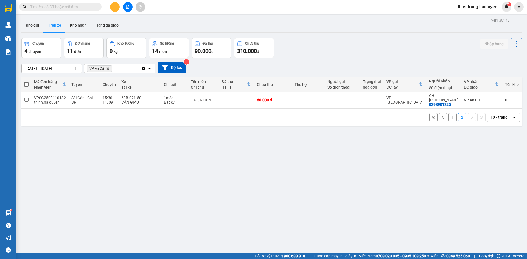
click at [449, 113] on button "1" at bounding box center [453, 117] width 8 height 8
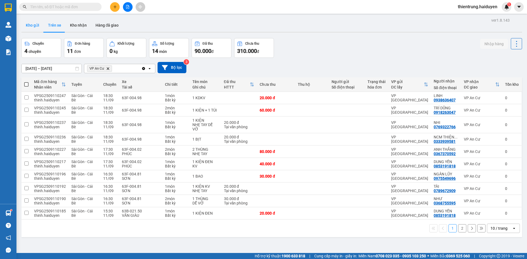
click at [30, 27] on button "Kho gửi" at bounding box center [32, 25] width 22 height 13
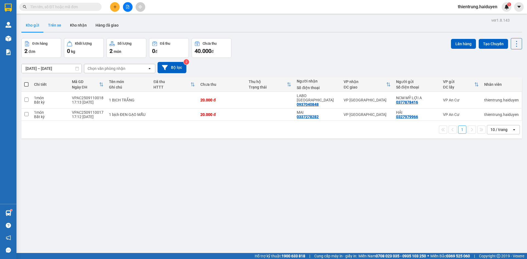
click at [46, 22] on button "Trên xe" at bounding box center [55, 25] width 22 height 13
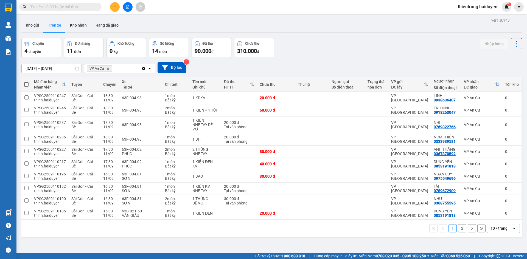
click at [459, 230] on button "2" at bounding box center [462, 229] width 8 height 8
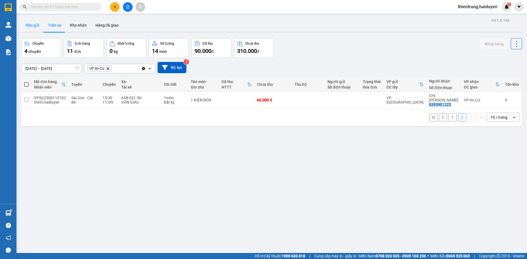
click at [31, 28] on button "Kho gửi" at bounding box center [32, 25] width 22 height 13
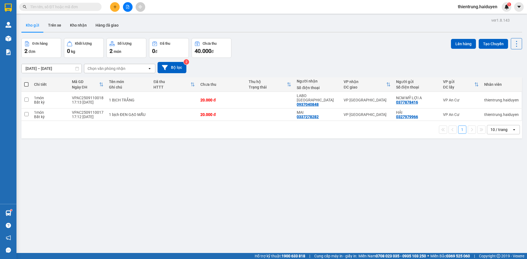
click at [114, 8] on icon "plus" at bounding box center [115, 7] width 4 height 4
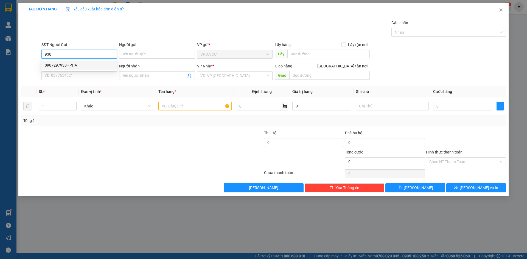
click at [67, 65] on div "0907297930 - PHÁT" at bounding box center [79, 65] width 69 height 6
type input "0907297930"
type input "PHÁT"
type input "02866802586"
type input "NIỀM TIN"
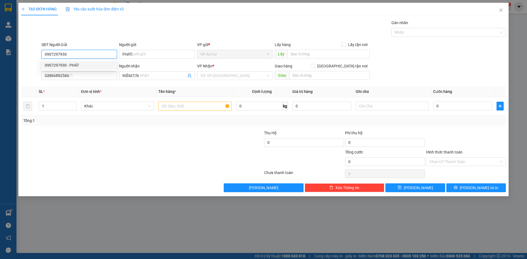
type input "20.000"
type input "0907297930"
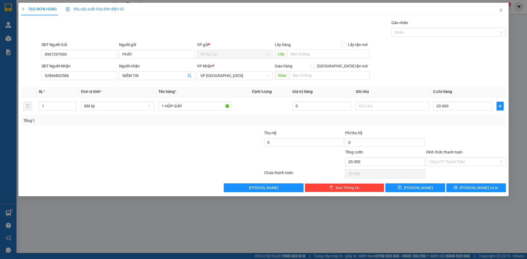
click at [135, 140] on div at bounding box center [102, 139] width 162 height 19
click at [463, 163] on input "Hình thức thanh toán" at bounding box center [463, 162] width 69 height 8
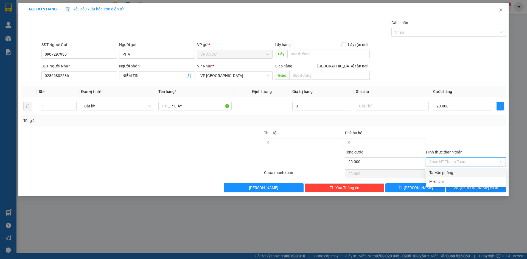
click at [465, 174] on div "Tại văn phòng" at bounding box center [465, 173] width 73 height 6
type input "0"
click at [478, 188] on span "[PERSON_NAME] và In" at bounding box center [479, 188] width 38 height 6
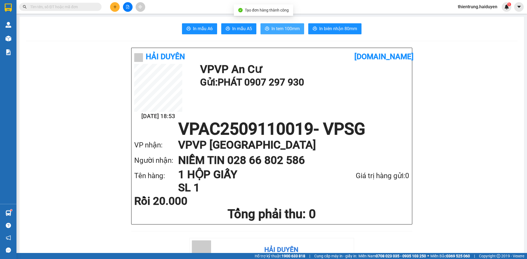
drag, startPoint x: 272, startPoint y: 29, endPoint x: 279, endPoint y: 52, distance: 24.7
click at [272, 29] on span "In tem 100mm" at bounding box center [286, 28] width 28 height 7
click at [72, 26] on div "In mẫu A6 In mẫu A5 In tem 100mm In biên nhận 80mm" at bounding box center [271, 28] width 491 height 11
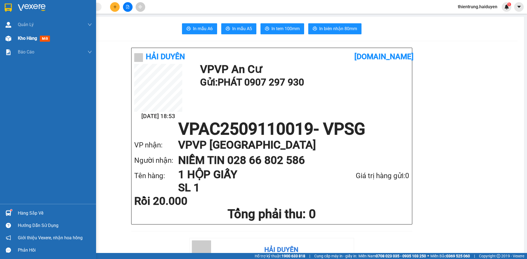
click at [19, 38] on span "Kho hàng" at bounding box center [27, 38] width 19 height 5
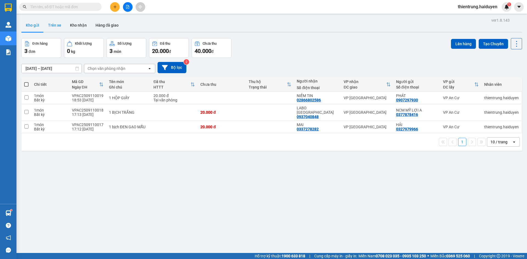
click at [53, 24] on button "Trên xe" at bounding box center [55, 25] width 22 height 13
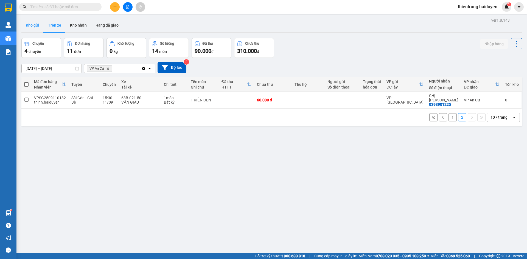
click at [31, 23] on button "Kho gửi" at bounding box center [32, 25] width 22 height 13
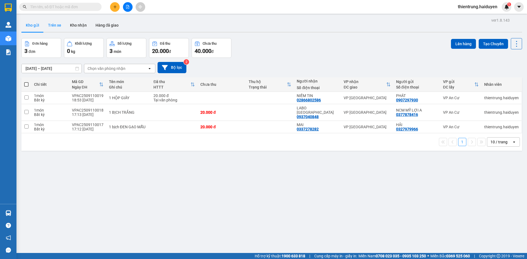
click at [59, 27] on button "Trên xe" at bounding box center [55, 25] width 22 height 13
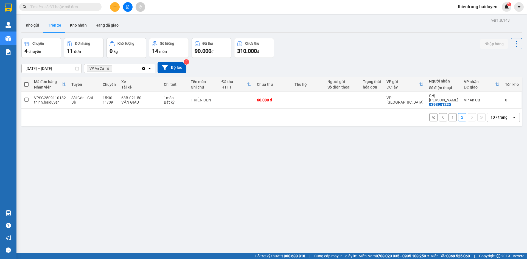
click at [449, 114] on button "1" at bounding box center [453, 117] width 8 height 8
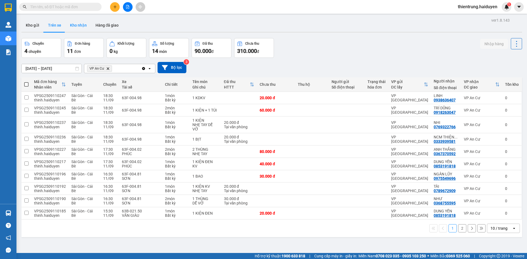
click at [74, 21] on button "Kho nhận" at bounding box center [79, 25] width 26 height 13
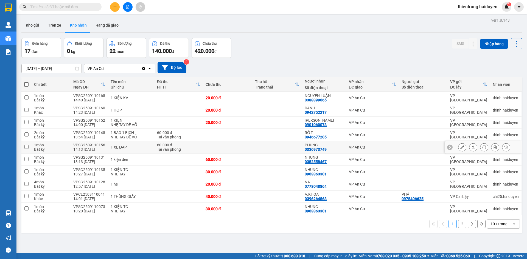
click at [254, 150] on td at bounding box center [277, 147] width 50 height 12
checkbox input "true"
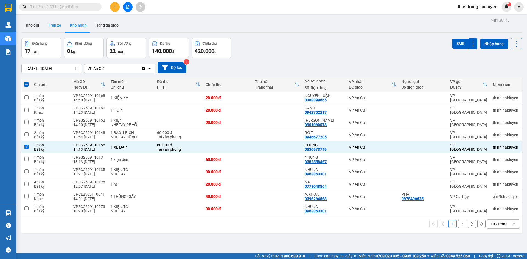
click at [59, 24] on button "Trên xe" at bounding box center [55, 25] width 22 height 13
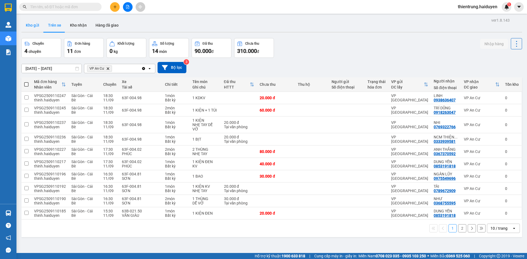
click at [33, 24] on button "Kho gửi" at bounding box center [32, 25] width 22 height 13
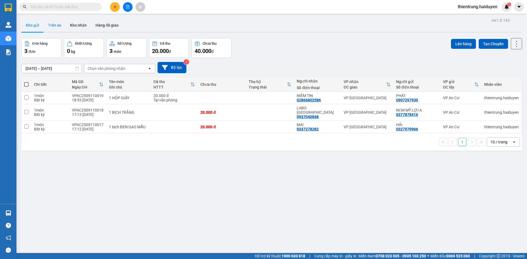
click at [57, 22] on button "Trên xe" at bounding box center [55, 25] width 22 height 13
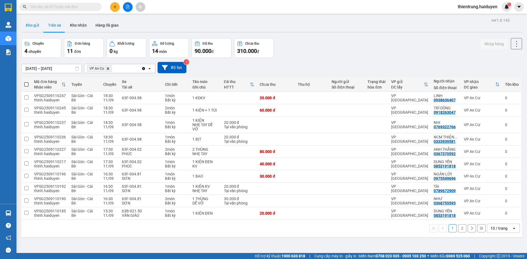
click at [34, 27] on button "Kho gửi" at bounding box center [32, 25] width 22 height 13
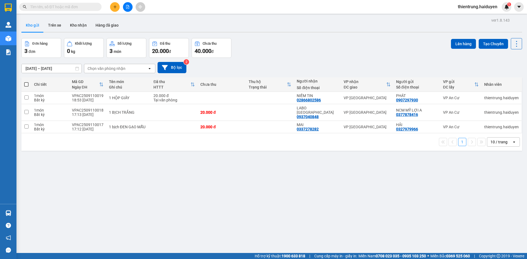
click at [292, 42] on div "Đơn hàng 3 đơn Khối lượng 0 kg Số lượng 3 món Đã thu 20.000 đ Chưa thu 40.000 đ…" at bounding box center [271, 48] width 501 height 20
click at [59, 25] on button "Trên xe" at bounding box center [55, 25] width 22 height 13
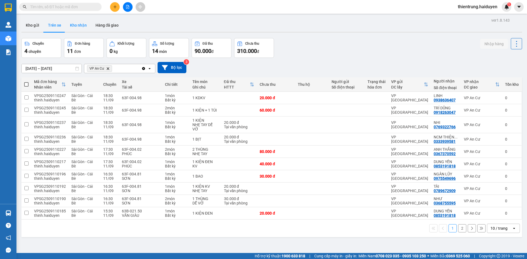
click at [78, 27] on button "Kho nhận" at bounding box center [79, 25] width 26 height 13
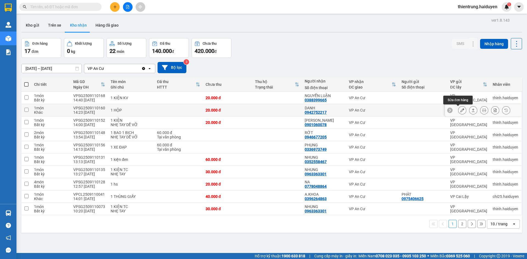
click at [462, 111] on button at bounding box center [463, 111] width 8 height 10
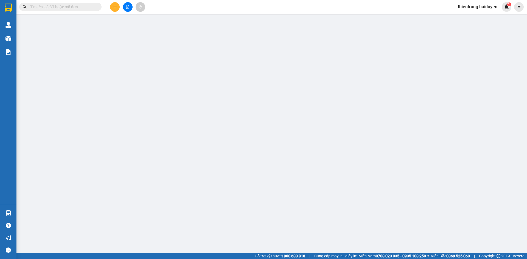
type input "0942752217"
type input "DANH"
type input "20.000"
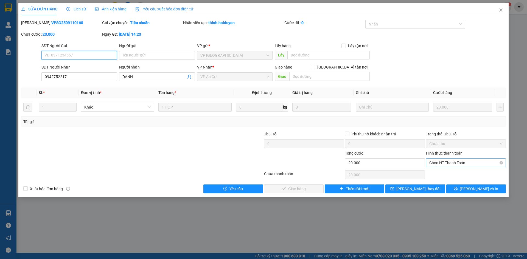
click at [468, 163] on span "Chọn HT Thanh Toán" at bounding box center [465, 163] width 73 height 8
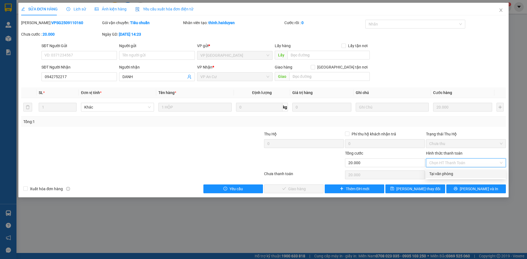
click at [460, 174] on div "Tại văn phòng" at bounding box center [465, 174] width 73 height 6
type input "0"
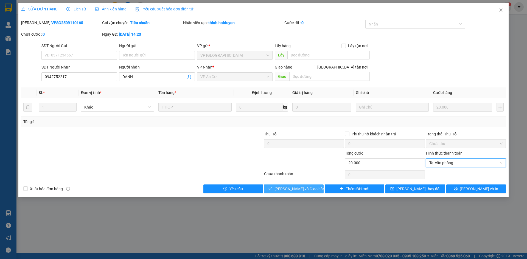
click at [308, 187] on span "[PERSON_NAME] và Giao hàng" at bounding box center [301, 189] width 53 height 6
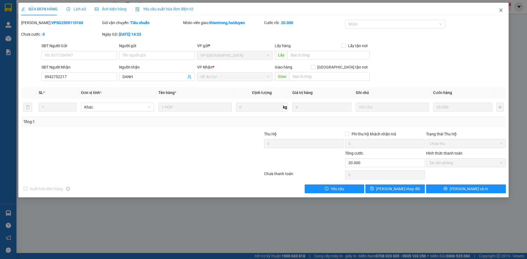
click at [502, 10] on icon "close" at bounding box center [500, 10] width 3 height 3
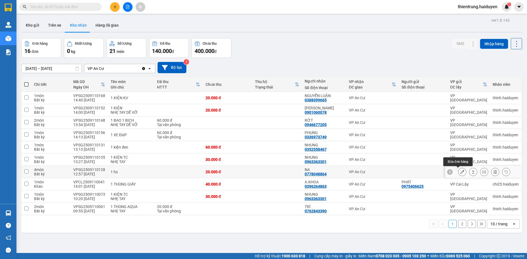
click at [460, 172] on icon at bounding box center [462, 172] width 4 height 4
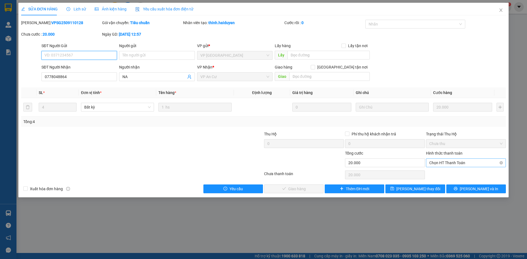
click at [455, 164] on span "Chọn HT Thanh Toán" at bounding box center [465, 163] width 73 height 8
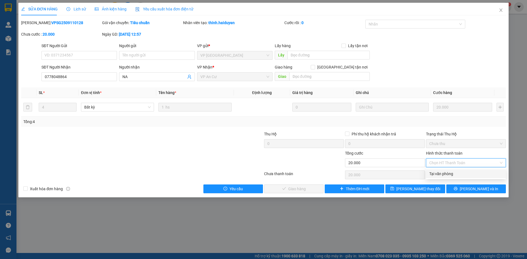
click at [448, 176] on div "Tại văn phòng" at bounding box center [465, 174] width 73 height 6
type input "0"
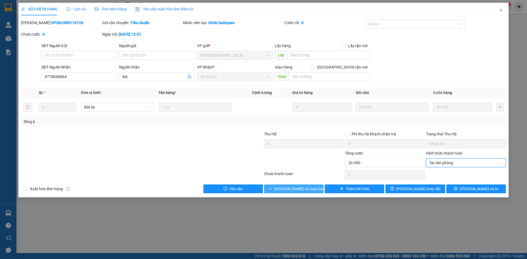
click at [297, 191] on span "[PERSON_NAME] và Giao hàng" at bounding box center [301, 189] width 53 height 6
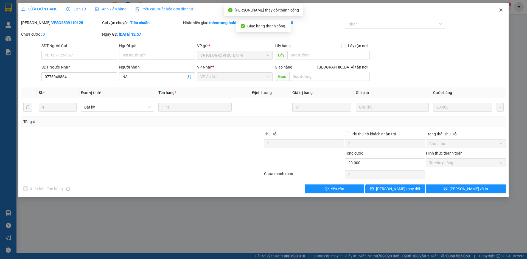
click at [502, 9] on icon "close" at bounding box center [501, 10] width 4 height 4
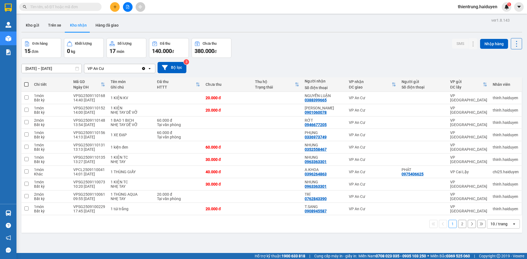
click at [130, 245] on div "ver 1.8.143 Kho gửi Trên xe Kho nhận Hàng đã giao Đơn hàng 15 đơn Khối lượng 0 …" at bounding box center [271, 145] width 505 height 259
click at [57, 25] on button "Trên xe" at bounding box center [55, 25] width 22 height 13
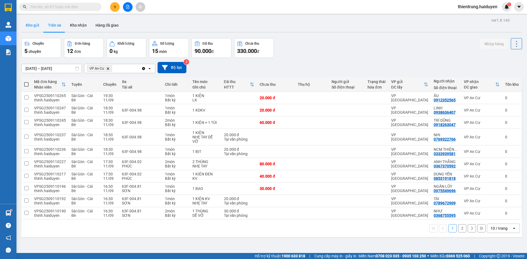
click at [37, 30] on button "Kho gửi" at bounding box center [32, 25] width 22 height 13
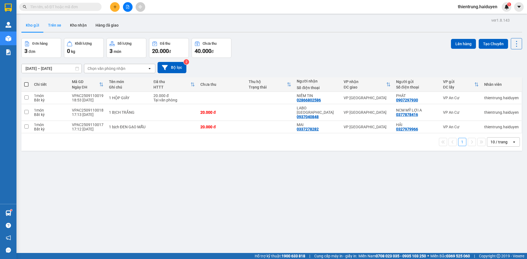
click at [56, 28] on button "Trên xe" at bounding box center [55, 25] width 22 height 13
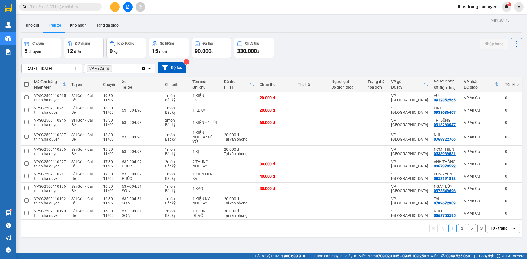
click at [330, 239] on div "ver 1.8.143 Kho gửi Trên xe Kho nhận Hàng đã giao Chuyến 5 chuyến Đơn hàng 12 đ…" at bounding box center [271, 145] width 505 height 259
click at [85, 26] on button "Kho nhận" at bounding box center [79, 25] width 26 height 13
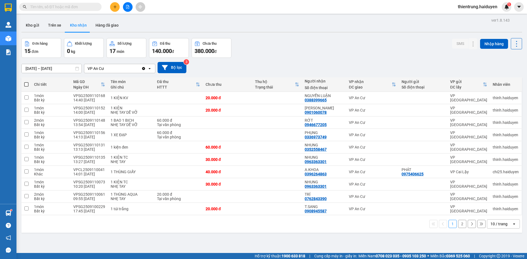
click at [57, 34] on div "ver 1.8.143 Kho gửi Trên xe Kho nhận Hàng đã giao Đơn hàng 15 đơn Khối lượng 0 …" at bounding box center [271, 145] width 505 height 259
click at [59, 26] on button "Trên xe" at bounding box center [55, 25] width 22 height 13
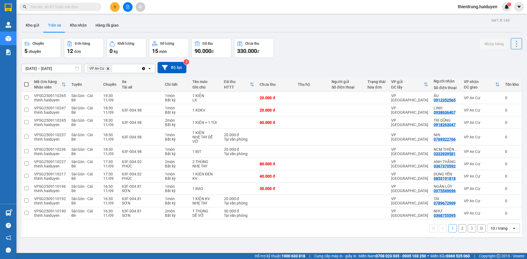
click at [460, 228] on button "2" at bounding box center [462, 229] width 8 height 8
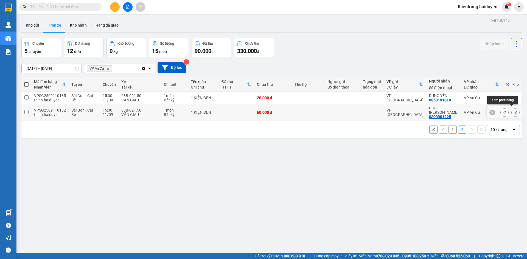
click at [514, 109] on button at bounding box center [516, 113] width 8 height 10
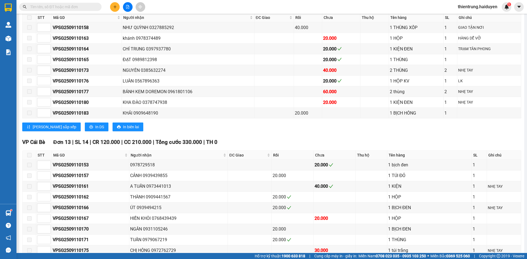
scroll to position [361, 0]
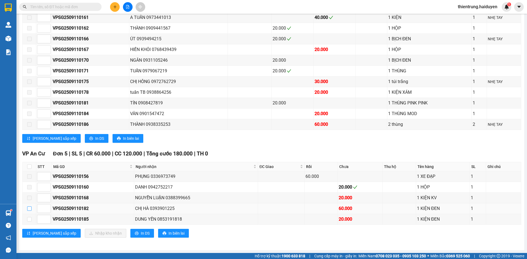
click at [31, 209] on input "checkbox" at bounding box center [29, 209] width 4 height 4
checkbox input "true"
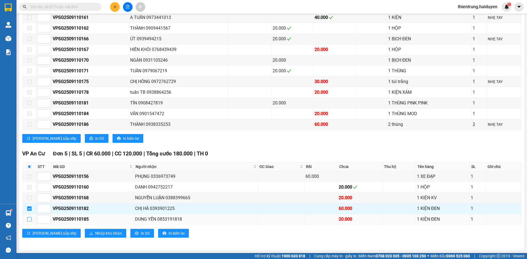
click at [31, 219] on input "checkbox" at bounding box center [29, 219] width 4 height 4
checkbox input "true"
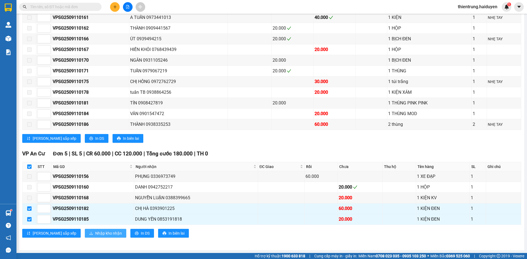
click at [95, 236] on span "Nhập kho nhận" at bounding box center [108, 234] width 27 height 6
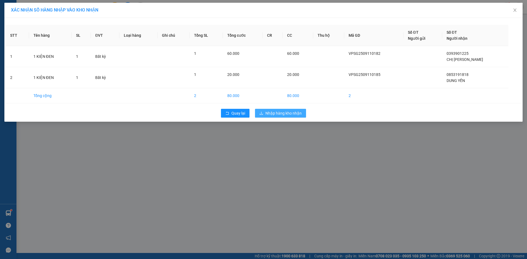
click at [283, 112] on span "Nhập hàng kho nhận" at bounding box center [283, 113] width 36 height 6
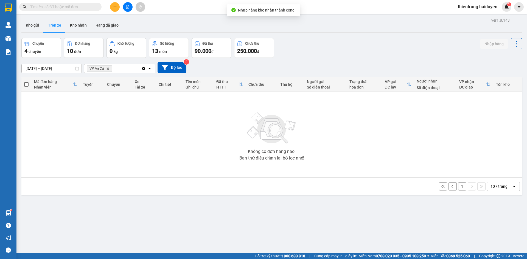
click at [458, 189] on button "1" at bounding box center [462, 187] width 8 height 8
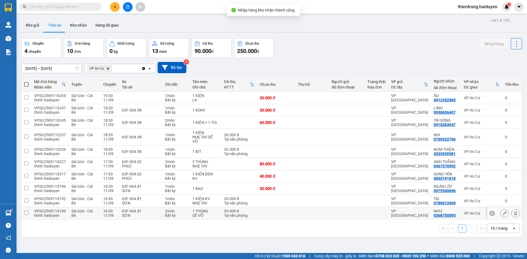
click at [514, 214] on icon at bounding box center [515, 214] width 3 height 4
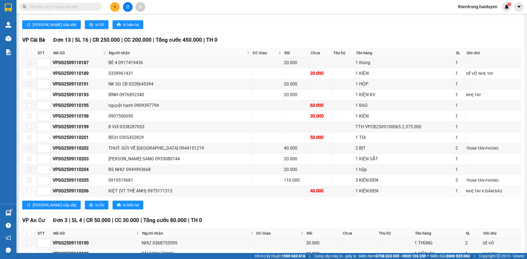
scroll to position [233, 0]
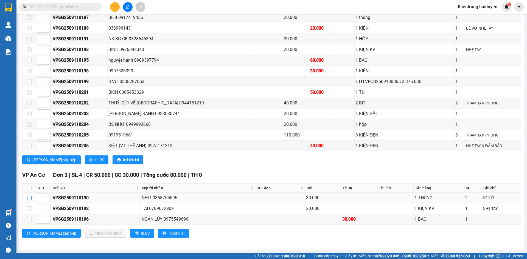
click at [30, 200] on input "checkbox" at bounding box center [29, 198] width 4 height 4
checkbox input "true"
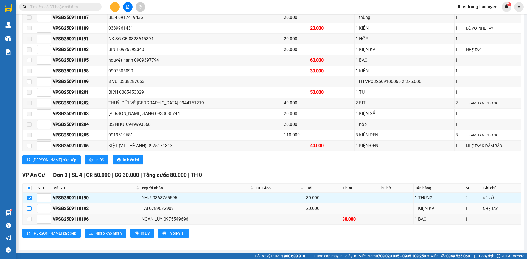
click at [27, 212] on label at bounding box center [29, 209] width 4 height 6
click at [27, 211] on input "checkbox" at bounding box center [29, 209] width 4 height 4
checkbox input "true"
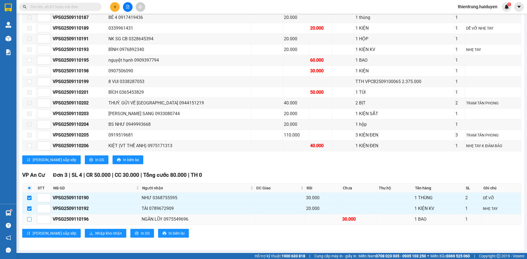
click at [29, 220] on input "checkbox" at bounding box center [29, 219] width 4 height 4
checkbox input "true"
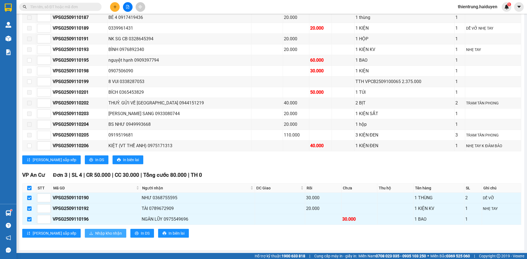
click at [95, 236] on span "Nhập kho nhận" at bounding box center [108, 234] width 27 height 6
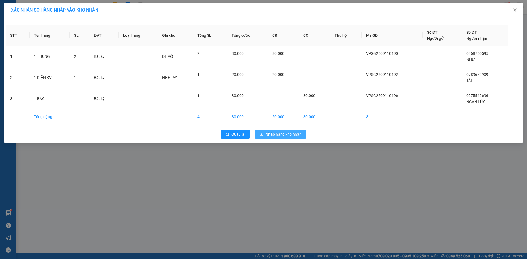
click at [294, 135] on span "Nhập hàng kho nhận" at bounding box center [283, 135] width 36 height 6
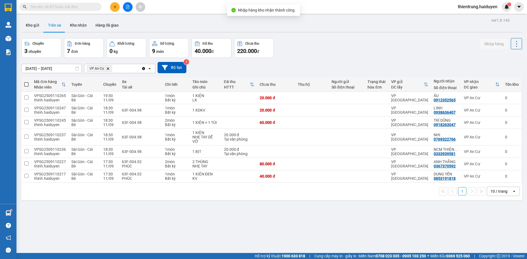
click at [442, 228] on div "ver 1.8.143 Kho gửi Trên xe Kho nhận Hàng đã giao Chuyến 3 chuyến Đơn hàng 7 đơ…" at bounding box center [271, 145] width 505 height 259
click at [227, 230] on div "ver 1.8.143 Kho gửi Trên xe Kho nhận Hàng đã giao Chuyến 3 chuyến Đơn hàng 7 đơ…" at bounding box center [271, 145] width 505 height 259
click at [36, 26] on button "Kho gửi" at bounding box center [32, 25] width 22 height 13
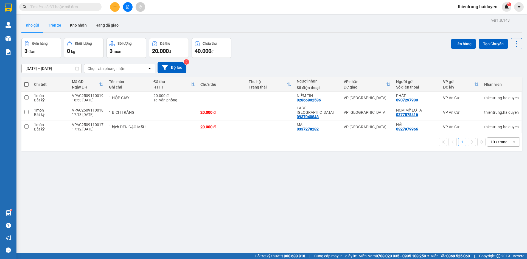
click at [57, 23] on button "Trên xe" at bounding box center [55, 25] width 22 height 13
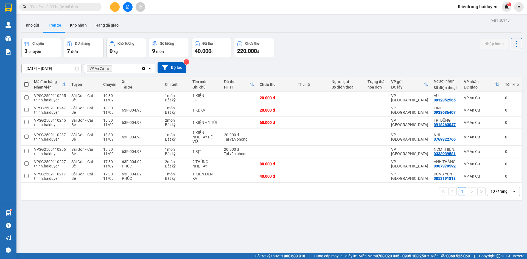
click at [334, 229] on div "ver 1.8.143 Kho gửi Trên xe Kho nhận Hàng đã giao Chuyến 3 chuyến Đơn hàng 7 đơ…" at bounding box center [271, 145] width 505 height 259
click at [489, 211] on div "ver 1.8.143 Kho gửi Trên xe Kho nhận Hàng đã giao Chuyến 3 chuyến Đơn hàng 7 đơ…" at bounding box center [271, 145] width 505 height 259
click at [387, 243] on div "ver 1.8.143 Kho gửi Trên xe Kho nhận Hàng đã giao Chuyến 3 chuyến Đơn hàng 7 đơ…" at bounding box center [271, 145] width 505 height 259
click at [81, 24] on button "Kho nhận" at bounding box center [79, 25] width 26 height 13
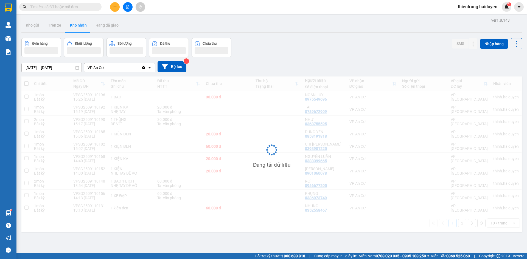
click at [44, 32] on div at bounding box center [271, 32] width 501 height 1
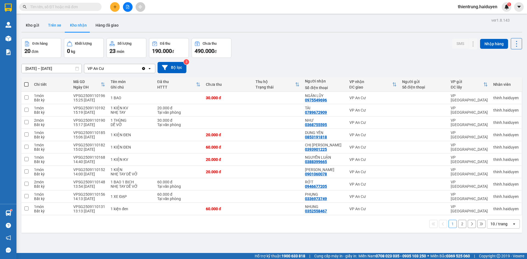
click at [49, 27] on button "Trên xe" at bounding box center [55, 25] width 22 height 13
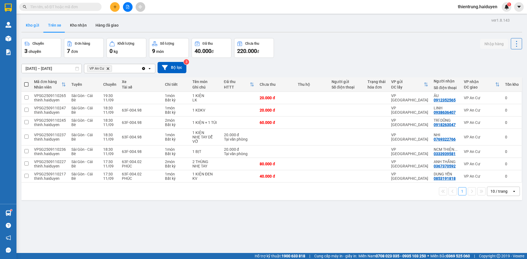
click at [35, 26] on button "Kho gửi" at bounding box center [32, 25] width 22 height 13
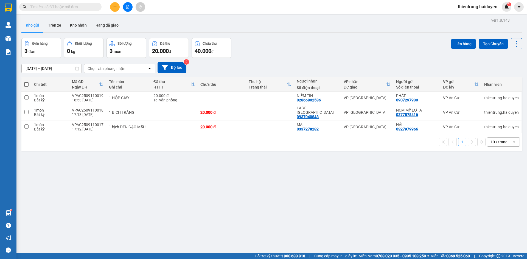
click at [293, 199] on div "ver 1.8.143 Kho gửi Trên xe Kho nhận Hàng đã giao Đơn hàng 3 đơn Khối lượng 0 k…" at bounding box center [271, 145] width 505 height 259
click at [52, 25] on button "Trên xe" at bounding box center [55, 25] width 22 height 13
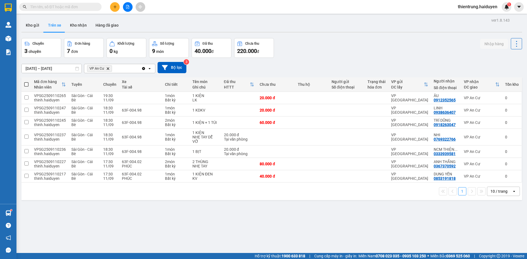
click at [382, 224] on div "ver 1.8.143 Kho gửi Trên xe Kho nhận Hàng đã giao Chuyến 3 chuyến Đơn hàng 7 đơ…" at bounding box center [271, 145] width 505 height 259
click at [74, 27] on button "Kho nhận" at bounding box center [79, 25] width 26 height 13
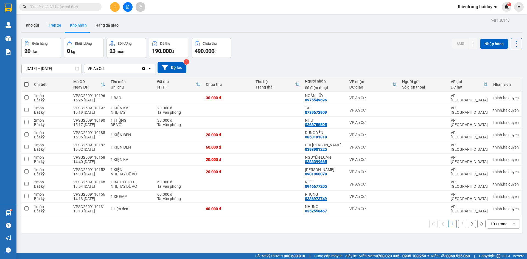
click at [56, 28] on button "Trên xe" at bounding box center [55, 25] width 22 height 13
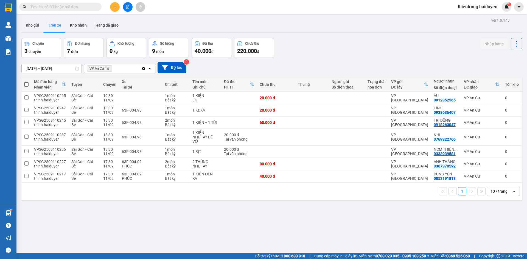
click at [423, 236] on div "ver 1.8.143 Kho gửi Trên xe Kho nhận Hàng đã giao Chuyến 3 chuyến Đơn hàng 7 đơ…" at bounding box center [271, 145] width 505 height 259
click at [38, 21] on button "Kho gửi" at bounding box center [32, 25] width 22 height 13
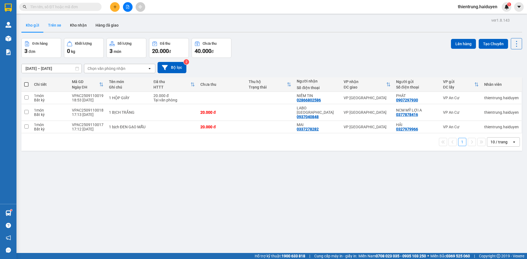
click at [52, 25] on button "Trên xe" at bounding box center [55, 25] width 22 height 13
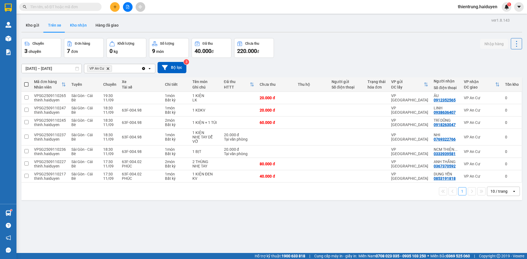
click at [83, 27] on button "Kho nhận" at bounding box center [79, 25] width 26 height 13
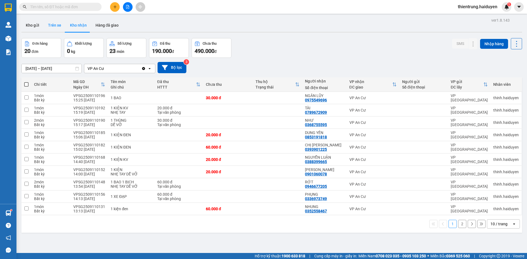
click at [57, 25] on button "Trên xe" at bounding box center [55, 25] width 22 height 13
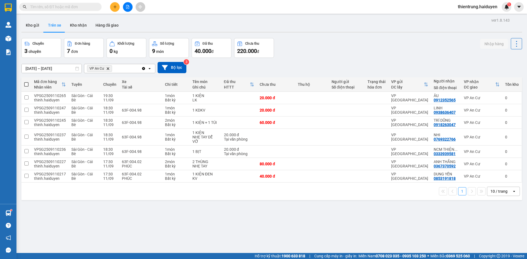
click at [345, 29] on div "Kho gửi Trên xe Kho nhận Hàng đã giao" at bounding box center [271, 26] width 501 height 15
click at [308, 241] on div "ver 1.8.143 Kho gửi Trên xe Kho nhận Hàng đã giao Chuyến 3 chuyến Đơn hàng 7 đơ…" at bounding box center [271, 145] width 505 height 259
click at [78, 25] on button "Kho nhận" at bounding box center [79, 25] width 26 height 13
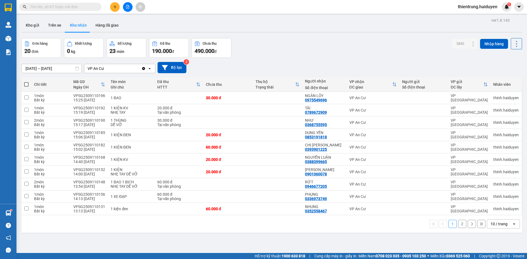
click at [458, 225] on button "2" at bounding box center [462, 224] width 8 height 8
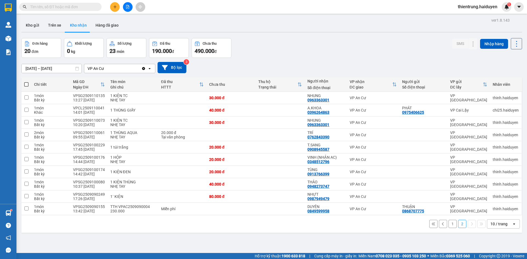
click at [449, 225] on button "1" at bounding box center [453, 224] width 8 height 8
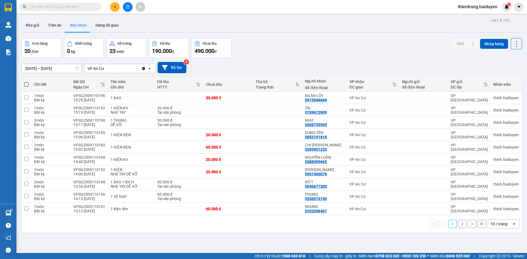
click at [378, 57] on div "Đơn hàng 20 đơn Khối lượng 0 kg Số lượng 23 món Đã thu 190.000 đ Chưa thu 490.0…" at bounding box center [271, 48] width 501 height 20
click at [468, 5] on span "thientrung.haiduyen" at bounding box center [478, 6] width 48 height 7
click at [468, 17] on span "Đăng xuất" at bounding box center [479, 17] width 37 height 6
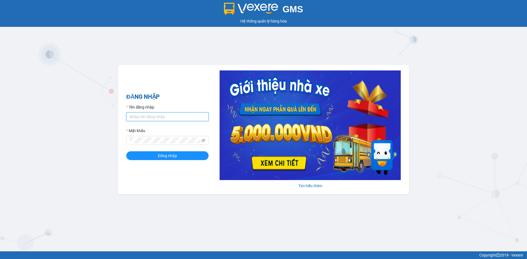
type input "nganac.haiduyen"
click at [164, 121] on input "nganac.haiduyen" at bounding box center [167, 117] width 82 height 9
click at [137, 153] on button "Đăng nhập" at bounding box center [167, 156] width 82 height 9
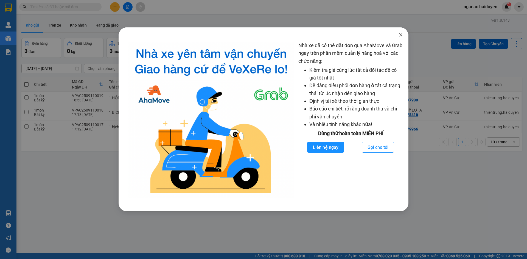
click at [399, 35] on icon "close" at bounding box center [401, 35] width 4 height 4
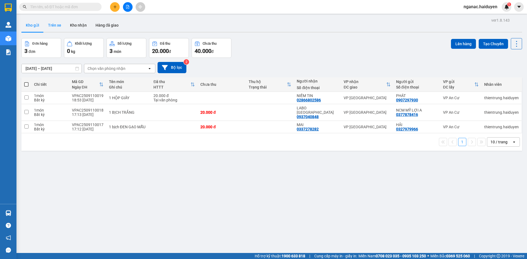
click at [58, 27] on button "Trên xe" at bounding box center [55, 25] width 22 height 13
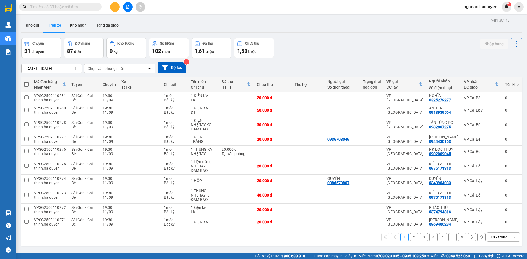
click at [129, 71] on div "Chọn văn phòng nhận" at bounding box center [115, 68] width 63 height 9
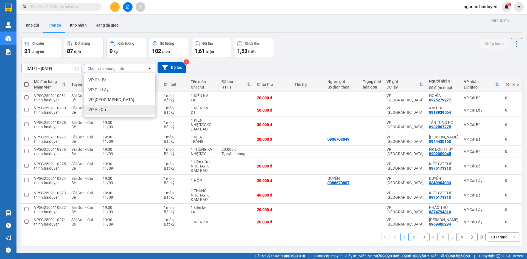
click at [116, 107] on div "VP An Cư" at bounding box center [119, 110] width 71 height 10
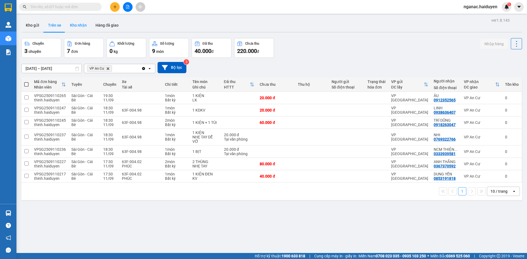
click at [80, 25] on button "Kho nhận" at bounding box center [79, 25] width 26 height 13
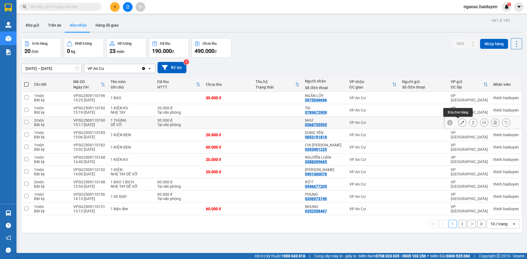
click at [460, 124] on icon at bounding box center [462, 123] width 4 height 4
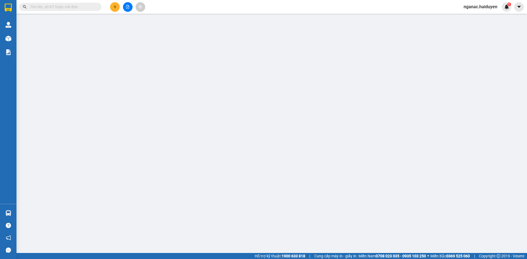
type input "0368755595"
type input "NHƯ"
type input "30.000"
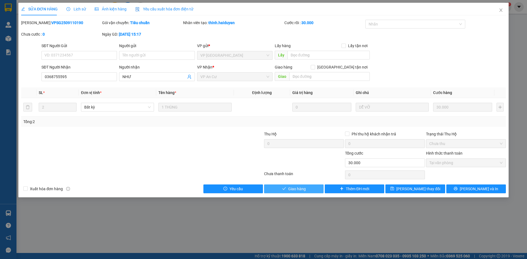
click at [290, 188] on span "Giao hàng" at bounding box center [297, 189] width 18 height 6
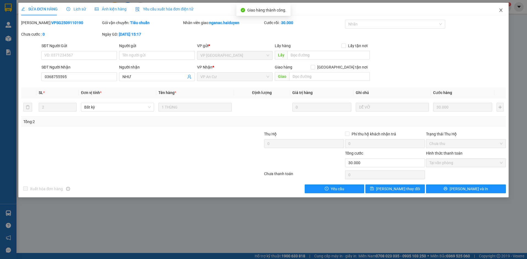
click at [501, 9] on icon "close" at bounding box center [501, 10] width 4 height 4
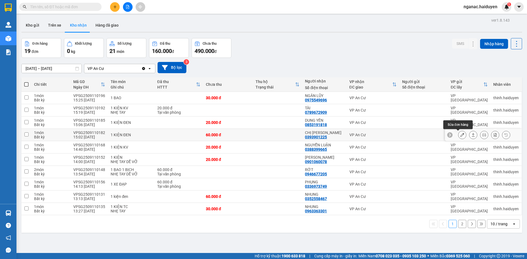
click at [460, 134] on icon at bounding box center [462, 135] width 4 height 4
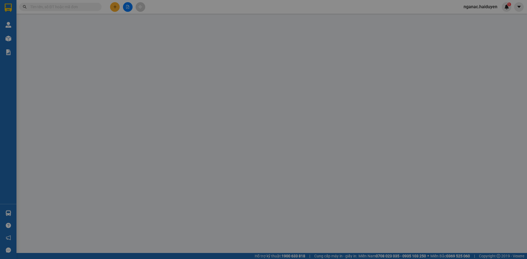
type input "0393901225"
type input "CHỊ [PERSON_NAME]"
type input "60.000"
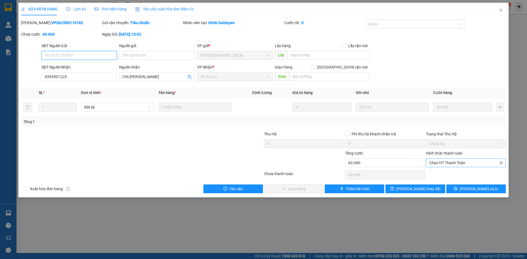
click at [434, 164] on span "Chọn HT Thanh Toán" at bounding box center [465, 163] width 73 height 8
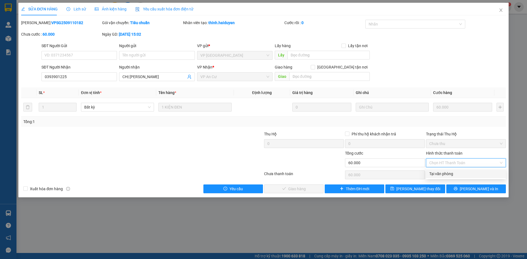
click at [436, 172] on div "Tại văn phòng" at bounding box center [465, 174] width 73 height 6
type input "0"
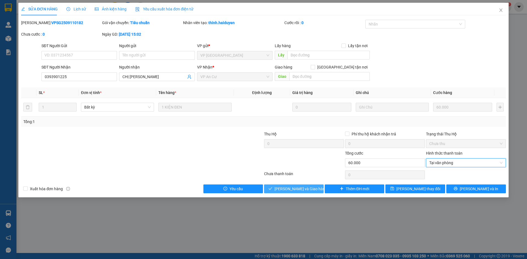
click at [297, 185] on button "[PERSON_NAME] và Giao hàng" at bounding box center [294, 189] width 60 height 9
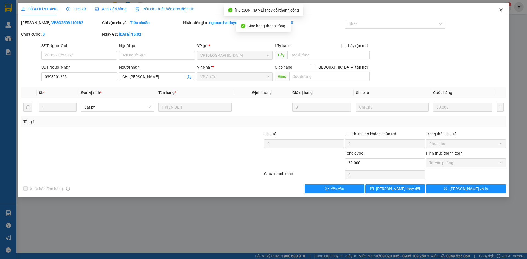
click at [500, 9] on icon "close" at bounding box center [500, 10] width 3 height 3
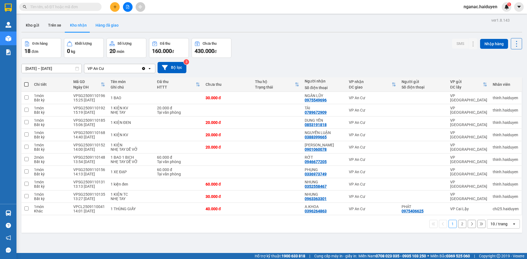
click at [107, 24] on button "Hàng đã giao" at bounding box center [107, 25] width 32 height 13
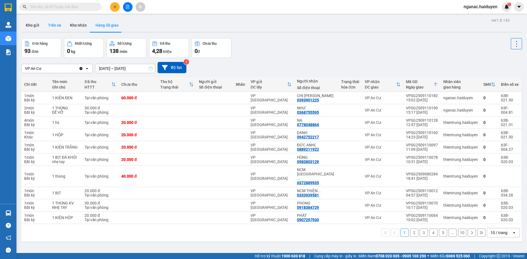
click at [56, 25] on button "Trên xe" at bounding box center [55, 25] width 22 height 13
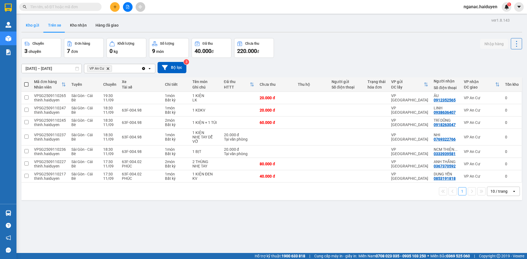
click at [32, 25] on button "Kho gửi" at bounding box center [32, 25] width 22 height 13
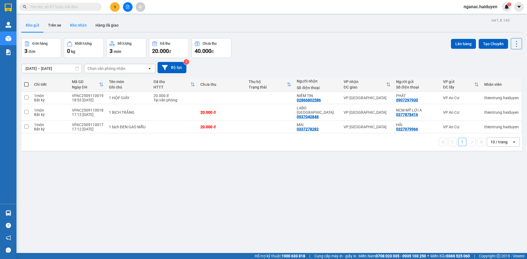
click at [69, 27] on button "Kho nhận" at bounding box center [79, 25] width 26 height 13
